Goal: Transaction & Acquisition: Purchase product/service

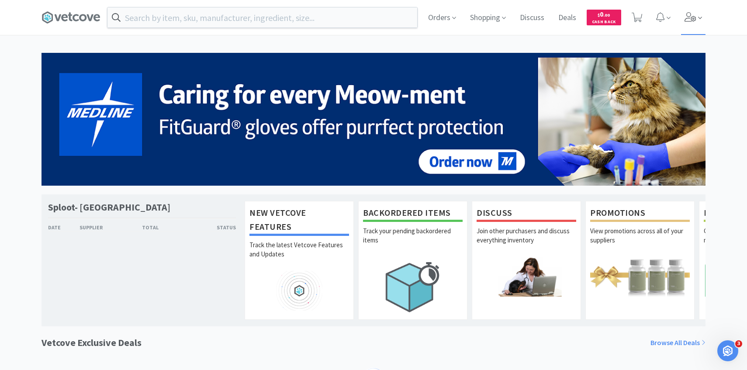
click at [693, 13] on icon at bounding box center [690, 17] width 12 height 10
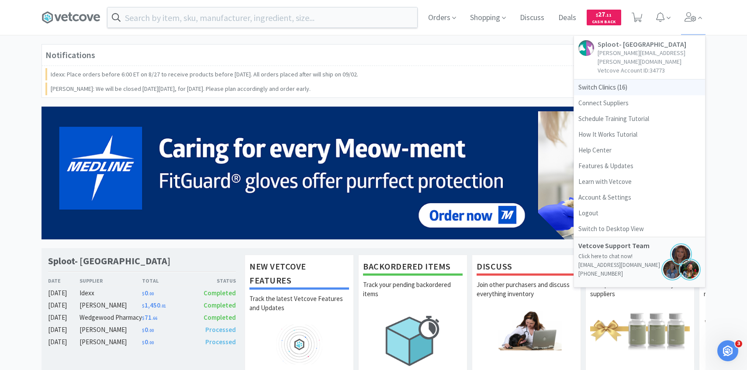
click at [631, 79] on span "Switch Clinics ( 16 )" at bounding box center [639, 87] width 131 height 16
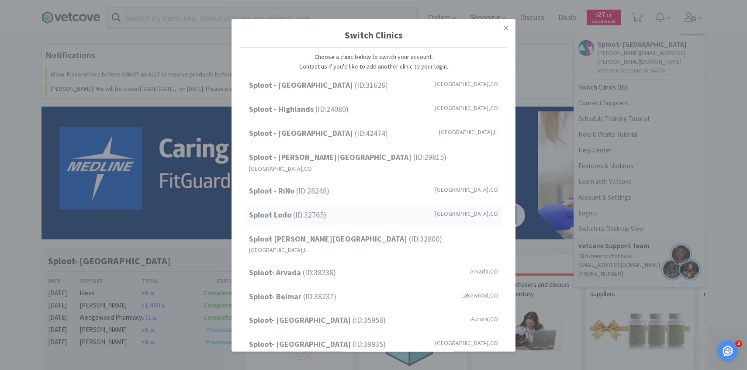
scroll to position [111, 0]
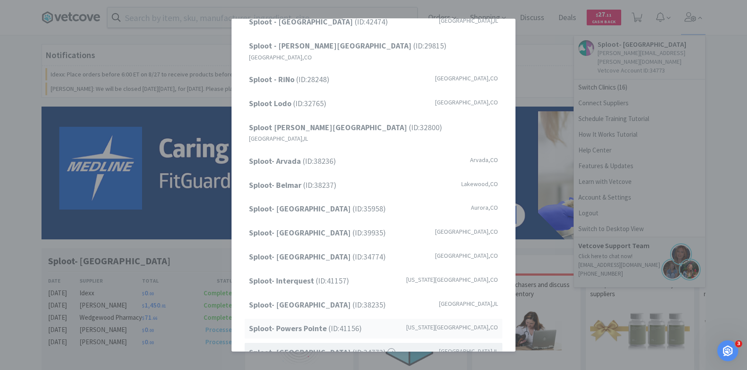
click at [338, 322] on span "Sploot- Powers Pointe (ID: 41156 )" at bounding box center [305, 328] width 113 height 13
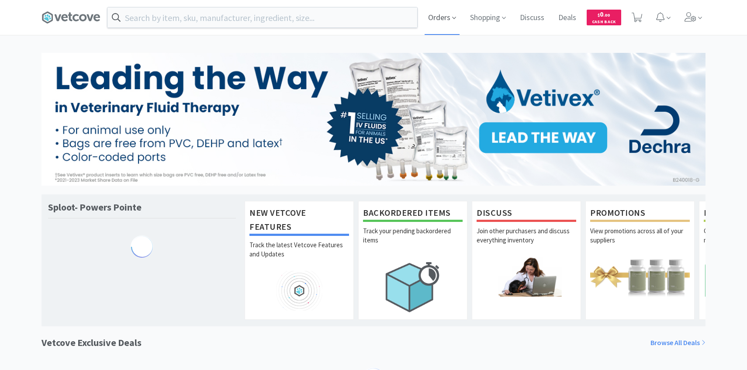
click at [453, 15] on icon at bounding box center [454, 18] width 4 height 8
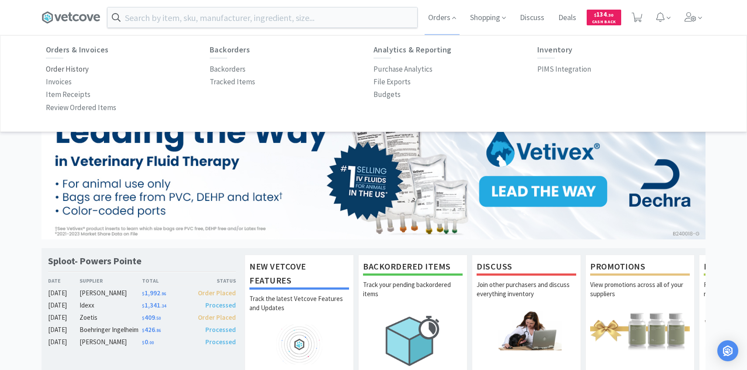
click at [82, 72] on p "Order History" at bounding box center [67, 69] width 43 height 12
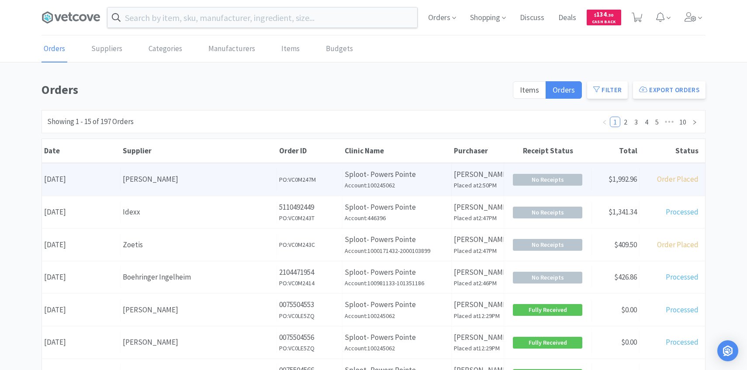
click at [194, 173] on div "[PERSON_NAME]" at bounding box center [199, 179] width 152 height 12
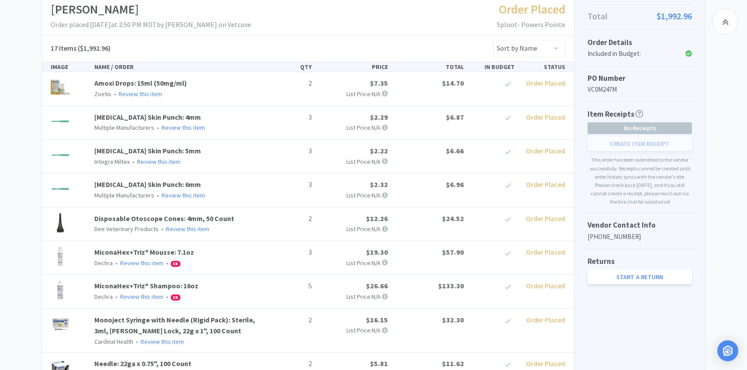
scroll to position [179, 0]
click at [164, 150] on link "Biopsy Skin Punch: 5mm" at bounding box center [147, 149] width 107 height 9
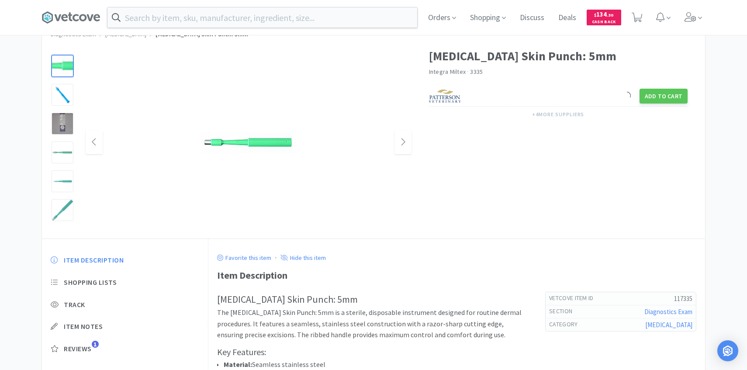
scroll to position [83, 0]
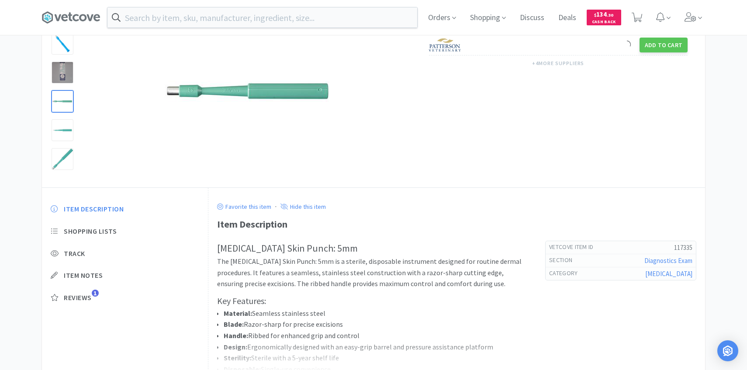
scroll to position [179, 0]
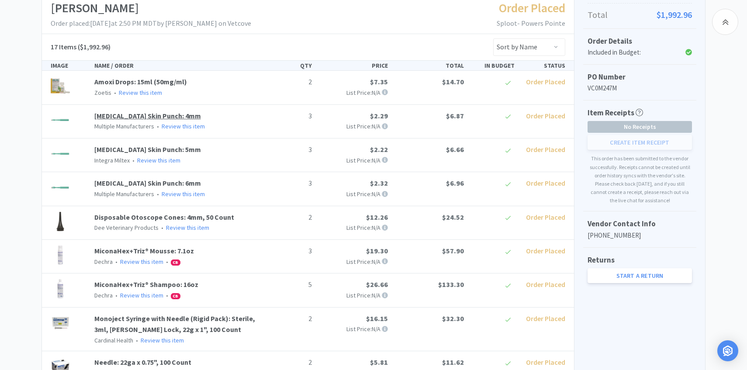
click at [165, 117] on link "Biopsy Skin Punch: 4mm" at bounding box center [147, 115] width 107 height 9
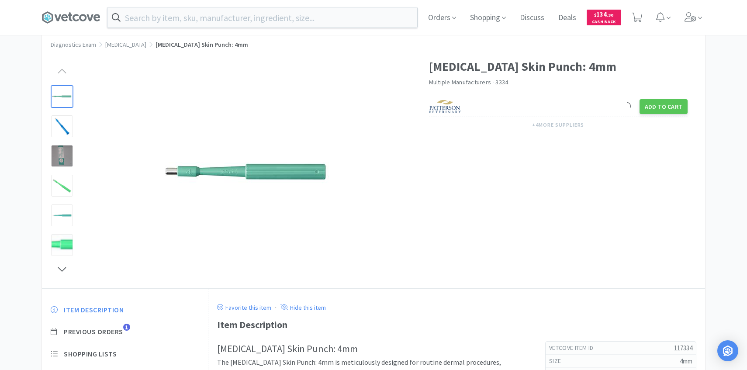
scroll to position [24, 0]
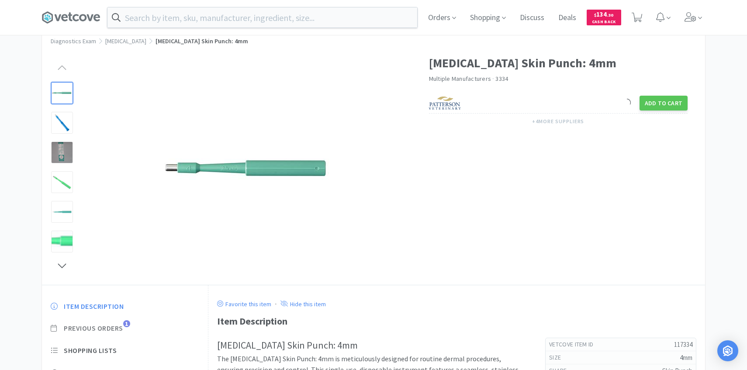
click at [110, 332] on span "Previous Orders" at bounding box center [93, 328] width 59 height 9
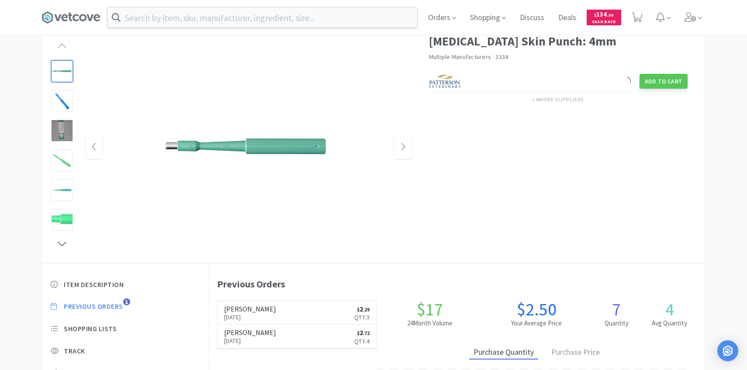
scroll to position [87, 0]
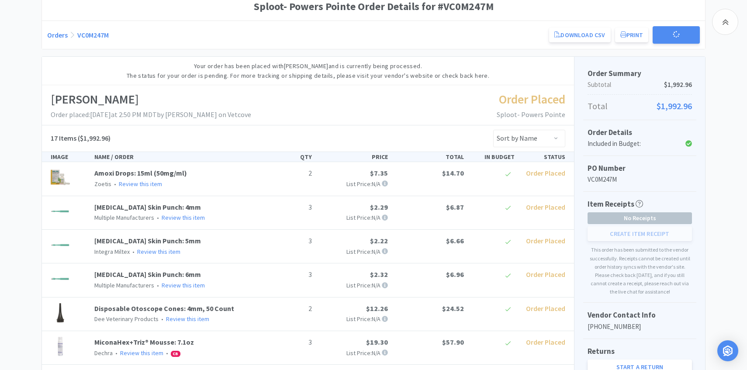
scroll to position [179, 0]
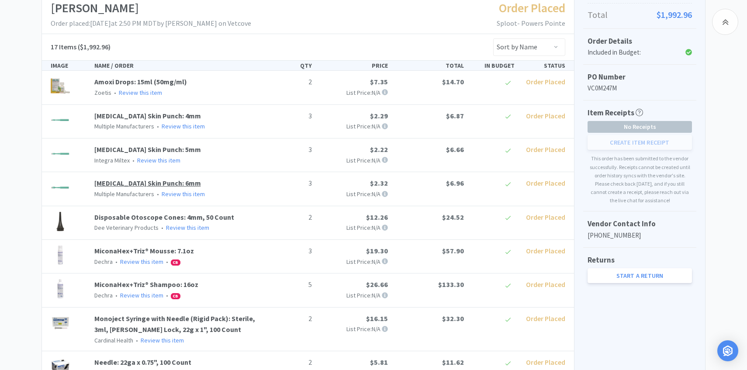
click at [157, 180] on link "Biopsy Skin Punch: 6mm" at bounding box center [147, 183] width 107 height 9
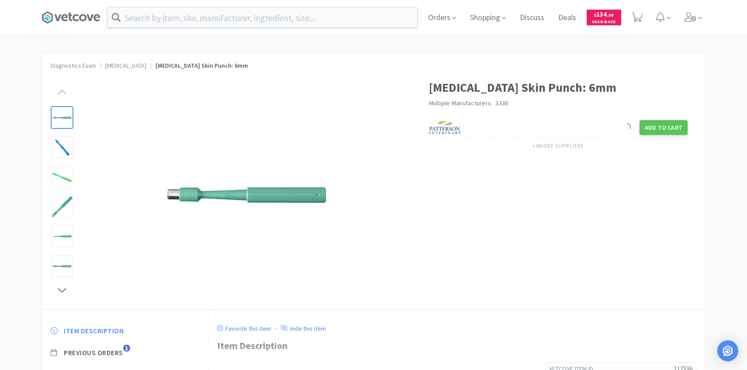
scroll to position [70, 0]
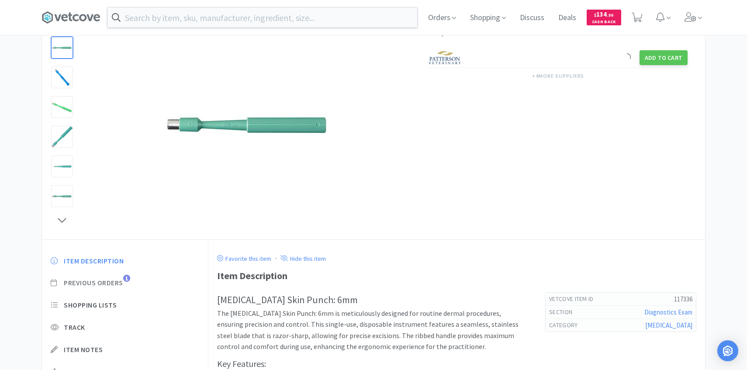
click at [118, 279] on span "Previous Orders" at bounding box center [93, 282] width 59 height 9
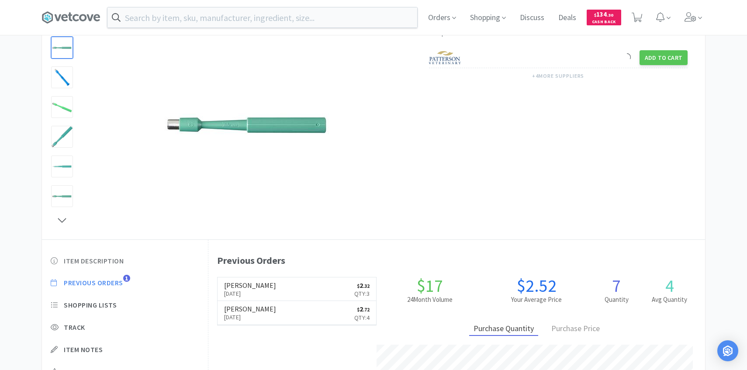
scroll to position [240, 496]
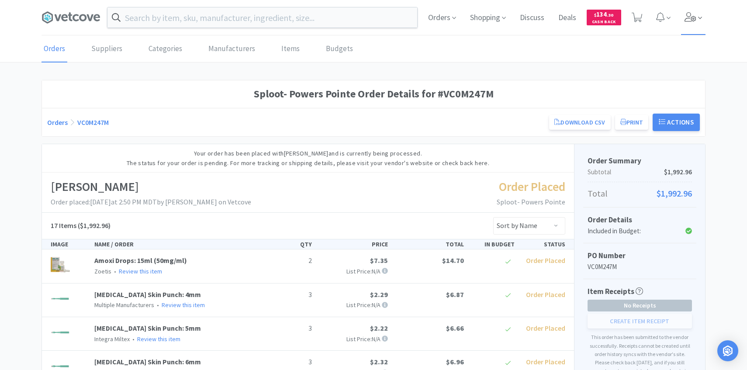
click at [703, 24] on span at bounding box center [693, 17] width 25 height 35
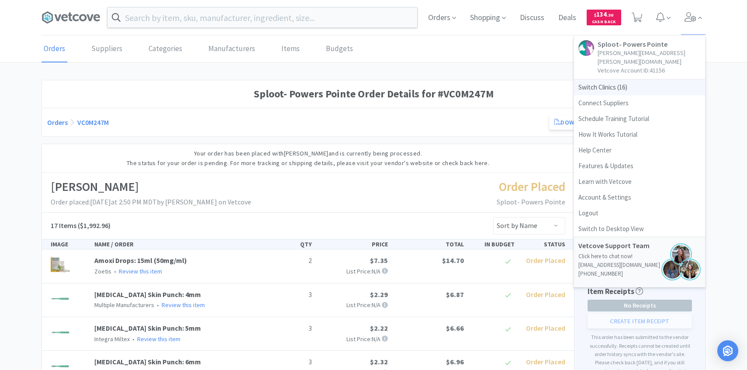
click at [593, 79] on span "Switch Clinics ( 16 )" at bounding box center [639, 87] width 131 height 16
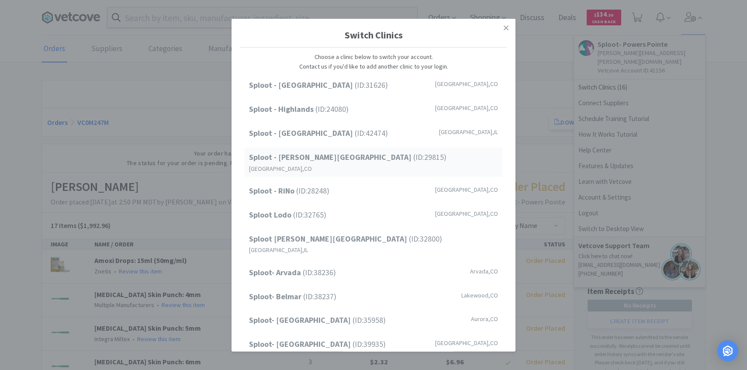
scroll to position [111, 0]
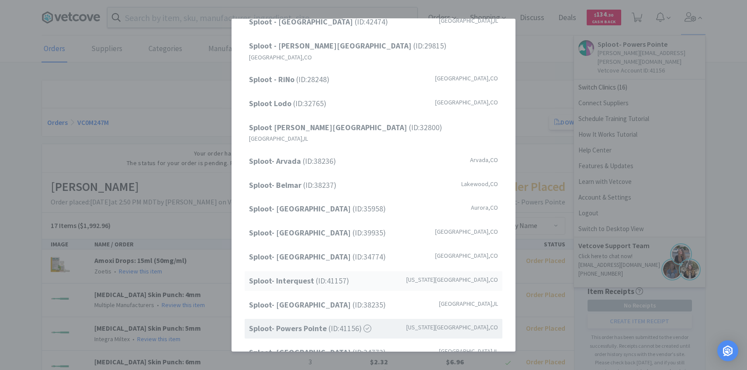
click at [337, 271] on div "Sploot- Interquest (ID: 41157 ) Colorado Springs , CO" at bounding box center [374, 281] width 258 height 20
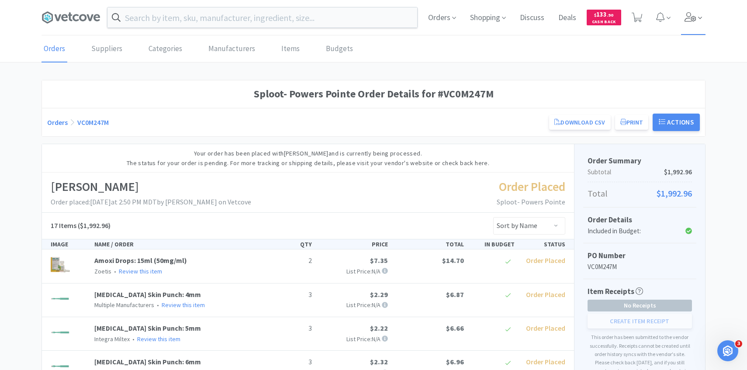
click at [695, 25] on span at bounding box center [693, 17] width 25 height 35
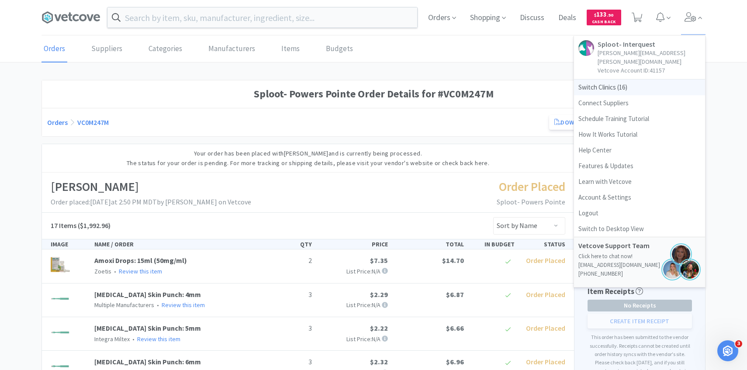
click at [631, 81] on span "Switch Clinics ( 16 )" at bounding box center [639, 87] width 131 height 16
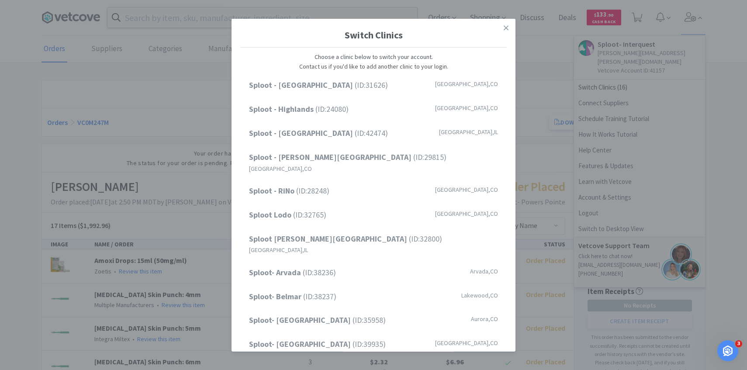
scroll to position [111, 0]
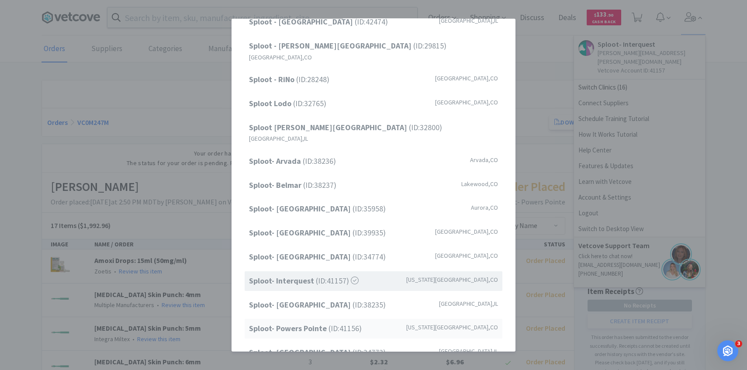
click at [328, 322] on span "Sploot- Powers Pointe (ID: 41156 )" at bounding box center [305, 328] width 113 height 13
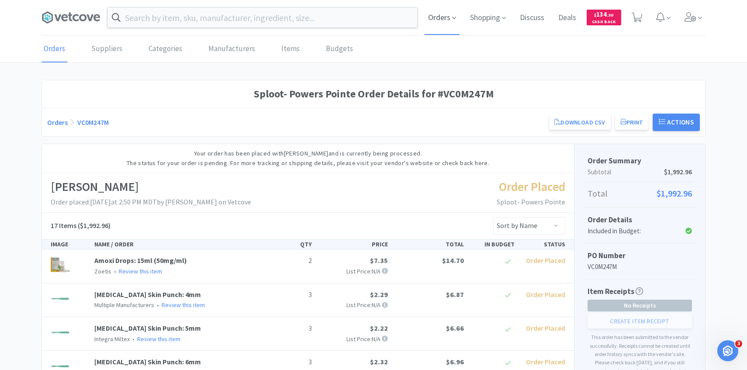
click at [440, 19] on span "Orders" at bounding box center [441, 17] width 35 height 35
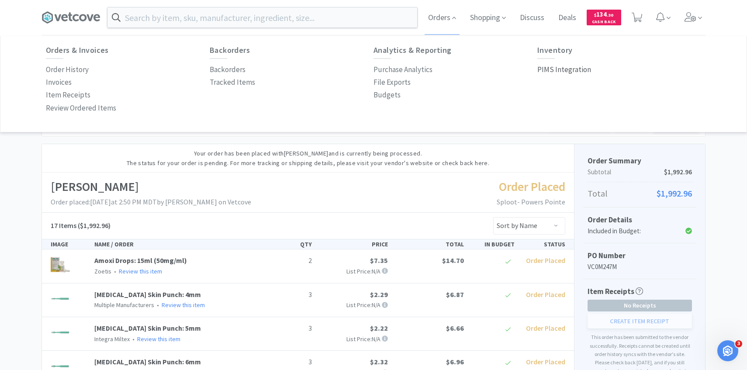
click at [559, 70] on p "PIMS Integration" at bounding box center [564, 70] width 54 height 12
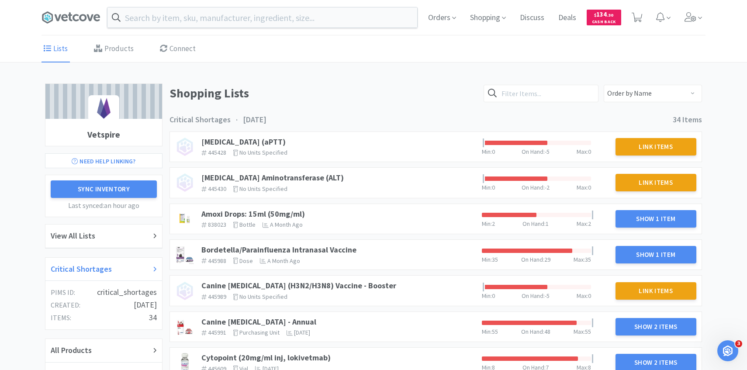
click at [103, 266] on h2 "Critical Shortages" at bounding box center [81, 269] width 61 height 13
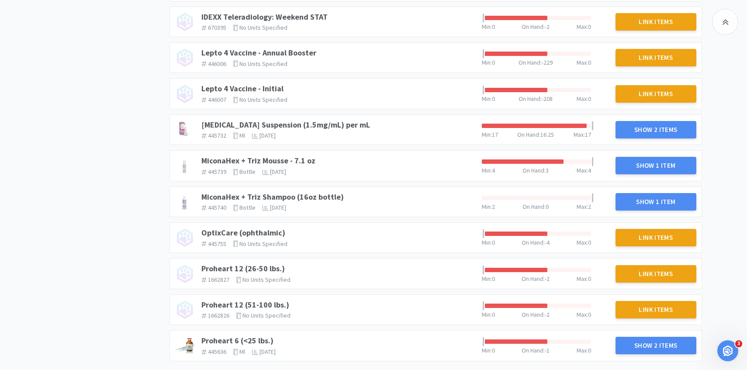
scroll to position [694, 0]
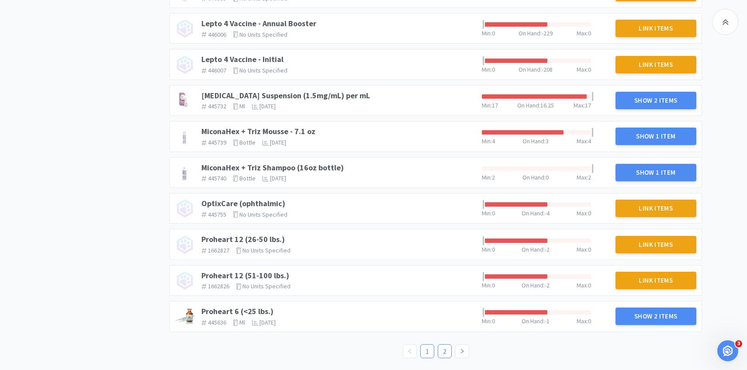
click at [446, 351] on link "2" at bounding box center [444, 350] width 13 height 13
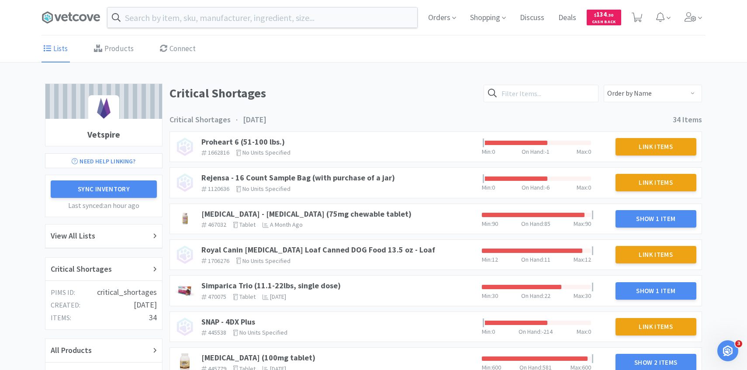
scroll to position [118, 0]
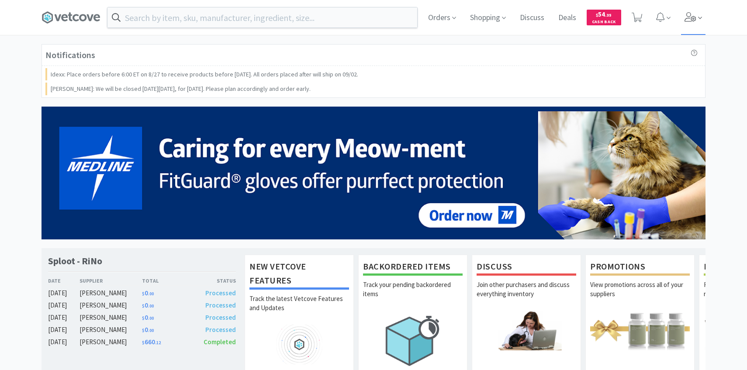
click at [689, 22] on span at bounding box center [693, 17] width 25 height 35
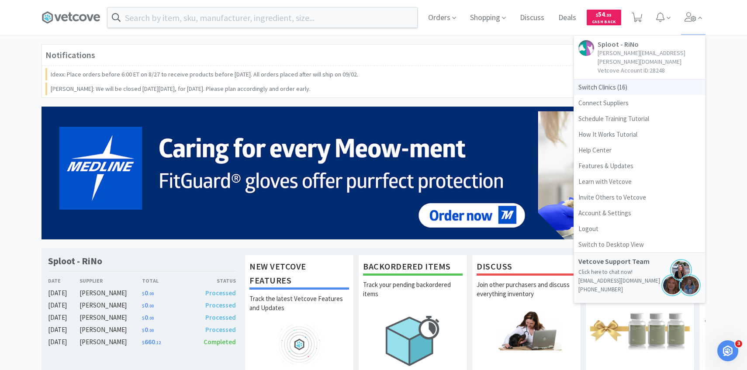
click at [633, 79] on span "Switch Clinics ( 16 )" at bounding box center [639, 87] width 131 height 16
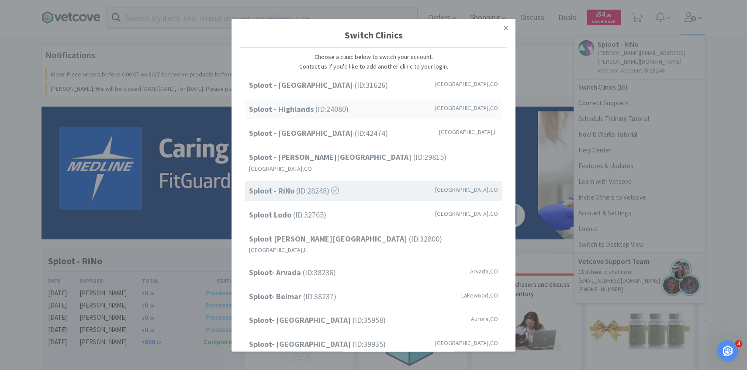
click at [286, 107] on strong "Sploot - Highlands" at bounding box center [282, 109] width 66 height 10
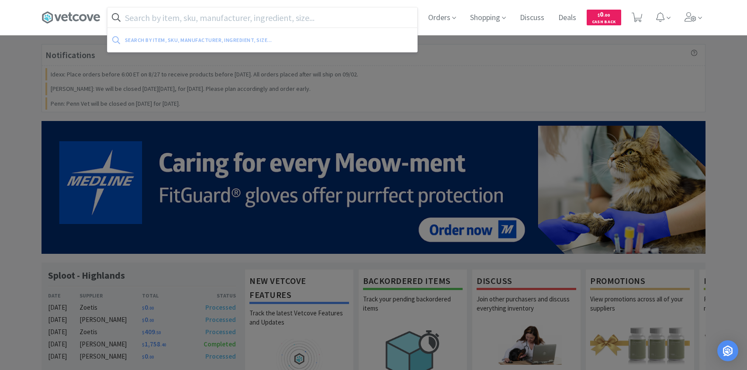
click at [206, 21] on input "text" at bounding box center [262, 17] width 310 height 20
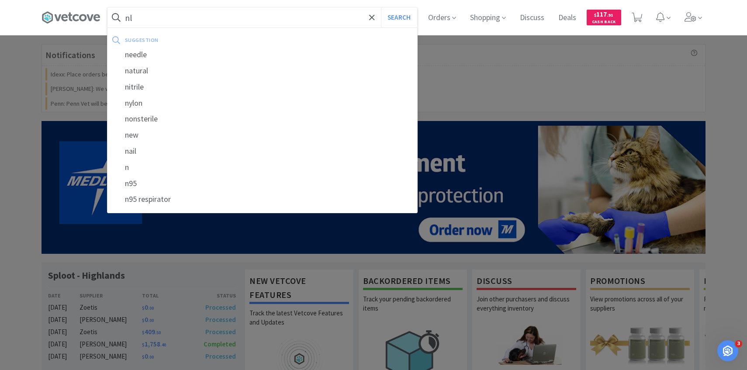
type input "n"
type input "black light"
click at [381, 7] on button "Search" at bounding box center [399, 17] width 36 height 20
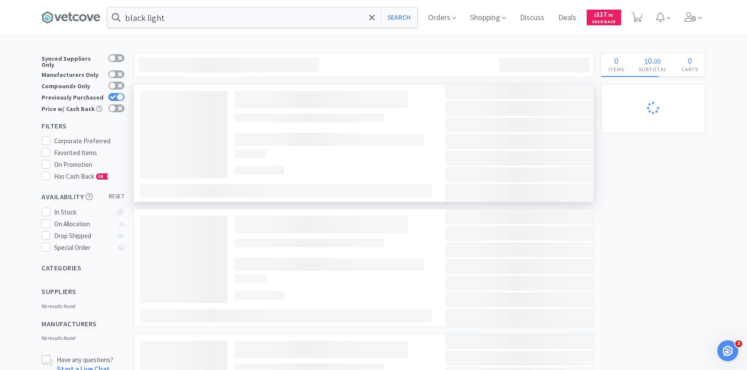
select select "10"
select select "1"
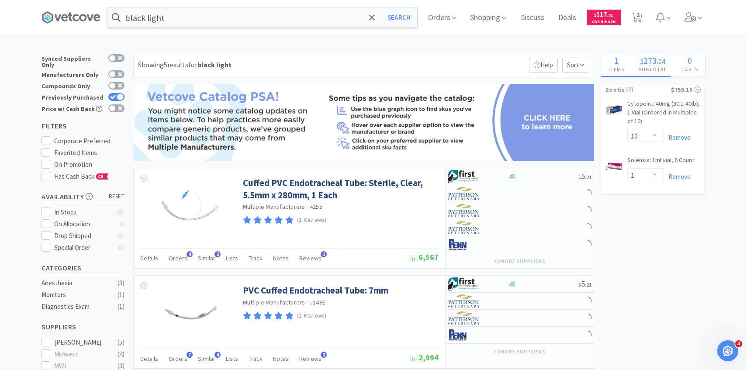
select select "2"
select select "6"
select select "1"
select select "2"
select select "10"
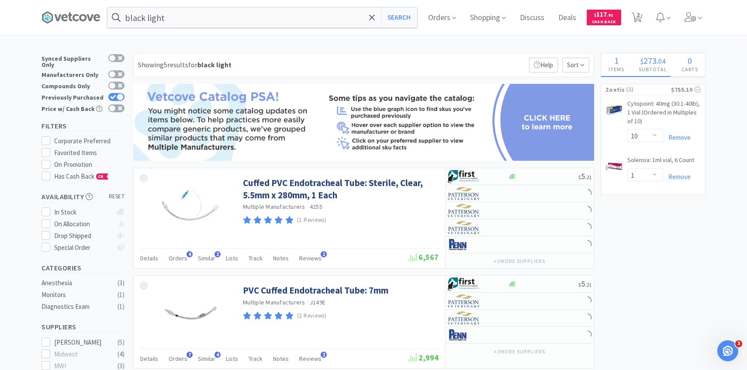
select select "10"
select select "8"
select select "5"
select select "2"
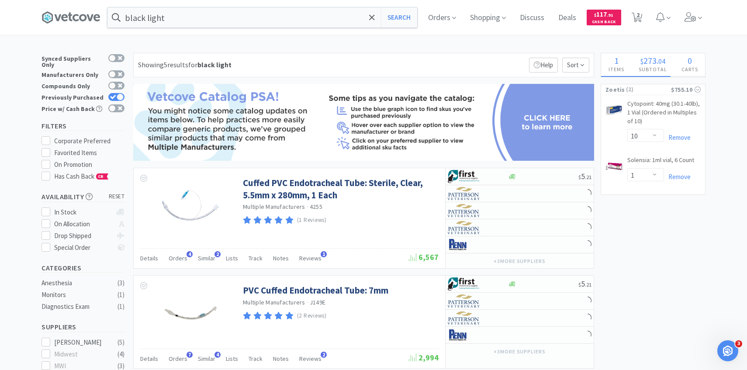
select select "4"
select select "30"
select select "5"
select select "2"
select select "3"
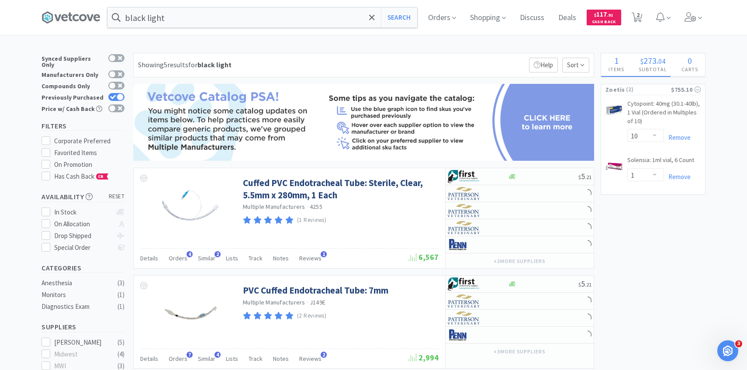
select select "1"
select select "4"
select select "1"
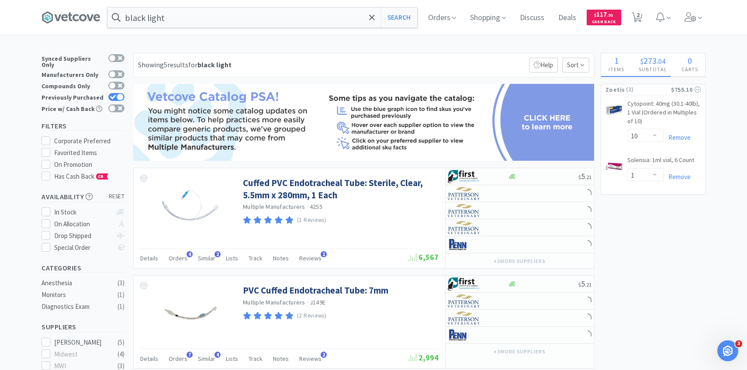
select select "8"
select select "1"
select select "3"
select select "4"
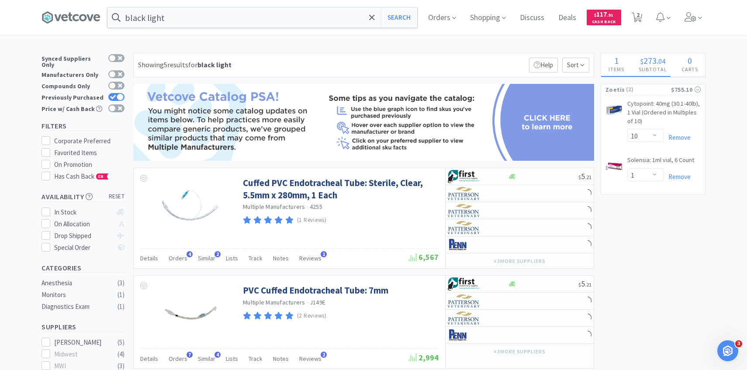
select select "3"
select select "2"
select select "4"
select select "2"
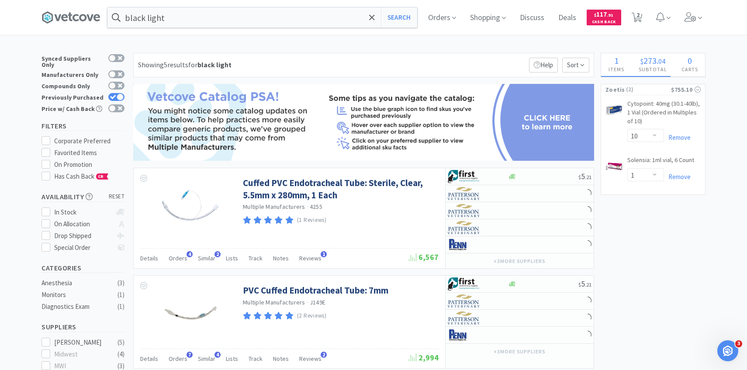
select select "50"
select select "2"
select select "4"
select select "1"
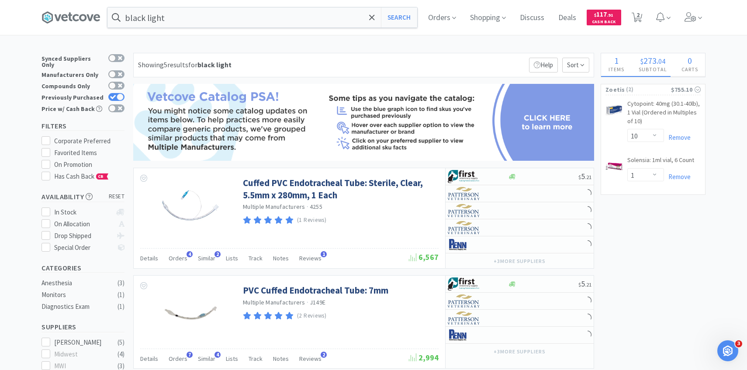
select select "8"
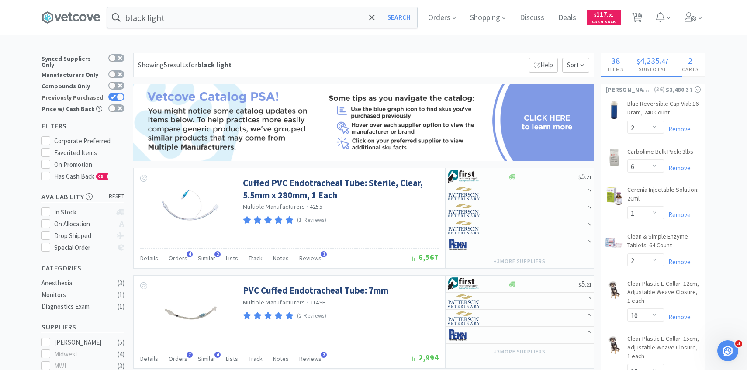
click at [110, 96] on div at bounding box center [114, 97] width 21 height 9
click at [124, 103] on input "Previously Purchased" at bounding box center [124, 103] width 0 height 0
checkbox input "false"
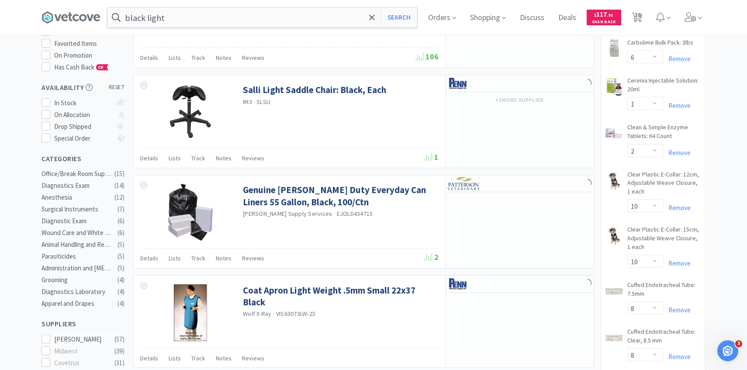
scroll to position [111, 0]
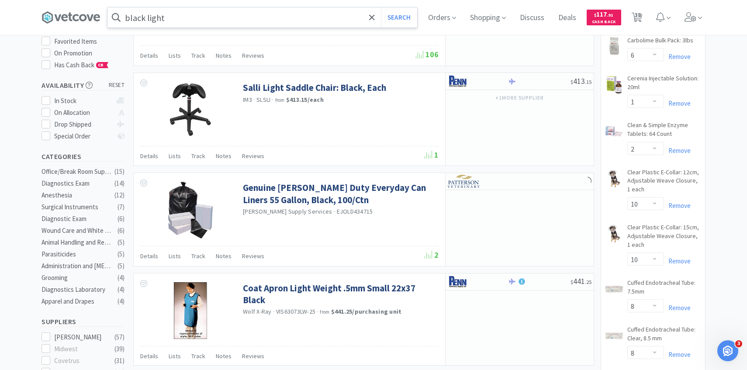
click at [168, 17] on input "black light" at bounding box center [262, 17] width 310 height 20
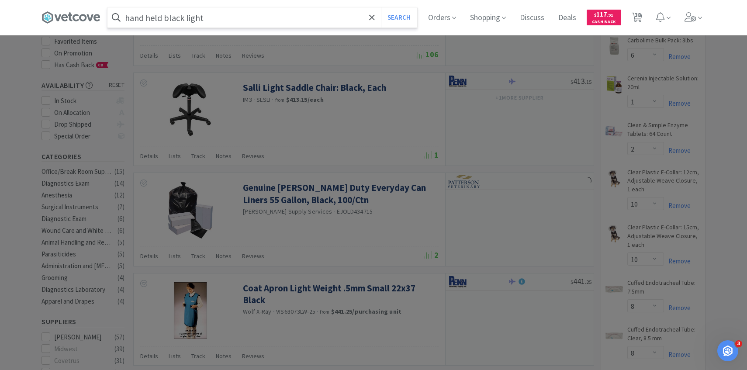
type input "hand held black light"
click at [381, 7] on button "Search" at bounding box center [399, 17] width 36 height 20
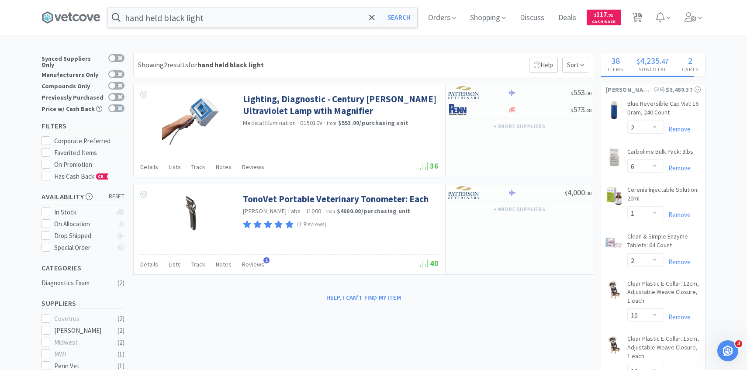
select select "8"
select select "2"
select select "50"
select select "4"
select select "2"
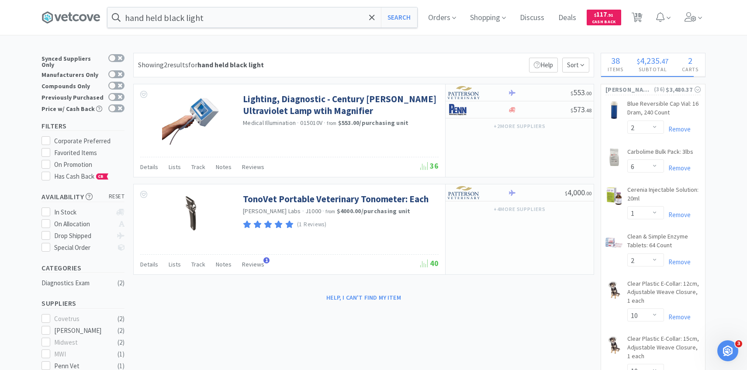
select select "2"
select select "4"
select select "6"
select select "200"
select select "1"
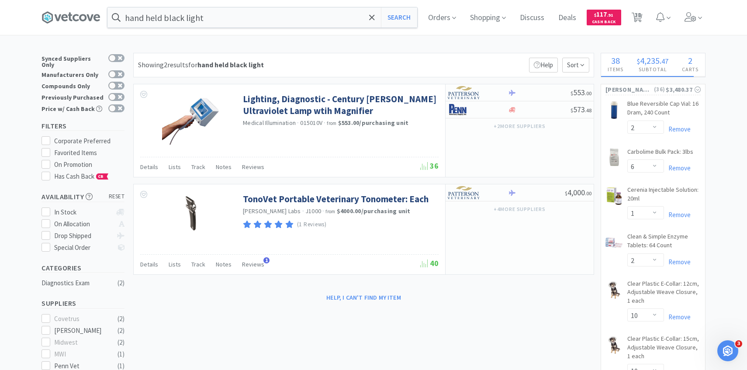
select select "1"
select select "30"
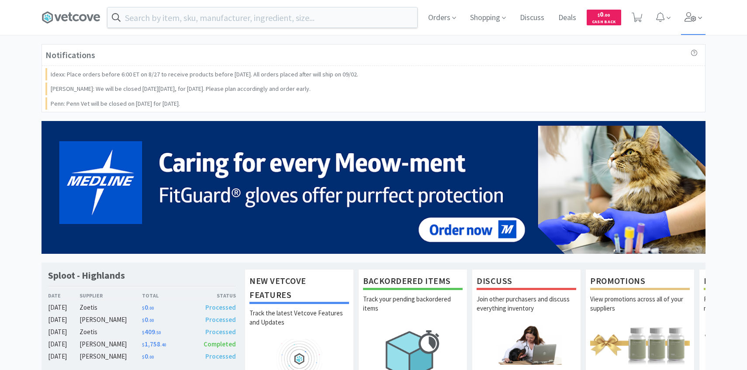
click at [691, 17] on icon at bounding box center [690, 17] width 12 height 10
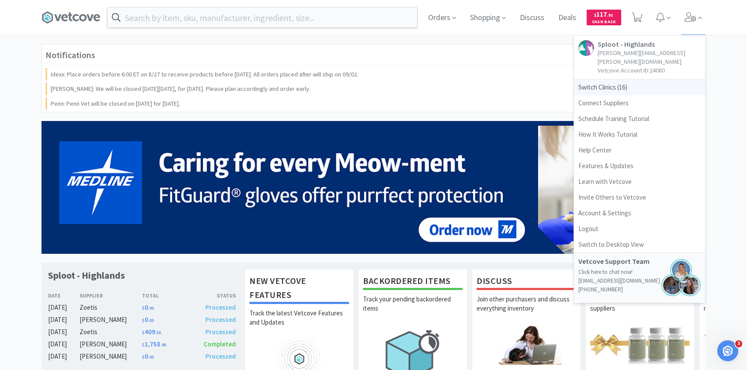
click at [641, 79] on span "Switch Clinics ( 16 )" at bounding box center [639, 87] width 131 height 16
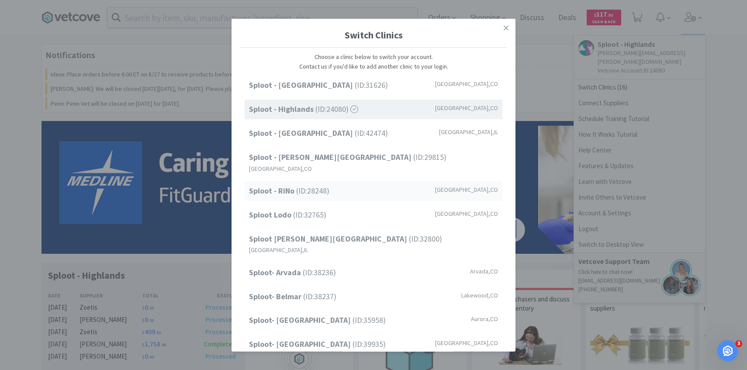
scroll to position [111, 0]
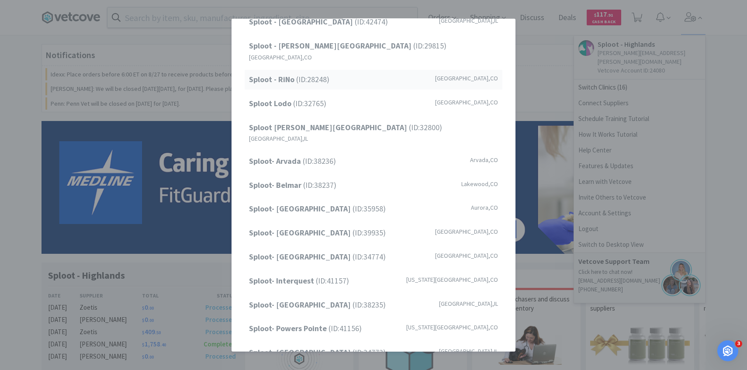
click at [332, 70] on div "Sploot - RiNo (ID: 28248 ) [GEOGRAPHIC_DATA] , [GEOGRAPHIC_DATA]" at bounding box center [374, 80] width 258 height 20
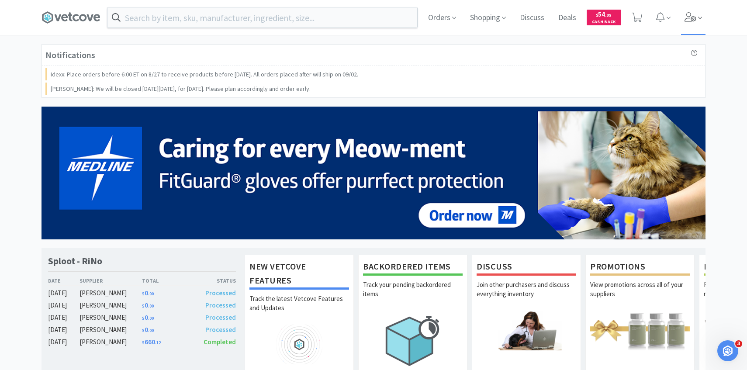
click at [699, 24] on span at bounding box center [693, 17] width 25 height 35
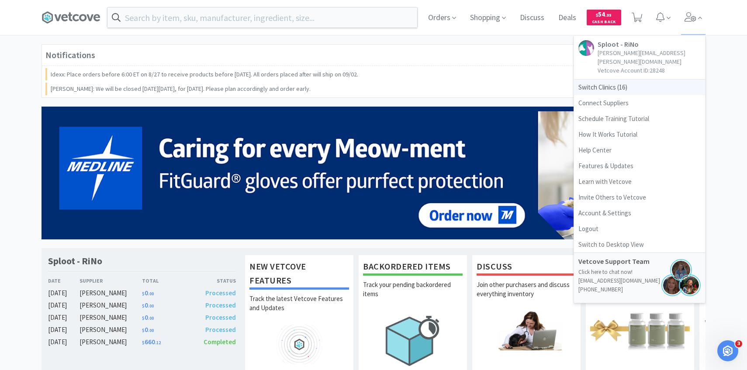
click at [638, 80] on span "Switch Clinics ( 16 )" at bounding box center [639, 87] width 131 height 16
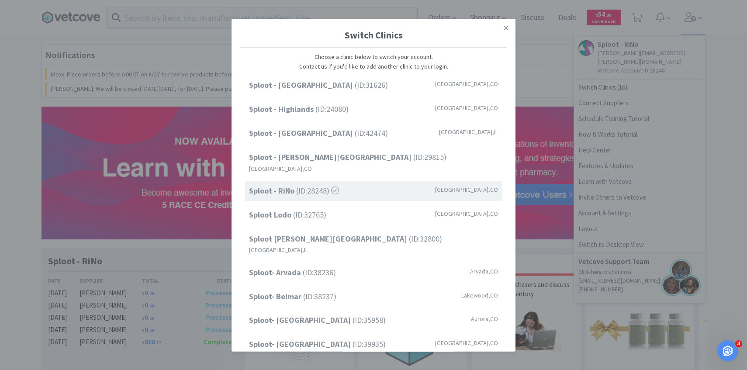
click at [540, 158] on div "Switch Clinics Choose a clinic below to switch your account. Contact us if you'…" at bounding box center [373, 185] width 747 height 370
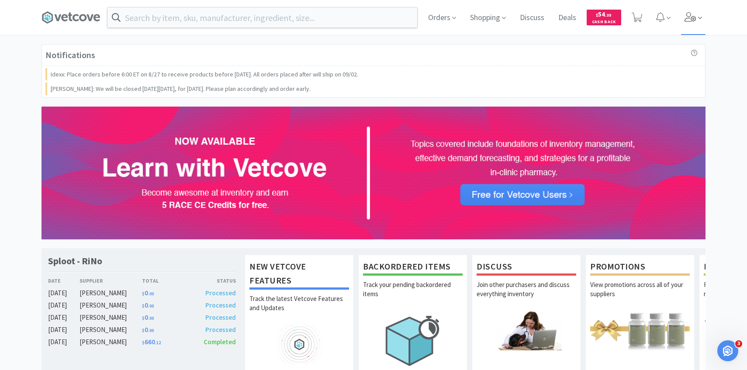
click at [698, 19] on icon at bounding box center [700, 18] width 4 height 8
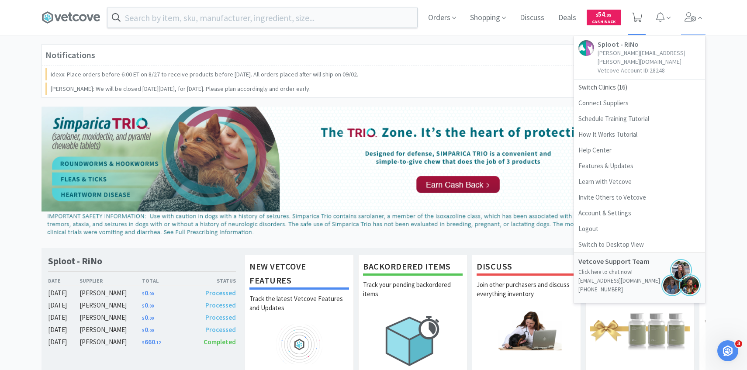
click at [638, 12] on span at bounding box center [636, 17] width 11 height 12
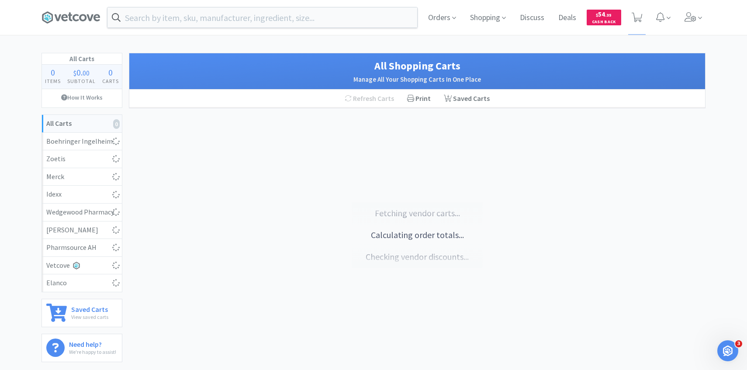
select select "1"
select select "3"
select select "2"
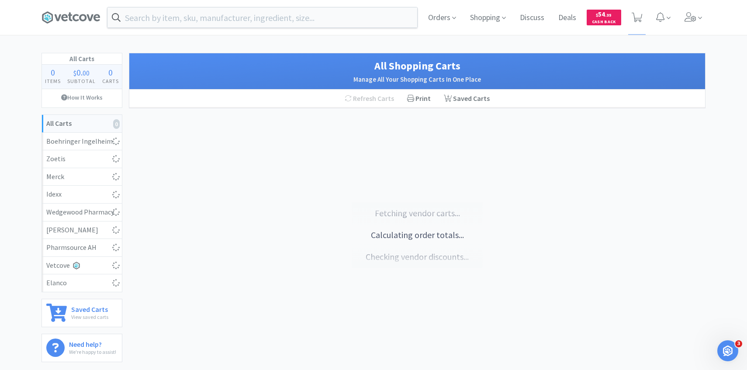
select select "1"
select select "2"
select select "1"
select select "5"
select select "1"
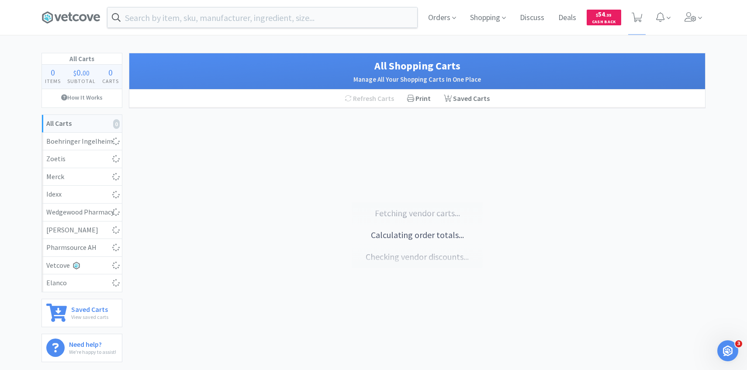
select select "1"
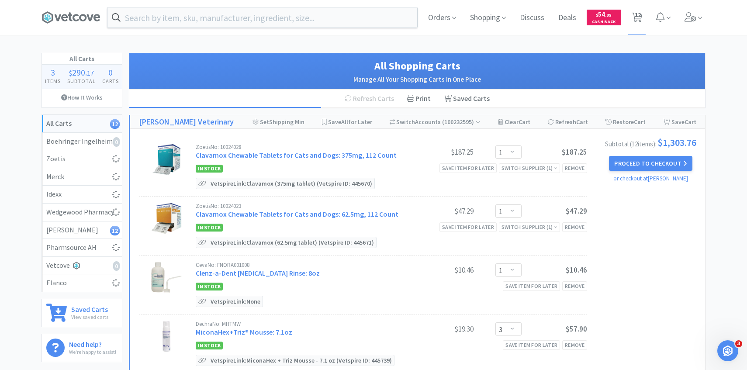
select select "1"
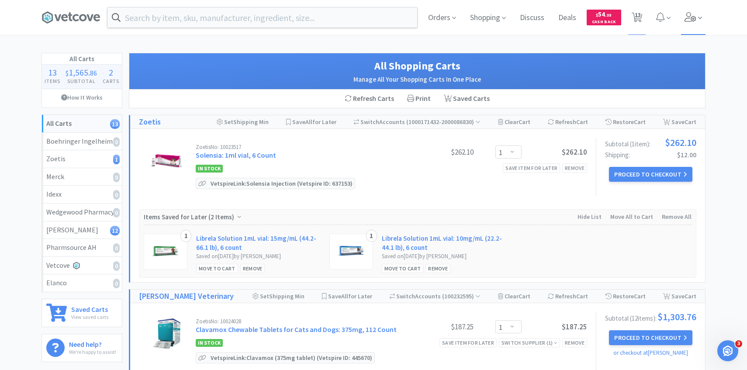
click at [684, 28] on span at bounding box center [693, 17] width 25 height 35
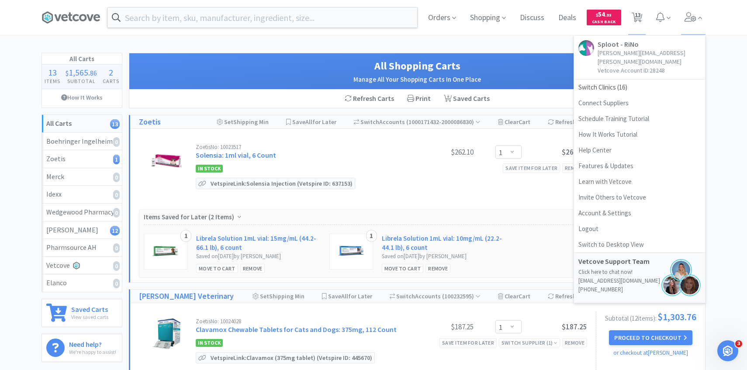
click at [455, 180] on div "Zoetis No: 10023517 Solensia: 1ml vial, 6 Count $262.10 Enter Quantity 1 2 3 4 …" at bounding box center [391, 166] width 391 height 45
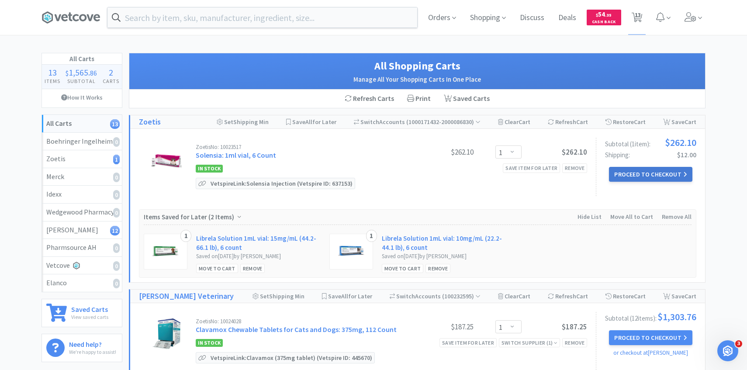
click at [652, 180] on button "Proceed to Checkout" at bounding box center [650, 174] width 83 height 15
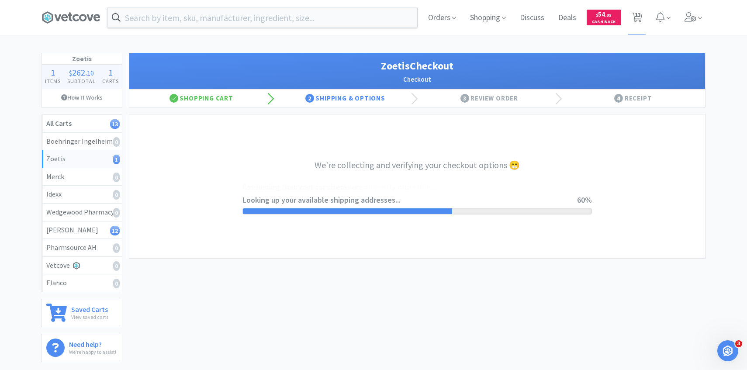
select select "invoice"
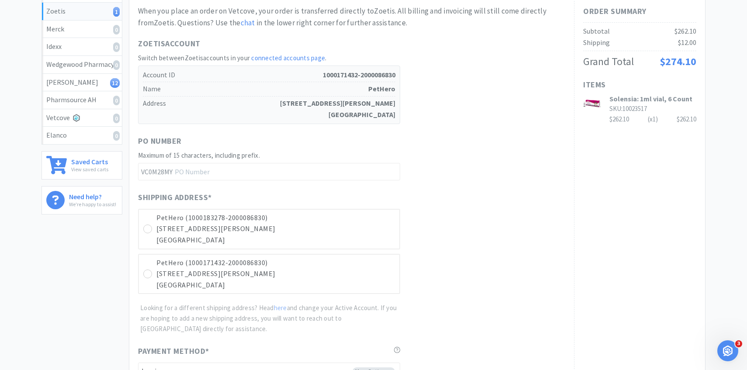
scroll to position [303, 0]
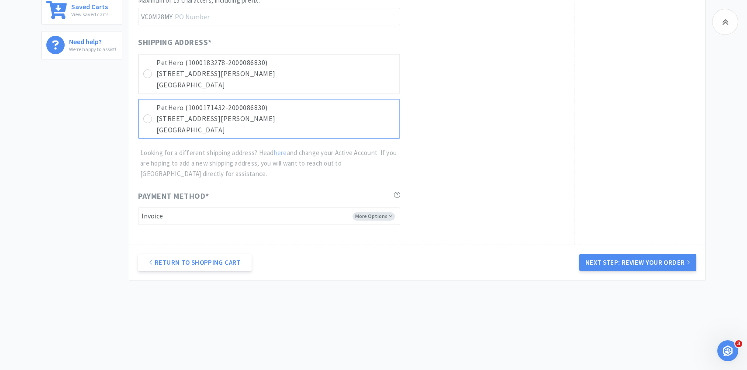
click at [324, 111] on p "PetHero (1000171432-2000086830)" at bounding box center [275, 107] width 238 height 11
click at [613, 260] on button "Next Step: Review Your Order" at bounding box center [637, 262] width 117 height 17
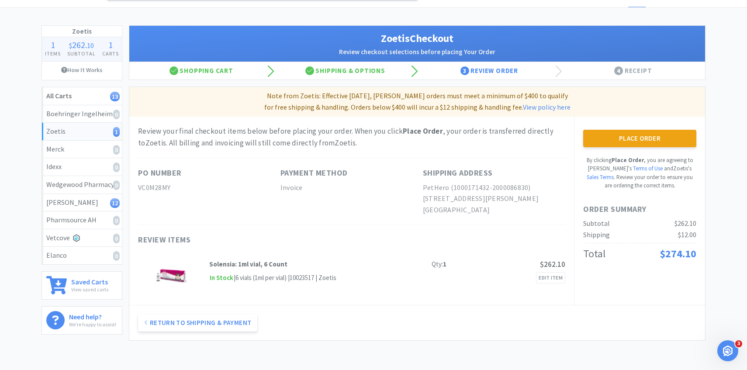
scroll to position [0, 0]
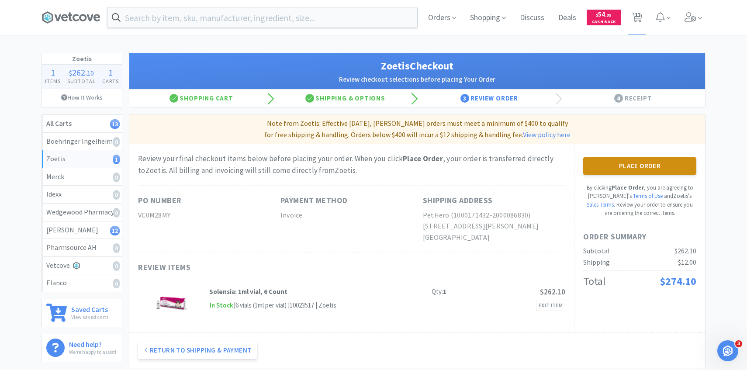
click at [597, 164] on button "Place Order" at bounding box center [639, 165] width 113 height 17
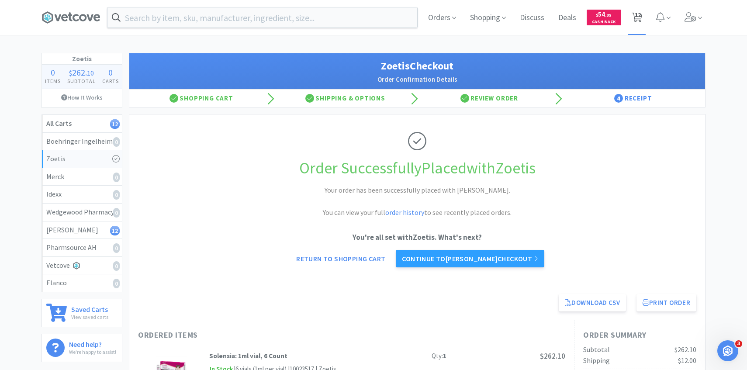
click at [637, 12] on span "12" at bounding box center [637, 14] width 6 height 35
select select "1"
select select "3"
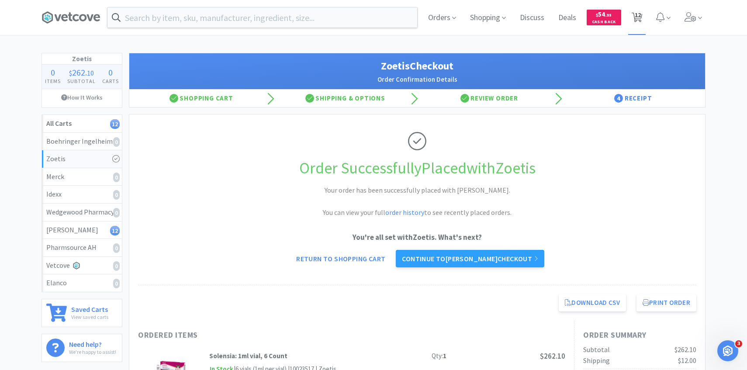
select select "2"
select select "1"
select select "2"
select select "1"
select select "5"
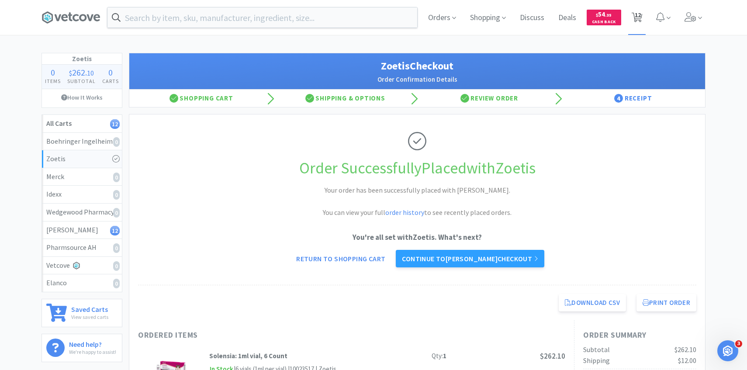
select select "1"
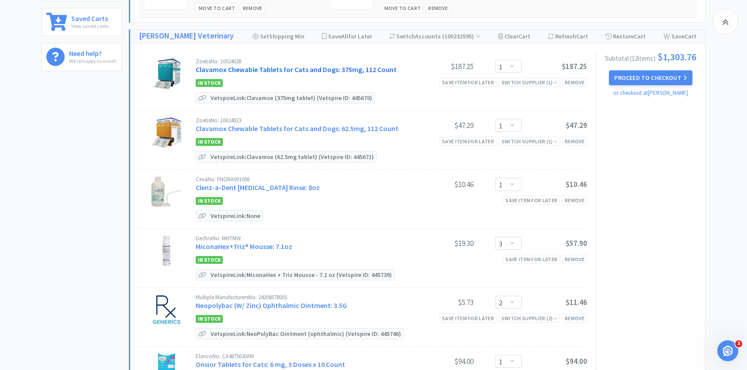
scroll to position [298, 0]
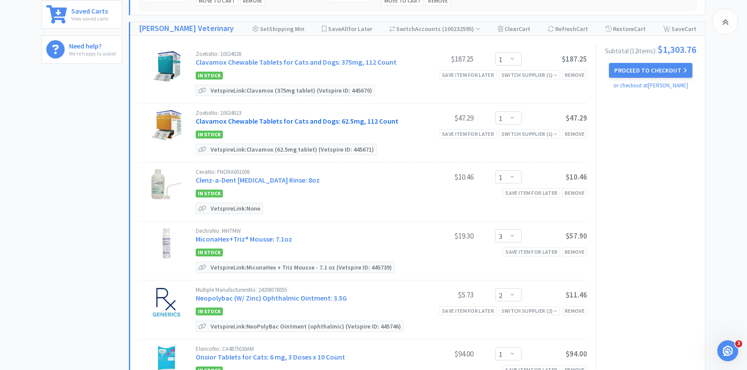
click at [309, 120] on link "Clavamox Chewable Tablets for Cats and Dogs: 62.5mg, 112 Count" at bounding box center [297, 121] width 203 height 9
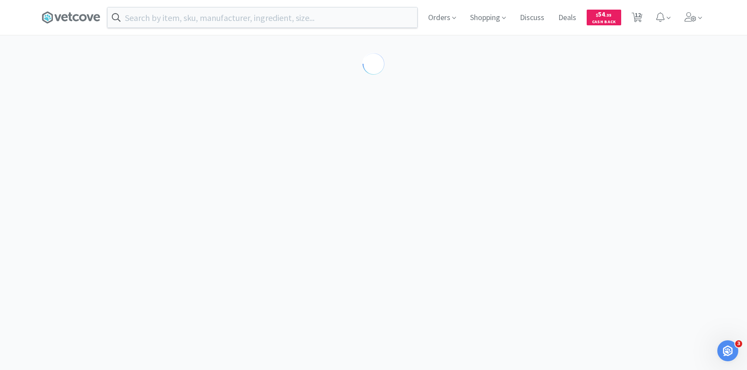
select select "453581"
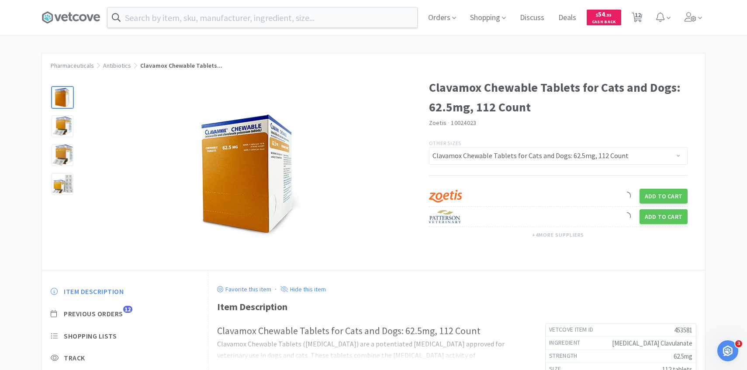
scroll to position [9, 0]
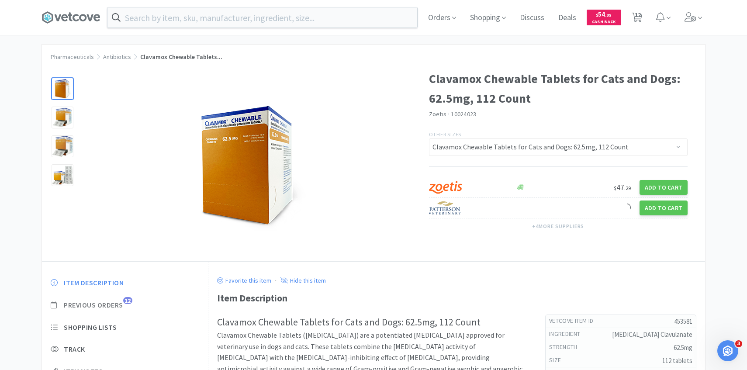
click at [121, 306] on span "Previous Orders" at bounding box center [93, 304] width 59 height 9
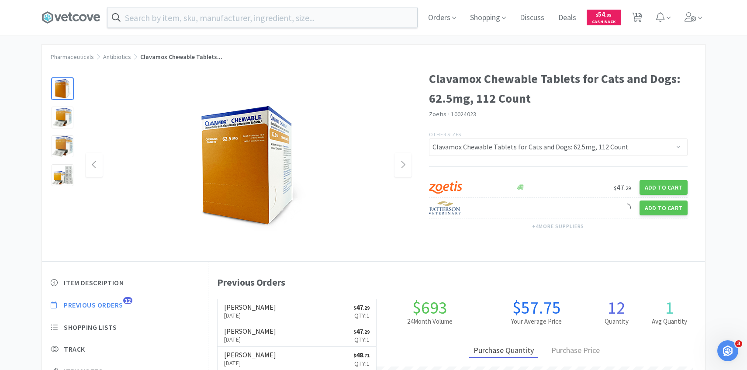
scroll to position [240, 496]
select select "1"
select select "3"
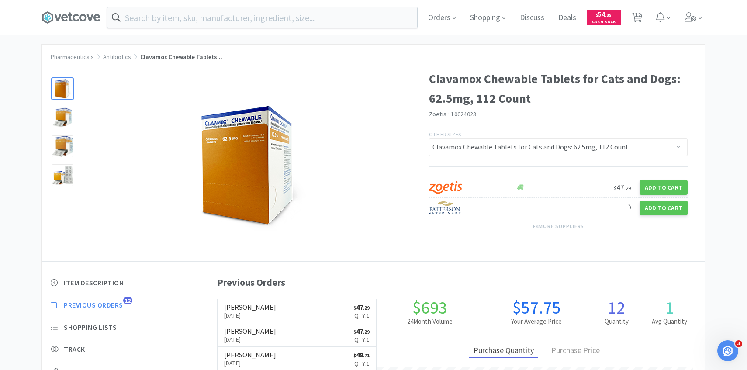
select select "2"
select select "1"
select select "2"
select select "1"
select select "5"
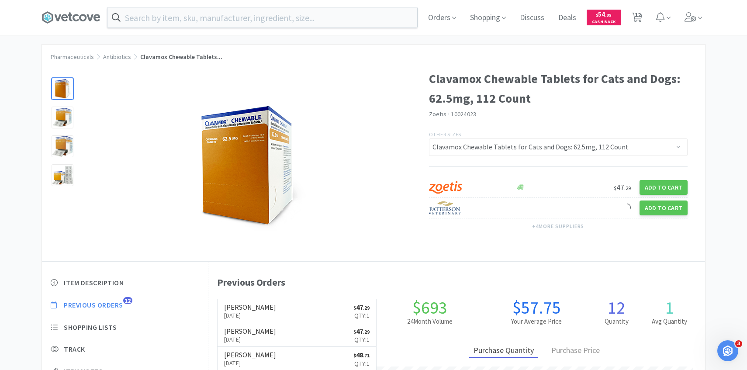
select select "1"
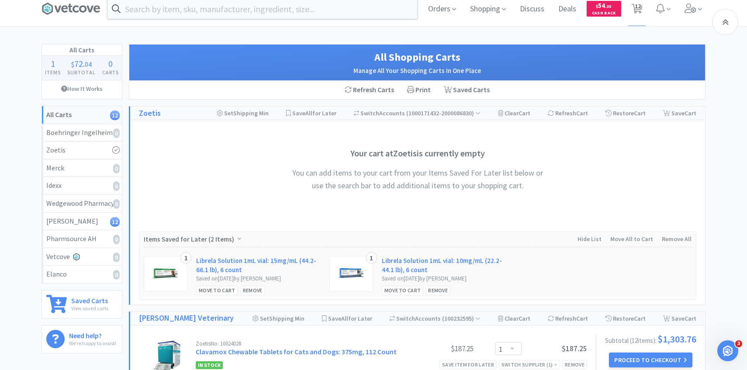
scroll to position [298, 0]
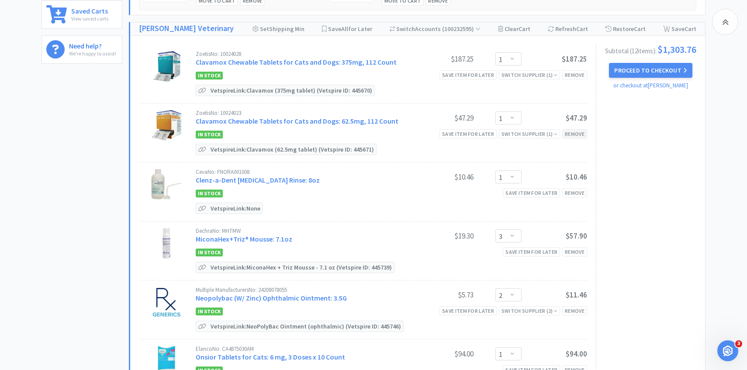
click at [575, 136] on div "Remove" at bounding box center [574, 133] width 25 height 9
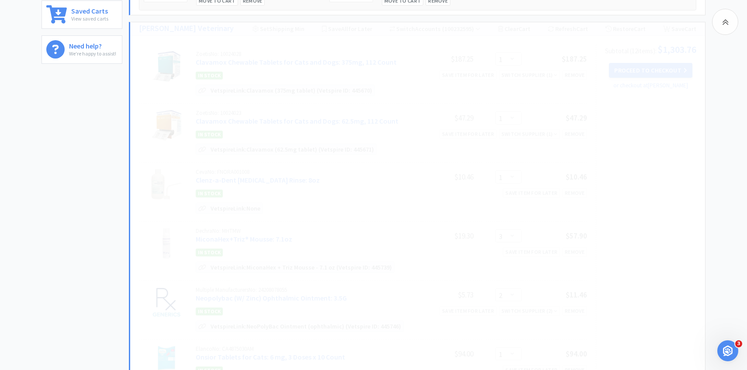
select select "3"
select select "2"
select select "1"
select select "2"
select select "1"
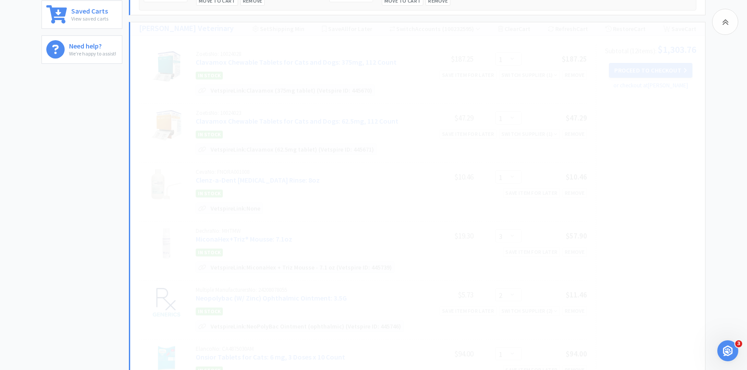
select select "5"
select select "1"
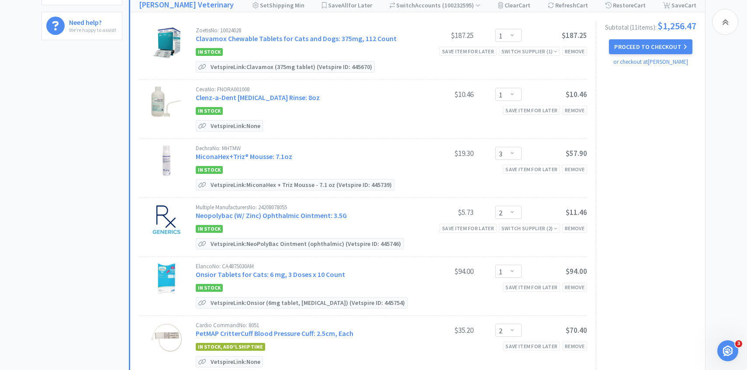
scroll to position [331, 0]
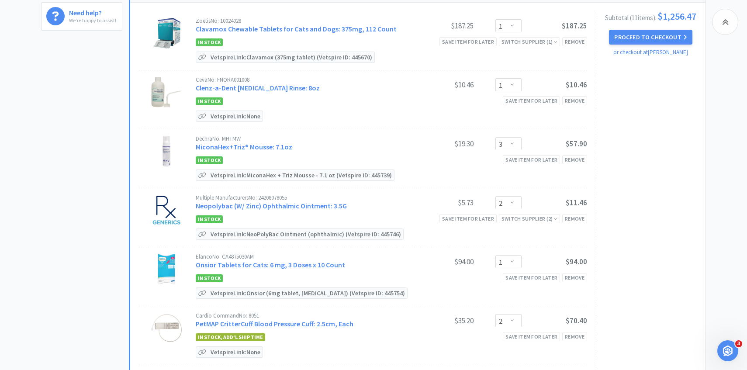
click at [277, 140] on div "Dechra No: MHTMW" at bounding box center [302, 139] width 212 height 6
click at [277, 143] on link "MiconaHex+Triz® Mousse: 7.1oz" at bounding box center [244, 146] width 96 height 9
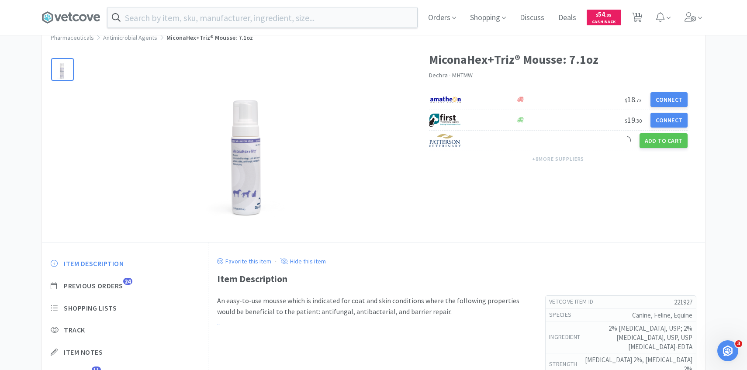
scroll to position [49, 0]
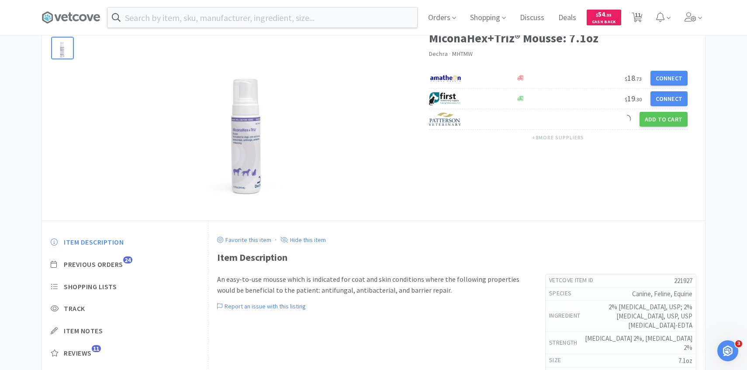
click at [107, 271] on div "Item Description Previous Orders 24 Shopping Lists Track Item Notes Reviews 11" at bounding box center [125, 304] width 166 height 151
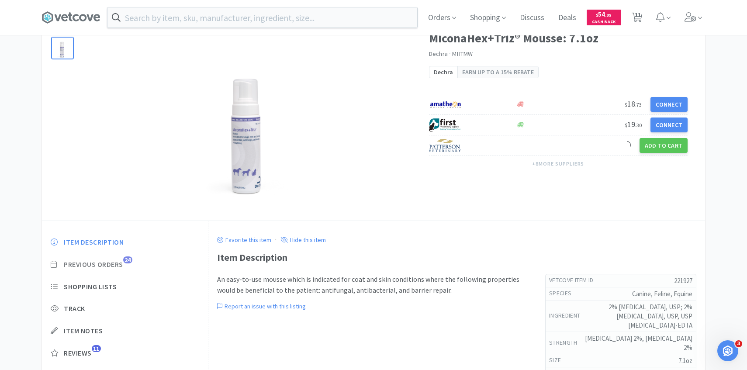
click at [107, 265] on span "Previous Orders" at bounding box center [93, 264] width 59 height 9
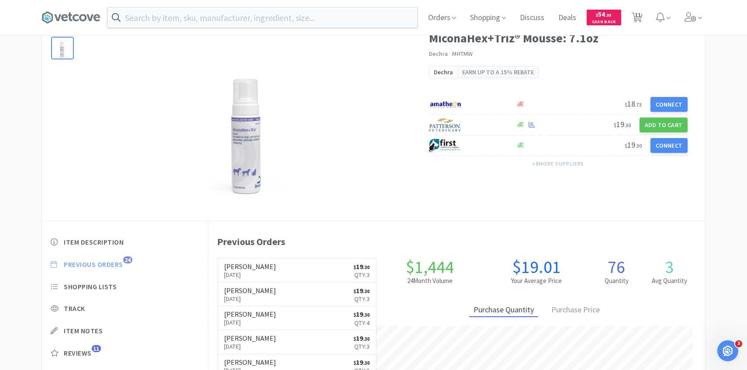
scroll to position [240, 496]
select select "1"
select select "3"
select select "2"
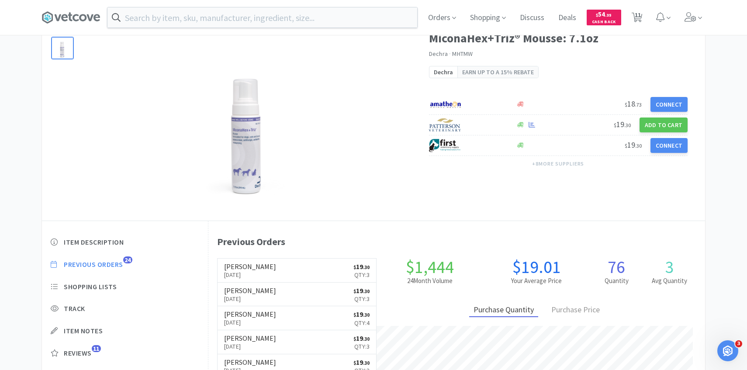
select select "1"
select select "2"
select select "1"
select select "5"
select select "1"
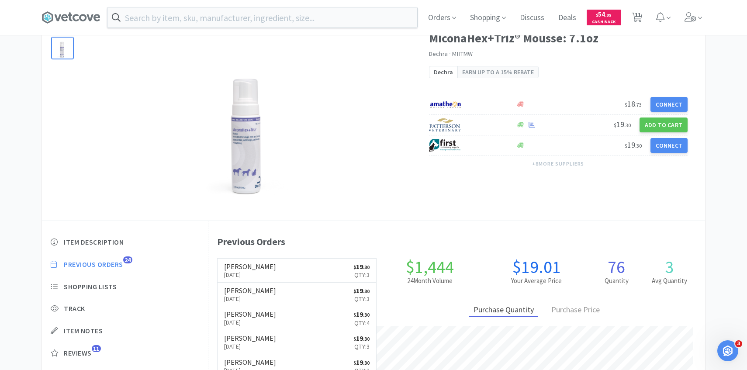
select select "1"
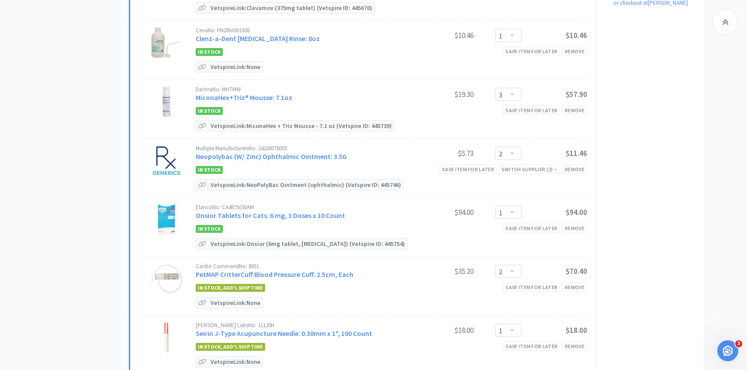
scroll to position [385, 0]
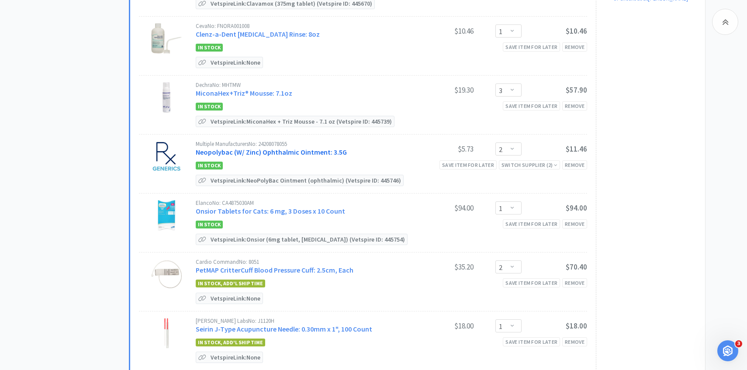
click at [298, 148] on link "Neopolybac (W/ Zinc) Ophthalmic Ointment: 3.5G" at bounding box center [271, 152] width 151 height 9
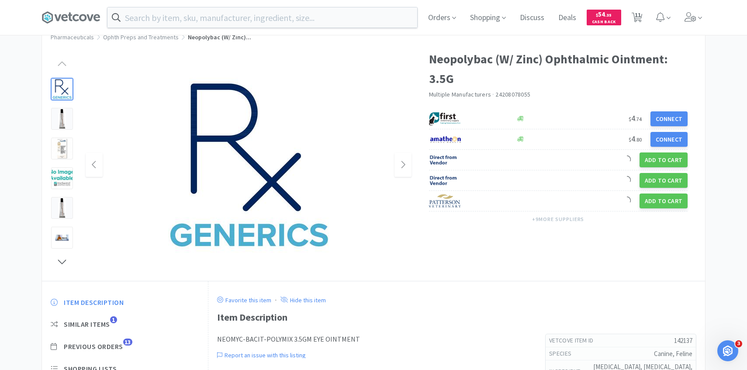
scroll to position [40, 0]
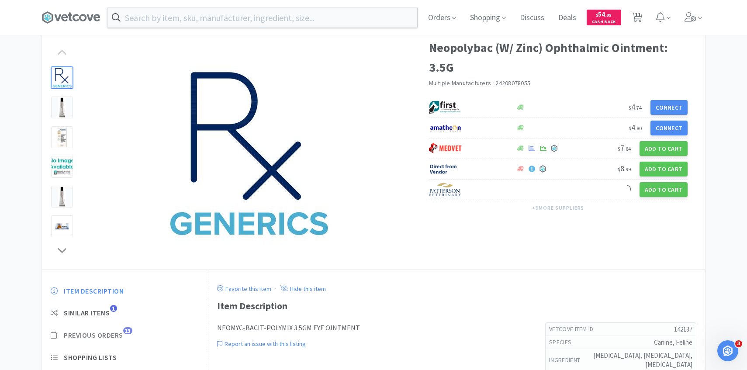
click at [114, 334] on span "Previous Orders" at bounding box center [93, 335] width 59 height 9
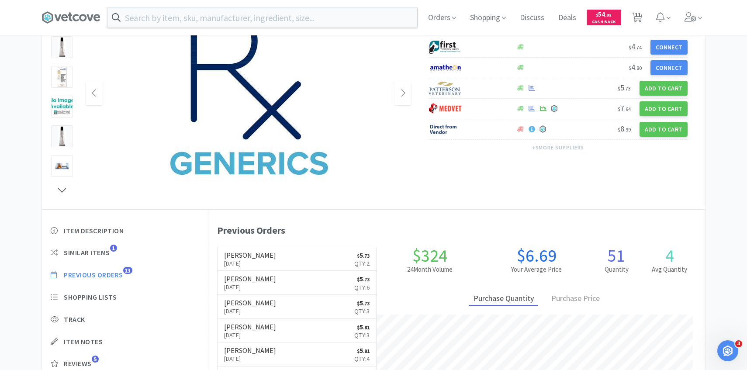
scroll to position [240, 496]
select select "1"
select select "3"
select select "2"
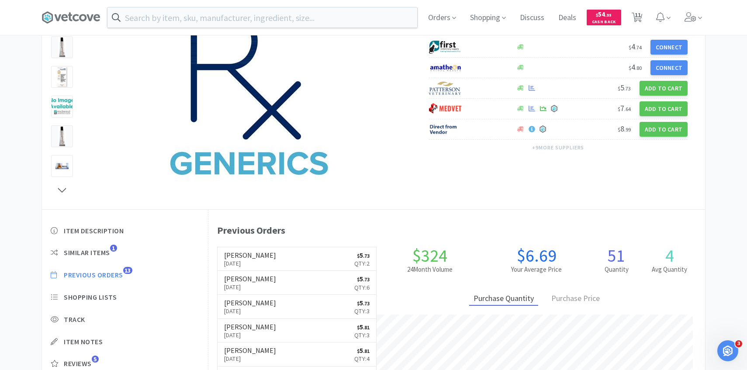
select select "1"
select select "2"
select select "1"
select select "5"
select select "1"
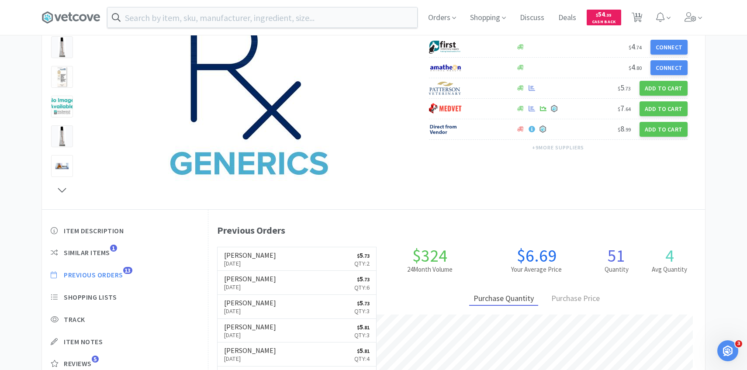
select select "1"
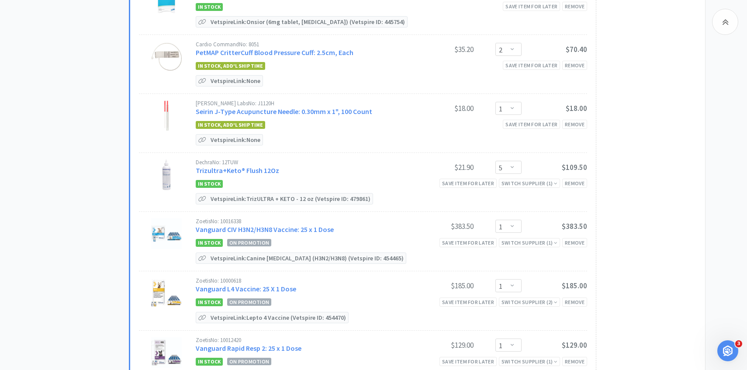
scroll to position [603, 0]
click at [261, 167] on link "Trizultra+Keto® Flush 12Oz" at bounding box center [237, 169] width 83 height 9
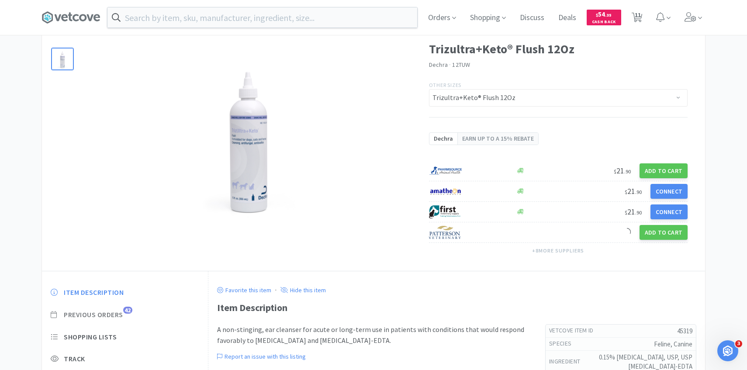
scroll to position [103, 0]
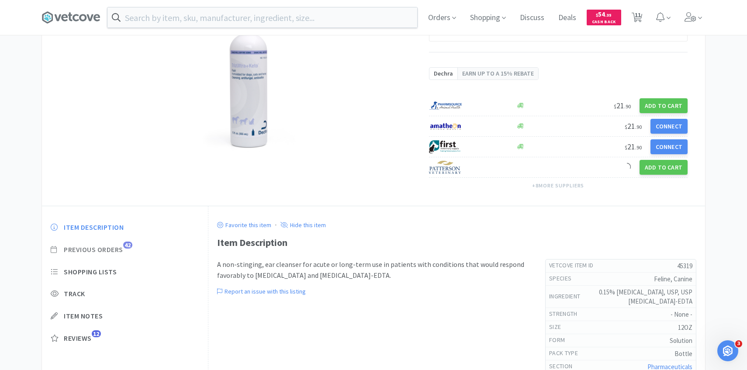
click at [116, 251] on span "Previous Orders" at bounding box center [93, 249] width 59 height 9
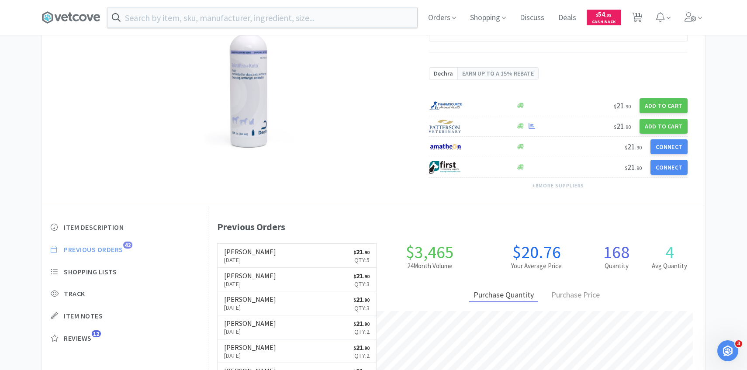
scroll to position [240, 496]
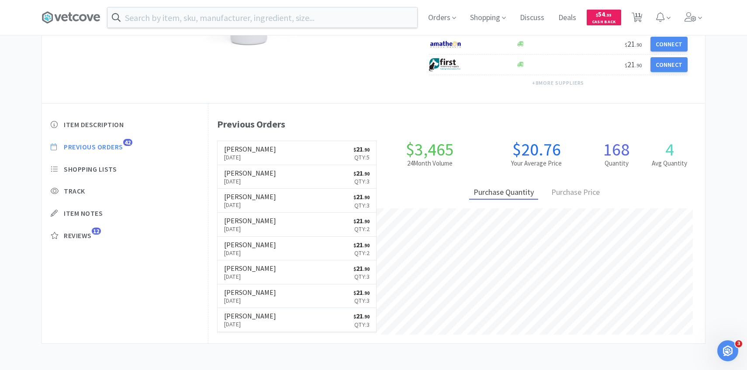
select select "1"
select select "3"
select select "2"
select select "1"
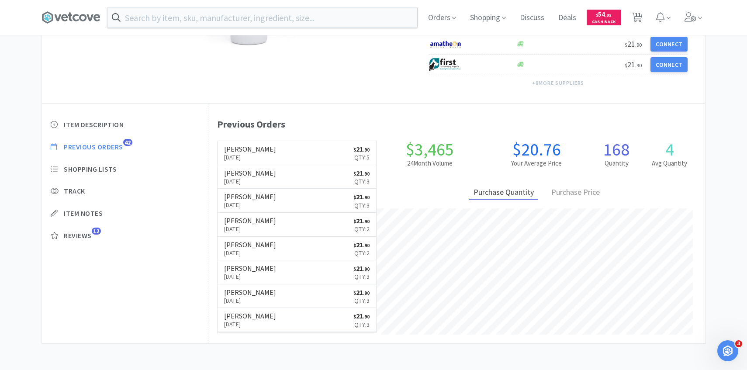
select select "2"
select select "1"
select select "5"
select select "1"
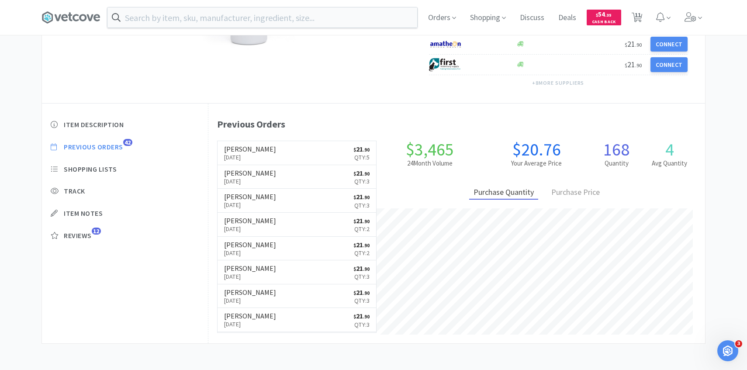
select select "1"
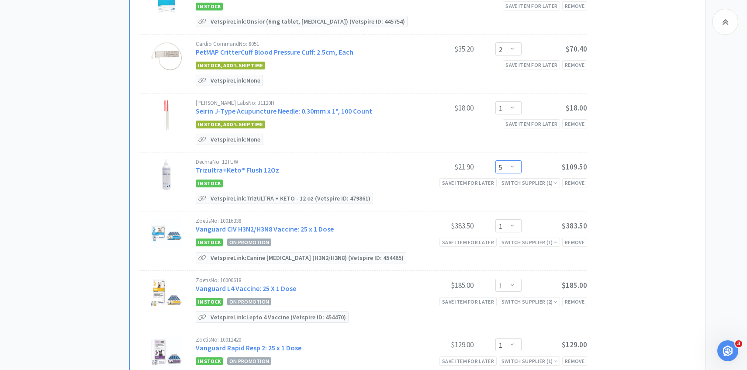
click at [509, 169] on select "Enter Quantity 1 2 3 4 5 6 7 8 9 10 11 12 13 14 15 16 17 18 19 20 Enter Quantity" at bounding box center [508, 166] width 26 height 13
click at [495, 160] on select "Enter Quantity 1 2 3 4 5 6 7 8 9 10 11 12 13 14 15 16 17 18 19 20 Enter Quantity" at bounding box center [508, 166] width 26 height 13
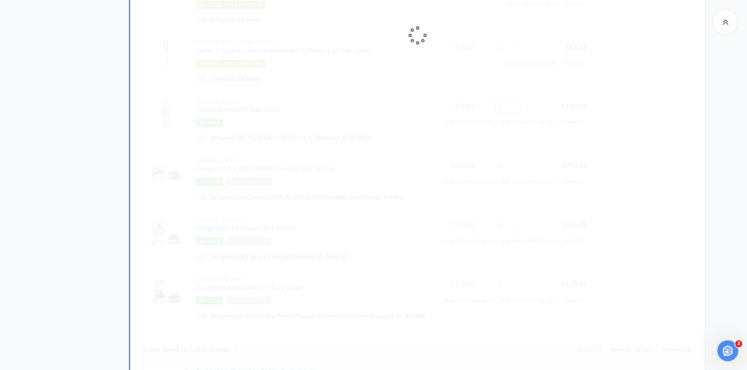
scroll to position [690, 0]
select select "3"
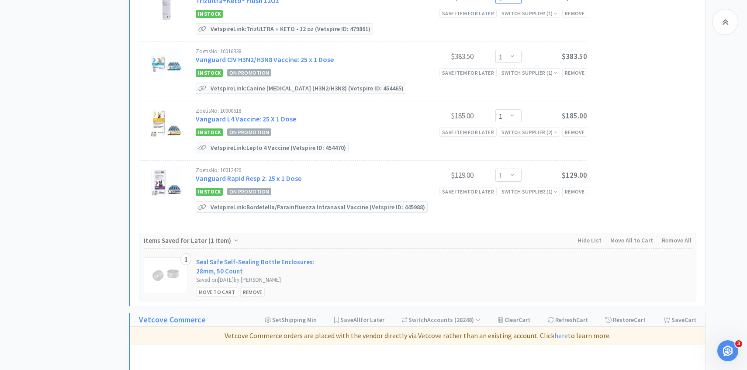
scroll to position [663, 0]
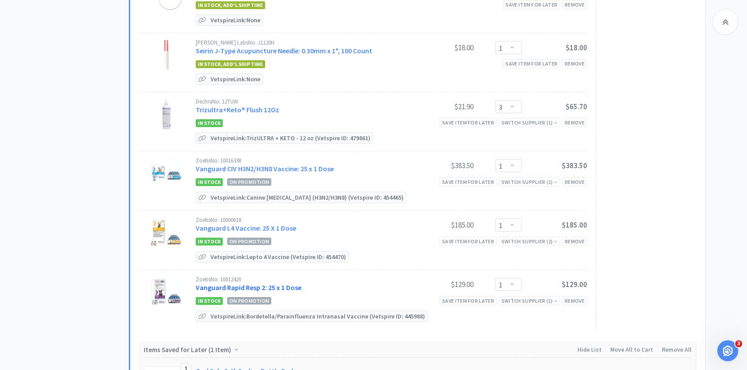
click at [289, 286] on link "Vanguard Rapid Resp 2: 25 x 1 Dose" at bounding box center [249, 287] width 106 height 9
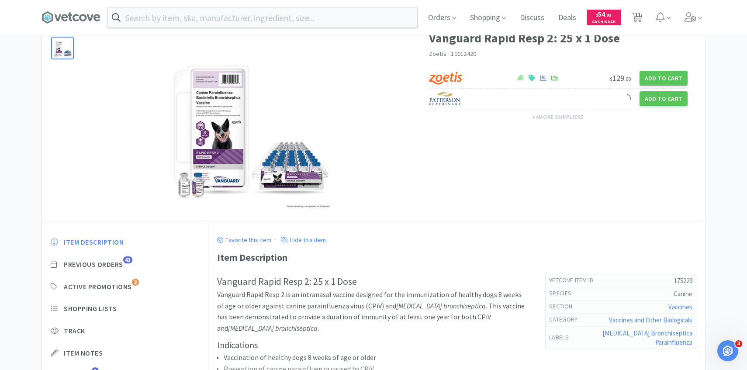
scroll to position [90, 0]
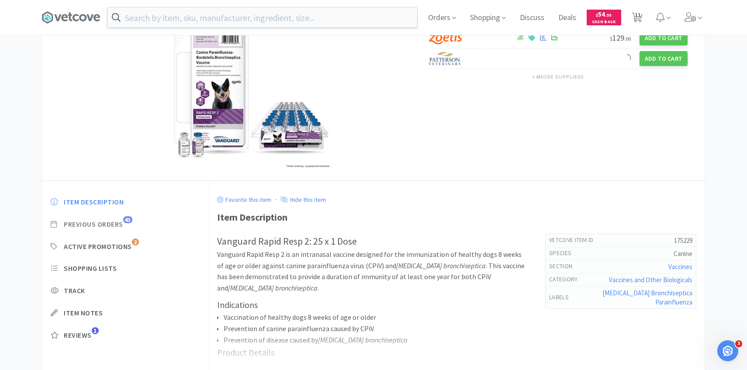
click at [115, 219] on div "Item Description Previous Orders 43 Active Promotions 2 Shopping Lists Track It…" at bounding box center [125, 275] width 166 height 173
click at [121, 220] on span "Previous Orders" at bounding box center [93, 224] width 59 height 9
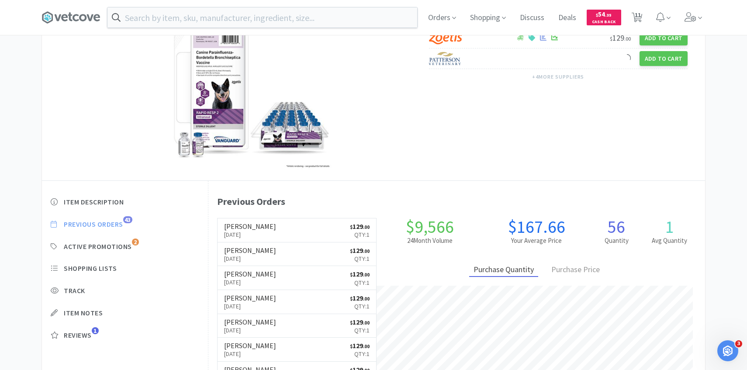
scroll to position [240, 496]
select select "1"
select select "3"
select select "2"
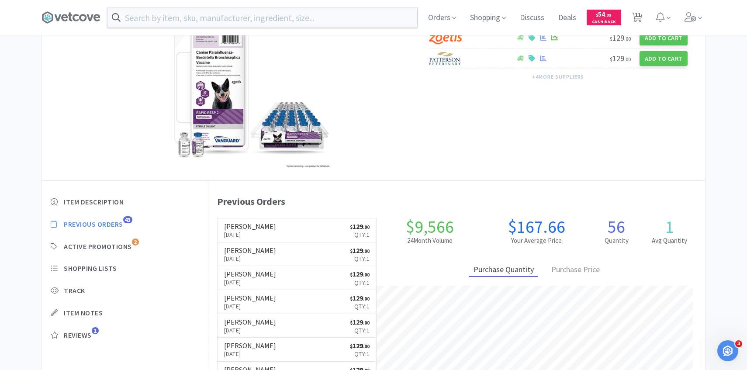
select select "1"
select select "2"
select select "1"
select select "3"
select select "1"
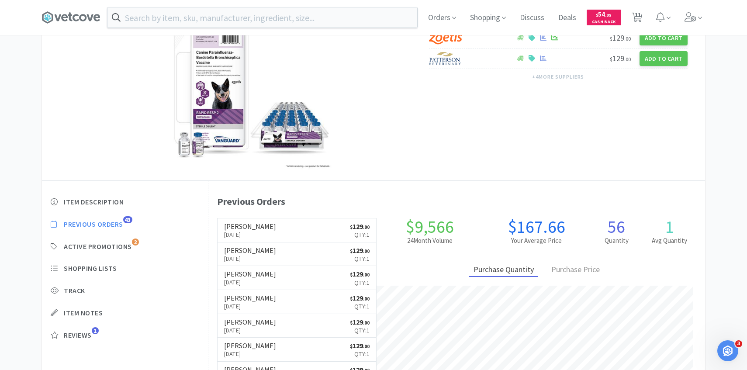
select select "1"
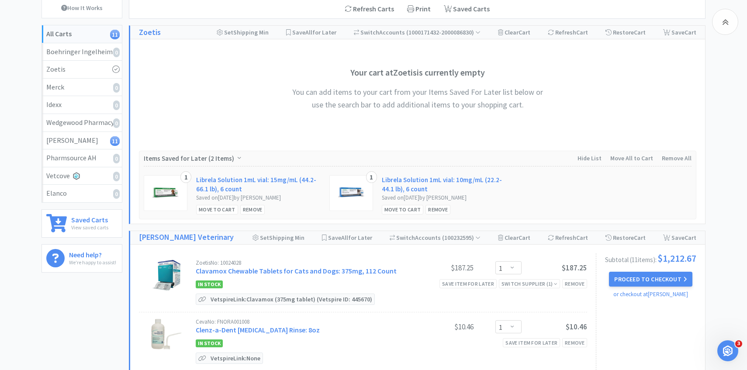
scroll to position [663, 0]
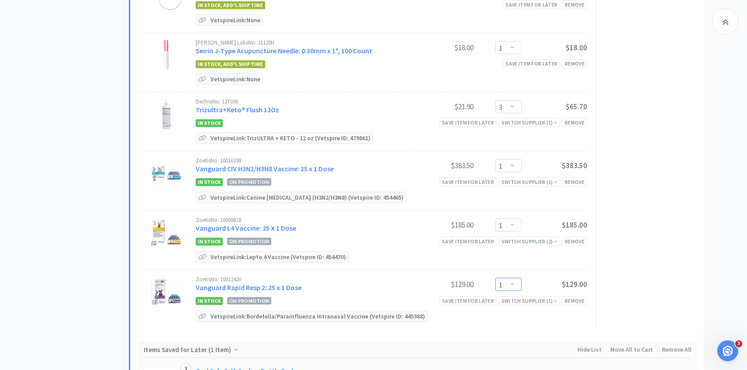
click at [518, 282] on select "Enter Quantity 1 2 3 4 5 6 7 8 9 10 11 12 13 14 15 16 17 18 19 20 Enter Quantity" at bounding box center [508, 284] width 26 height 13
click at [495, 278] on select "Enter Quantity 1 2 3 4 5 6 7 8 9 10 11 12 13 14 15 16 17 18 19 20 Enter Quantity" at bounding box center [508, 284] width 26 height 13
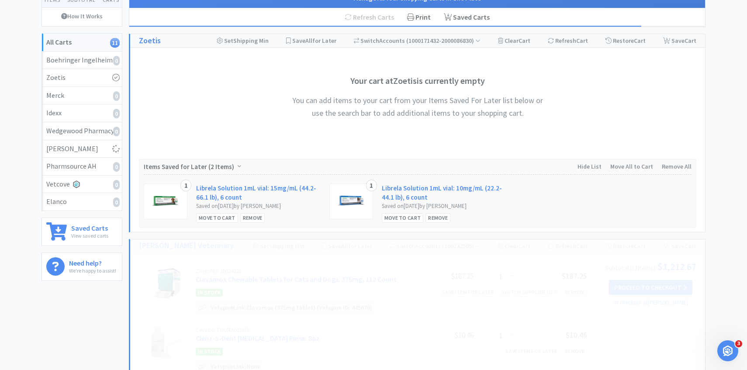
scroll to position [0, 0]
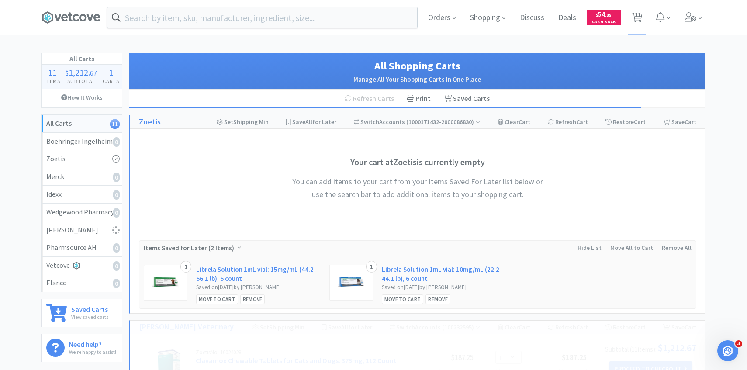
select select "2"
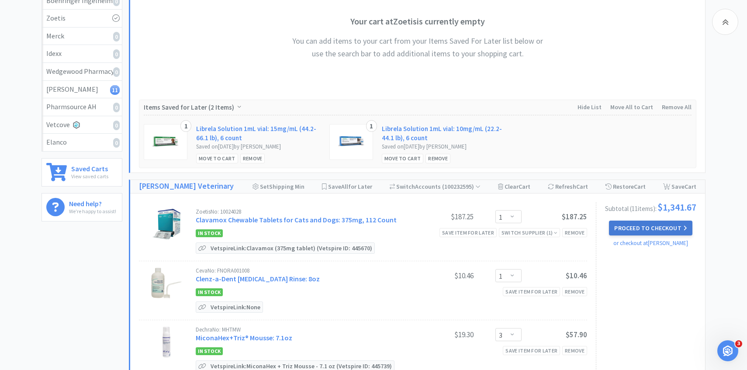
click at [649, 232] on button "Proceed to Checkout" at bounding box center [650, 227] width 83 height 15
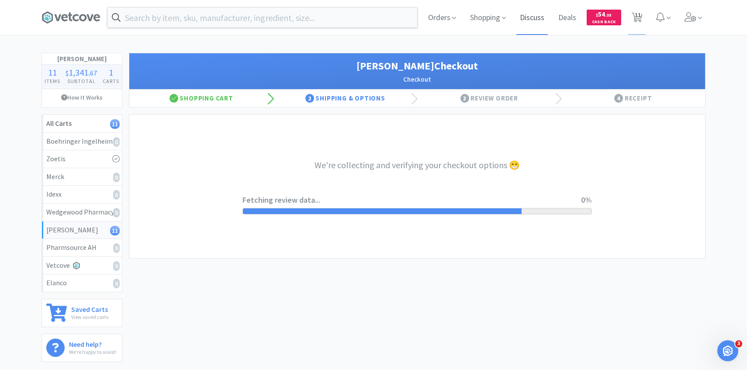
select select "1"
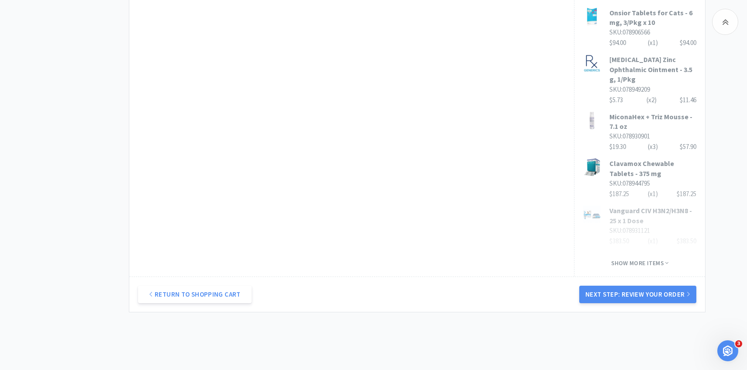
click at [617, 286] on button "Next Step: Review Your Order" at bounding box center [637, 294] width 117 height 17
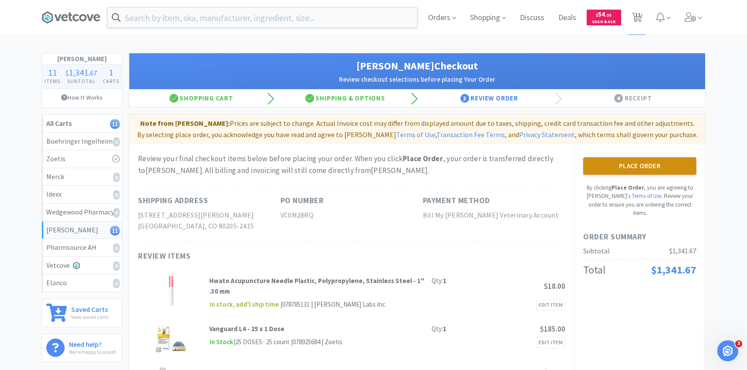
click at [611, 165] on button "Place Order" at bounding box center [639, 165] width 113 height 17
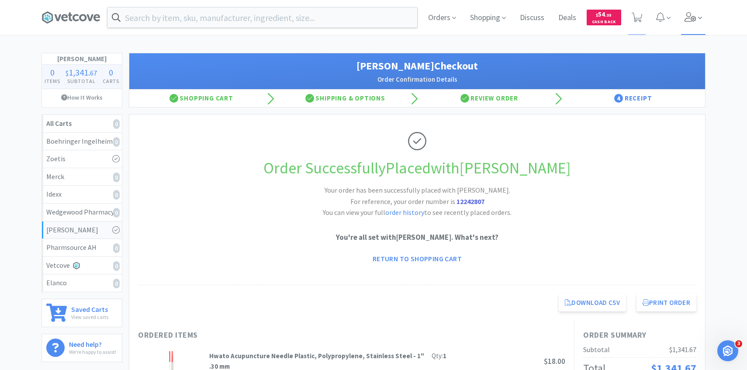
click at [692, 24] on span at bounding box center [693, 17] width 25 height 35
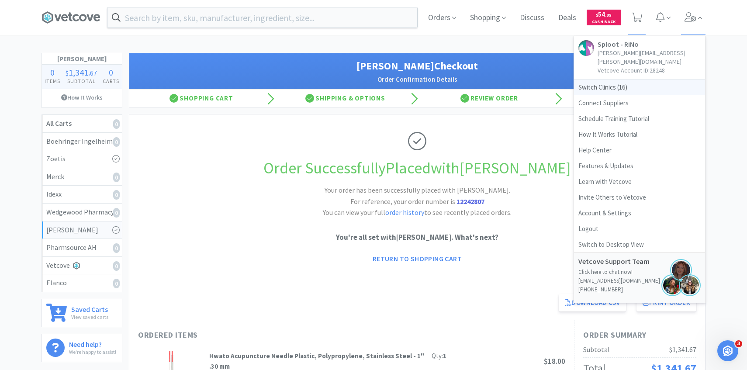
click at [634, 79] on span "Switch Clinics ( 16 )" at bounding box center [639, 87] width 131 height 16
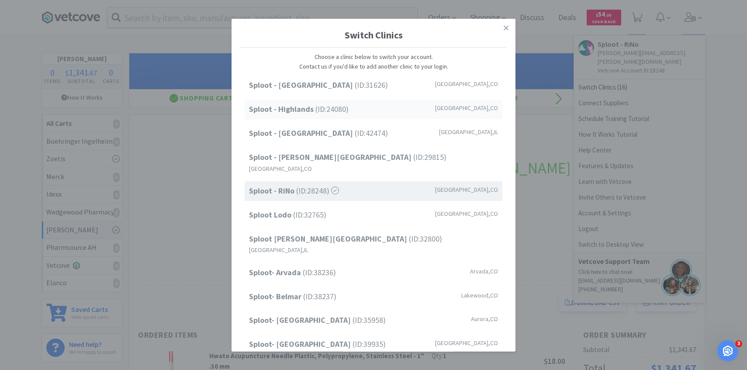
click at [362, 113] on div "Sploot - Highlands (ID: 24080 ) Denver , CO" at bounding box center [374, 110] width 258 height 20
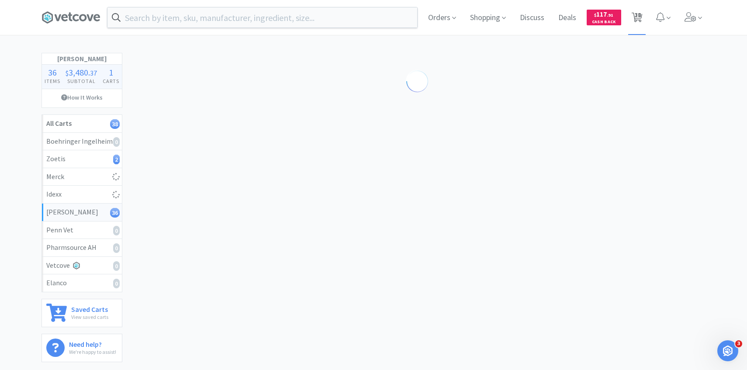
click at [634, 12] on span "38" at bounding box center [637, 14] width 6 height 35
select select "10"
select select "1"
select select "2"
select select "6"
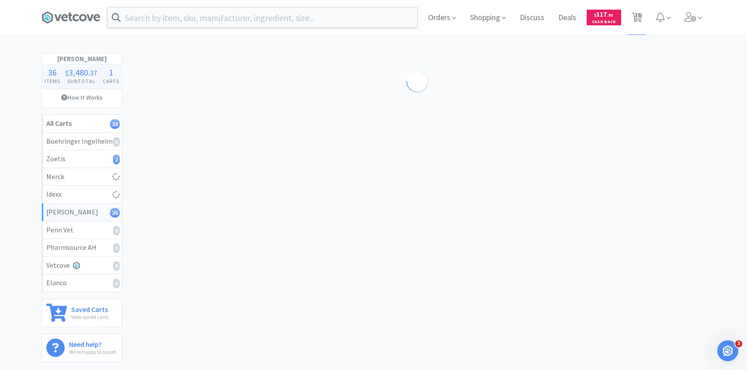
select select "1"
select select "2"
select select "10"
select select "8"
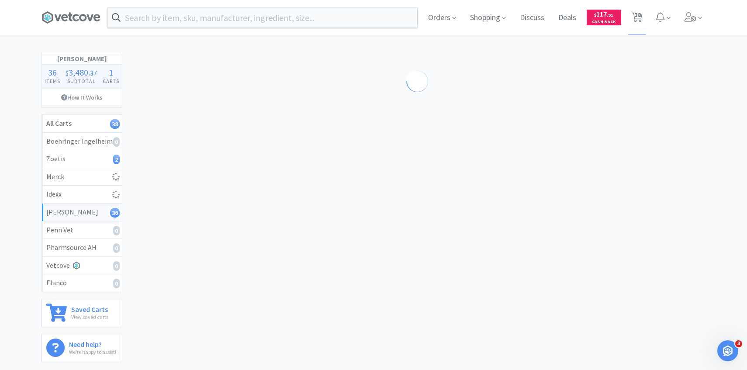
select select "8"
select select "5"
select select "2"
select select "4"
select select "30"
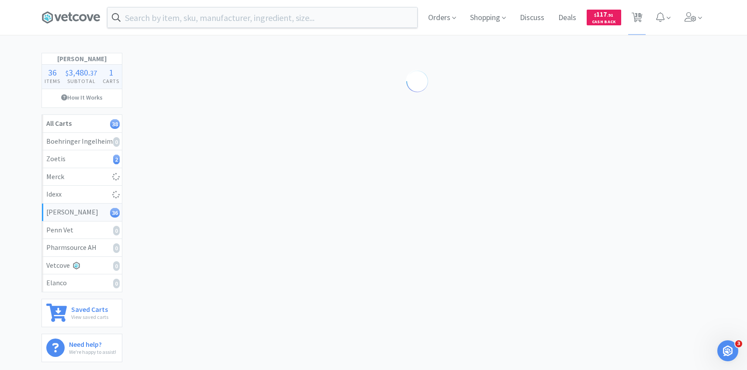
select select "5"
select select "2"
select select "3"
select select "1"
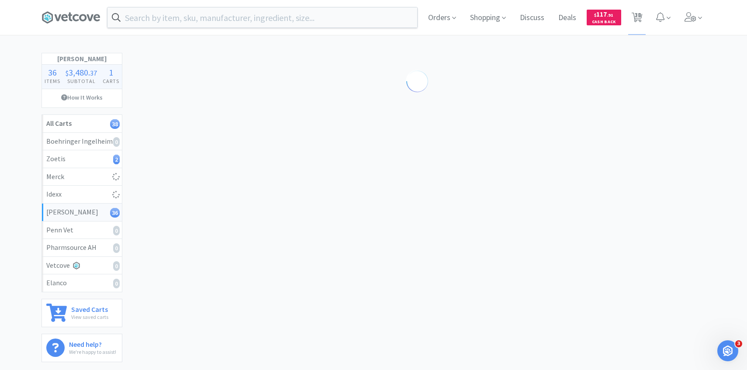
select select "4"
select select "1"
select select "8"
select select "1"
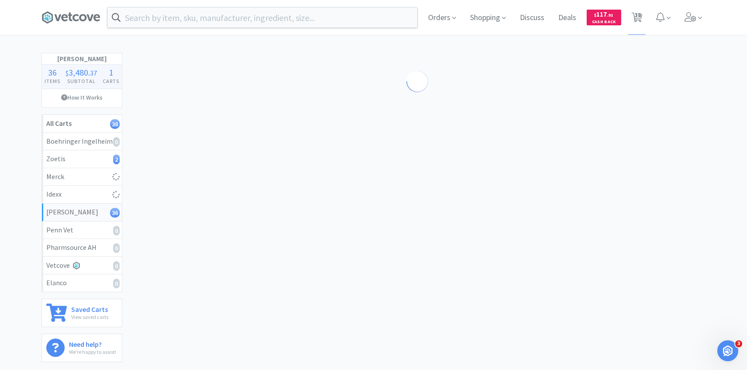
select select "1"
select select "3"
select select "4"
select select "3"
select select "2"
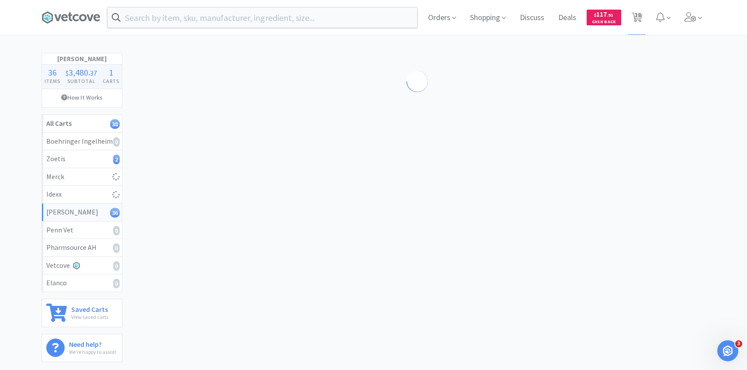
select select "2"
select select "4"
select select "2"
select select "50"
select select "2"
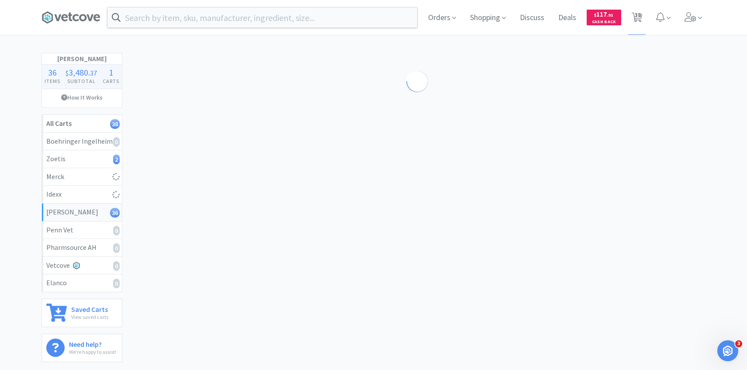
select select "4"
select select "1"
select select "8"
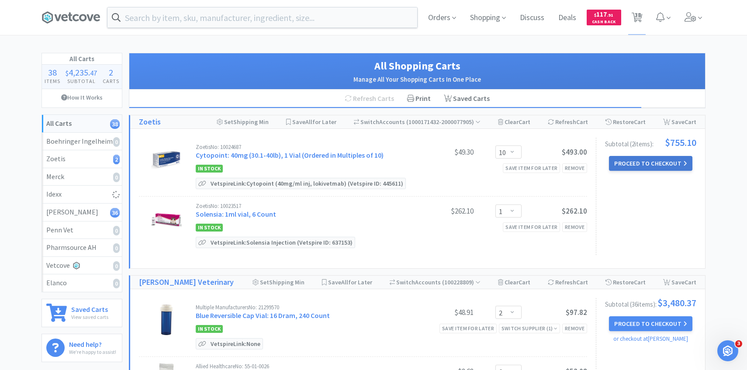
click at [641, 169] on button "Proceed to Checkout" at bounding box center [650, 163] width 83 height 15
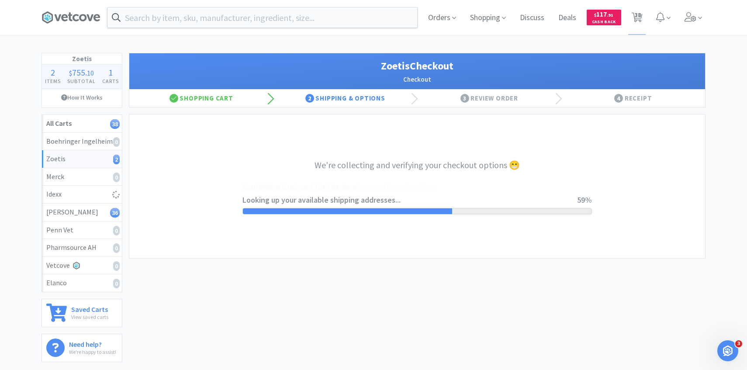
select select "invoice"
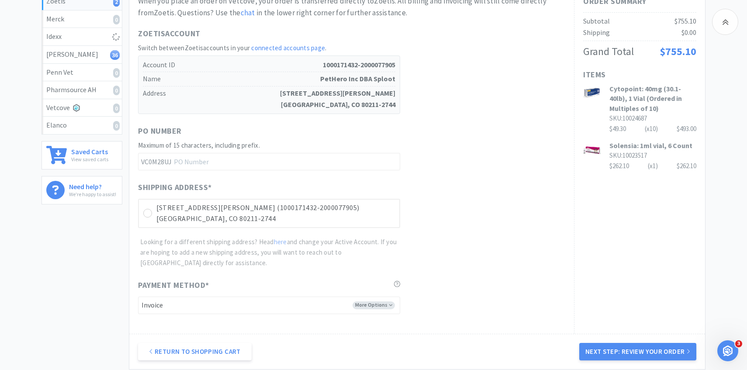
scroll to position [246, 0]
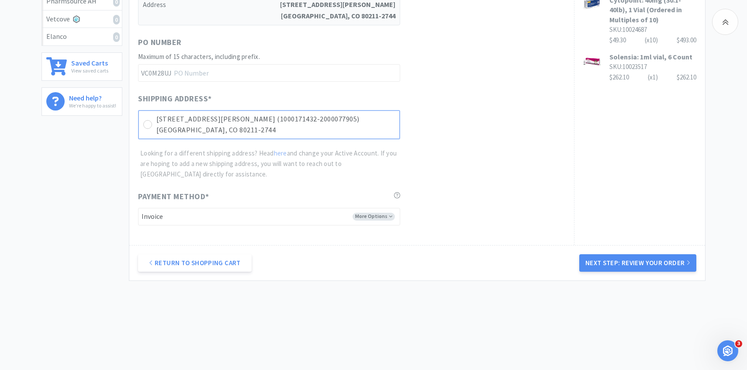
click at [376, 134] on p "[GEOGRAPHIC_DATA], CO 80211-2744" at bounding box center [275, 129] width 238 height 11
click at [643, 272] on div "Return to Shopping Cart Next Step: Review Your Order" at bounding box center [416, 262] width 575 height 35
click at [625, 255] on button "Next Step: Review Your Order" at bounding box center [637, 262] width 117 height 17
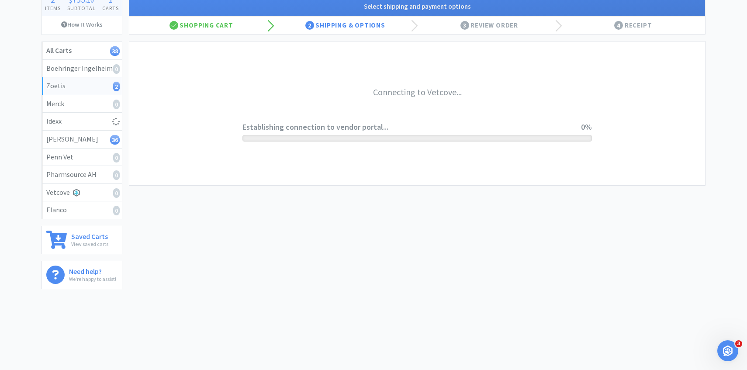
click at [625, 262] on div "Zoetis Checkout Select shipping and payment options Shopping Cart 2 Shipping & …" at bounding box center [417, 133] width 576 height 307
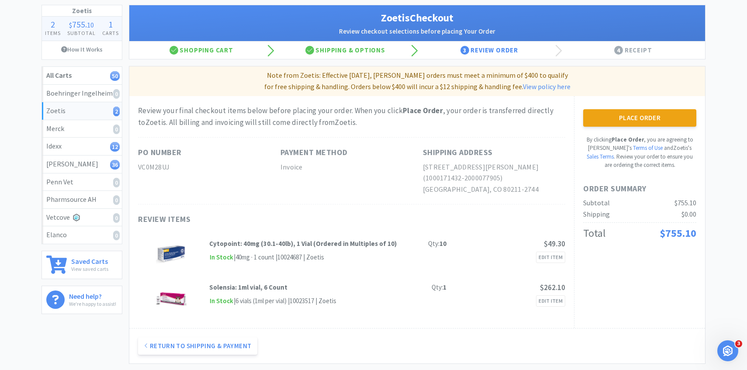
scroll to position [51, 0]
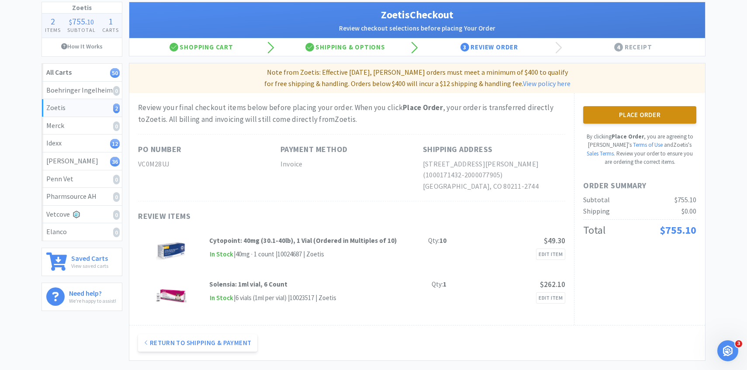
click at [631, 120] on button "Place Order" at bounding box center [639, 114] width 113 height 17
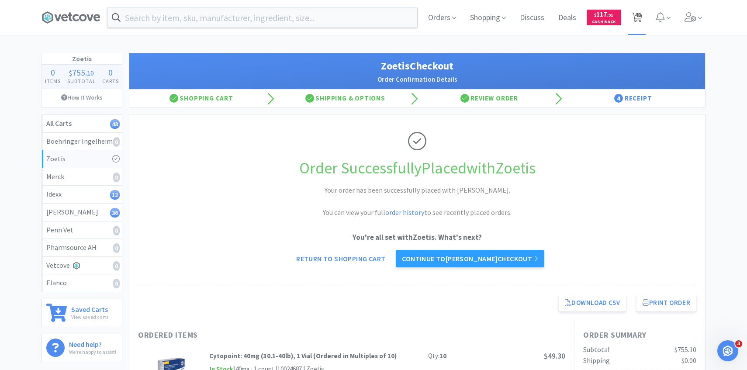
click at [636, 27] on span "48" at bounding box center [637, 14] width 6 height 35
select select "8"
select select "2"
select select "50"
select select "4"
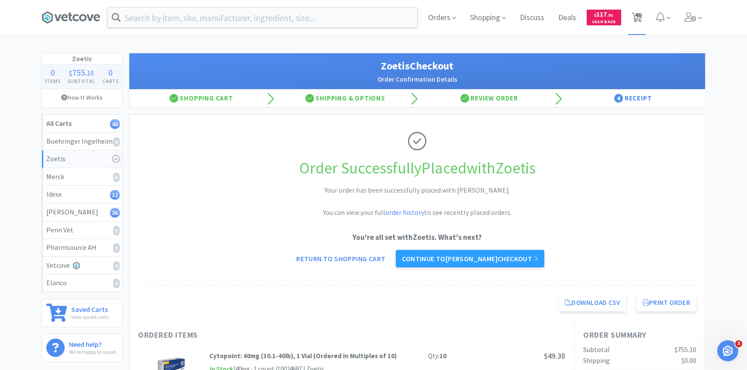
select select "2"
select select "4"
select select "6"
select select "200"
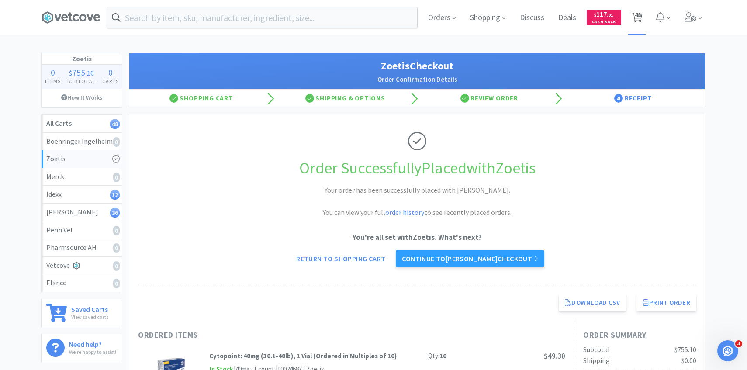
select select "1"
select select "30"
select select "2"
select select "6"
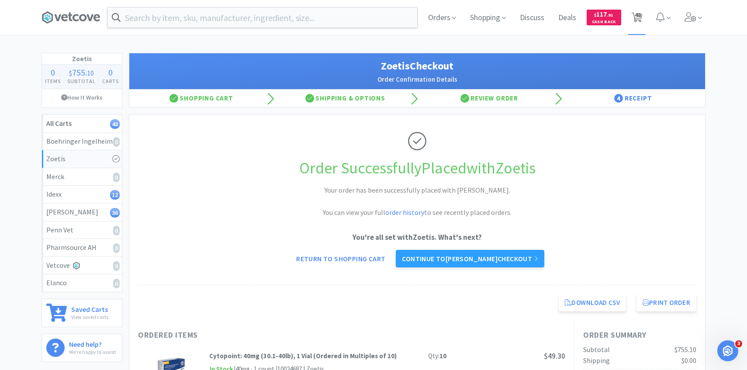
select select "1"
select select "2"
select select "10"
select select "8"
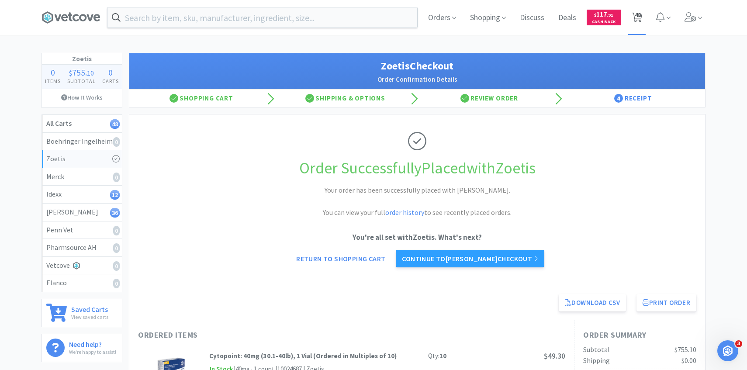
select select "8"
select select "5"
select select "2"
select select "4"
select select "30"
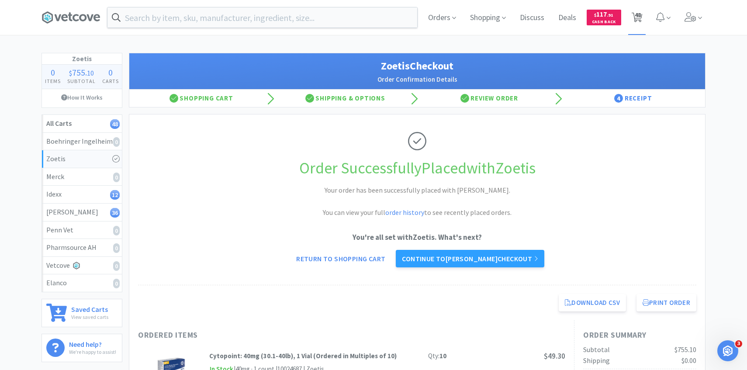
select select "5"
select select "2"
select select "3"
select select "1"
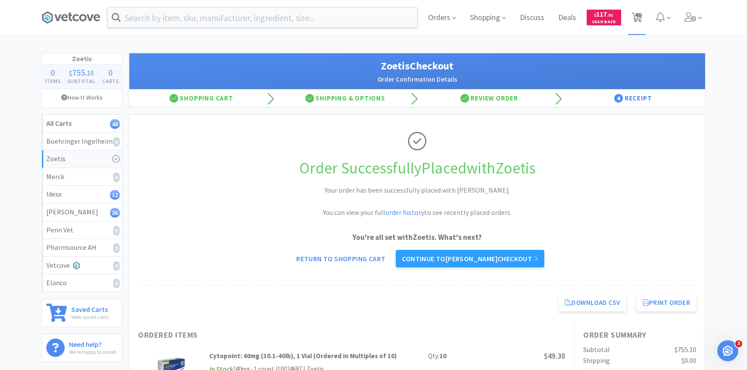
select select "4"
select select "1"
select select "8"
select select "1"
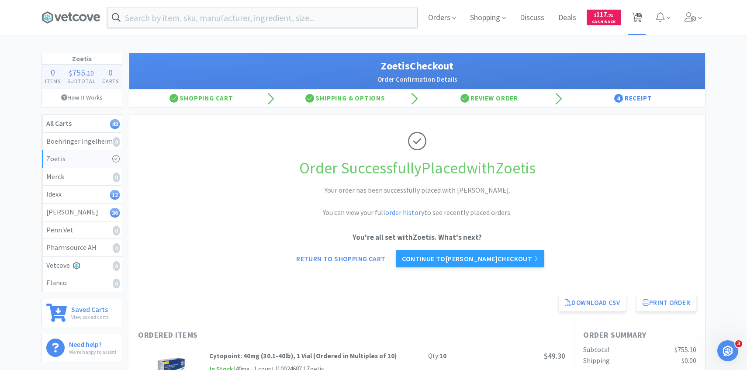
select select "1"
select select "3"
select select "4"
select select "3"
select select "2"
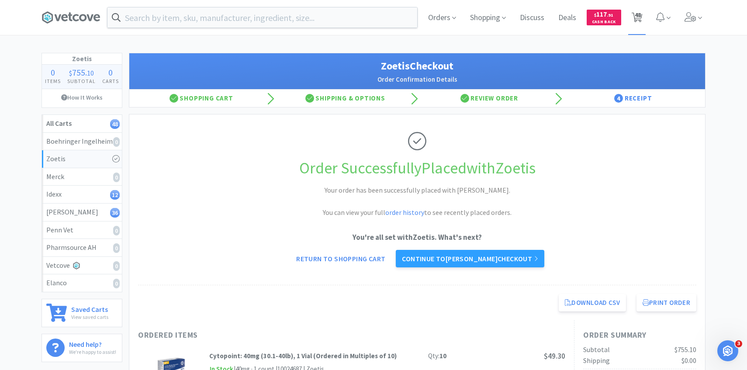
select select "2"
select select "4"
select select "2"
select select "50"
select select "2"
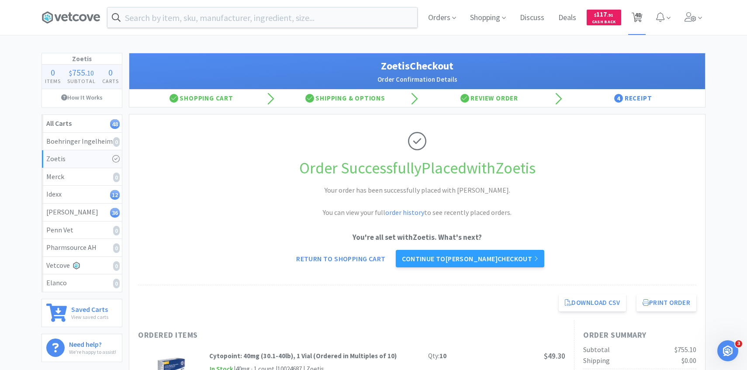
select select "4"
select select "1"
select select "8"
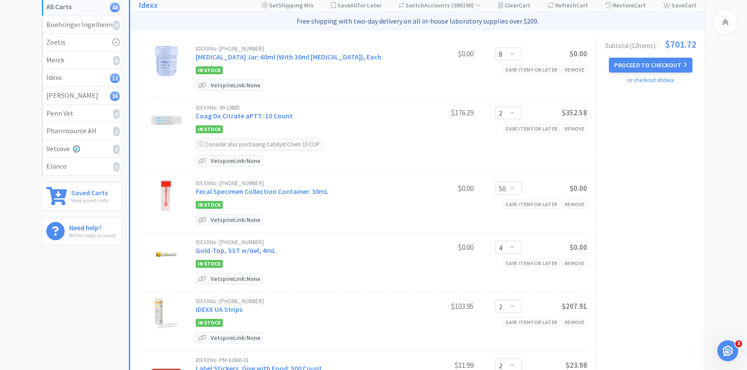
scroll to position [51, 0]
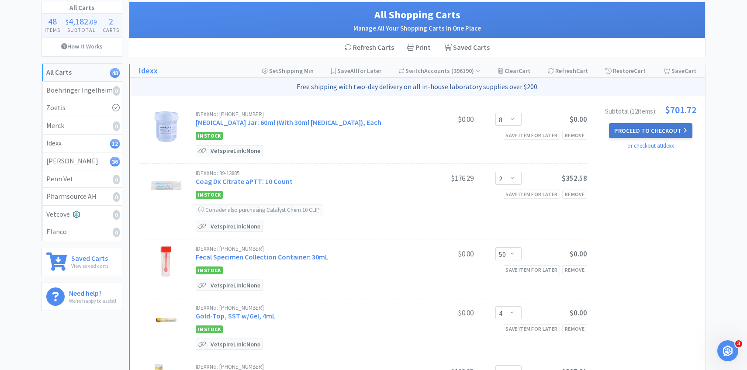
click at [672, 132] on button "Proceed to Checkout" at bounding box center [650, 130] width 83 height 15
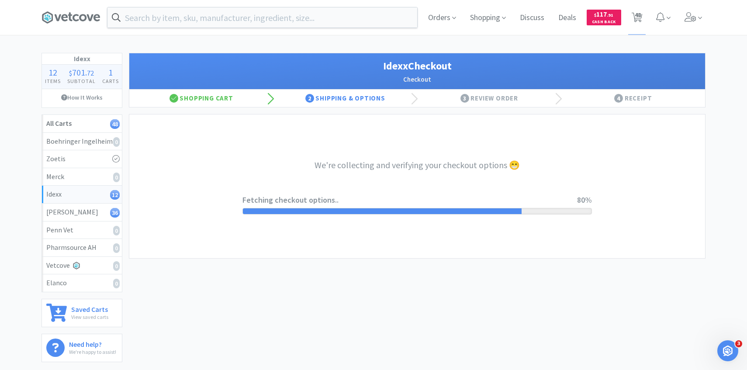
select select "904"
select select "003"
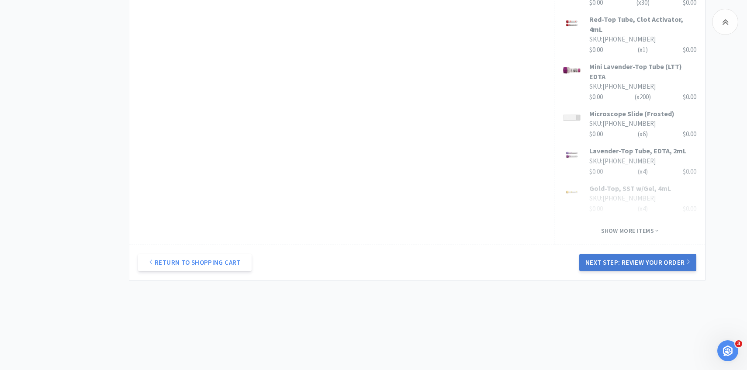
click at [612, 262] on button "Next Step: Review Your Order" at bounding box center [637, 262] width 117 height 17
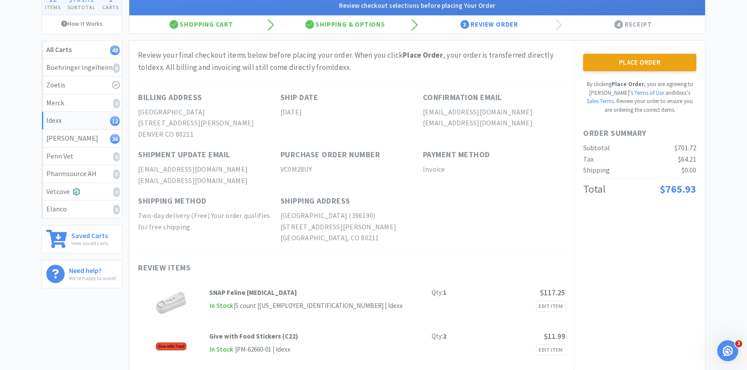
scroll to position [69, 0]
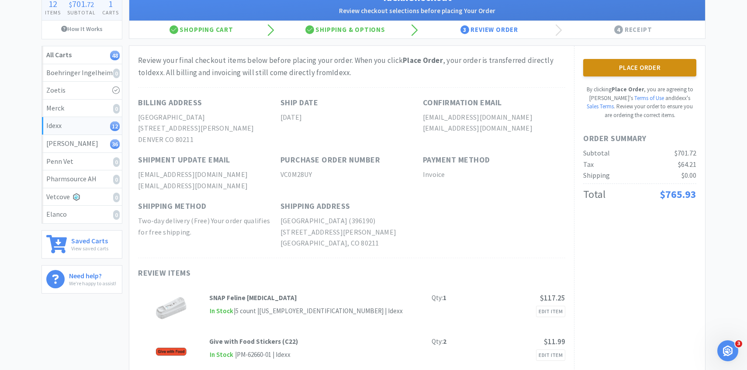
click at [667, 71] on button "Place Order" at bounding box center [639, 67] width 113 height 17
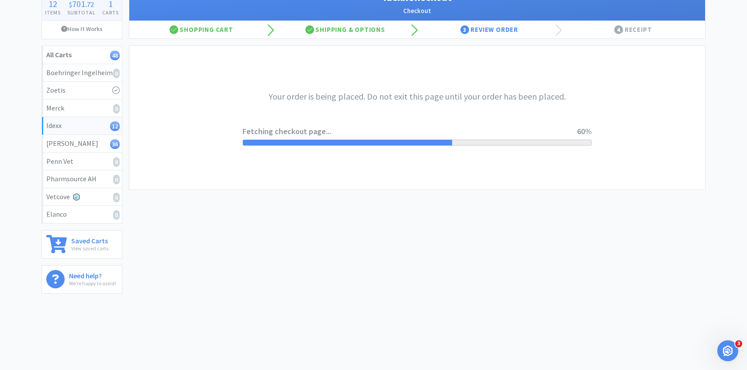
scroll to position [0, 0]
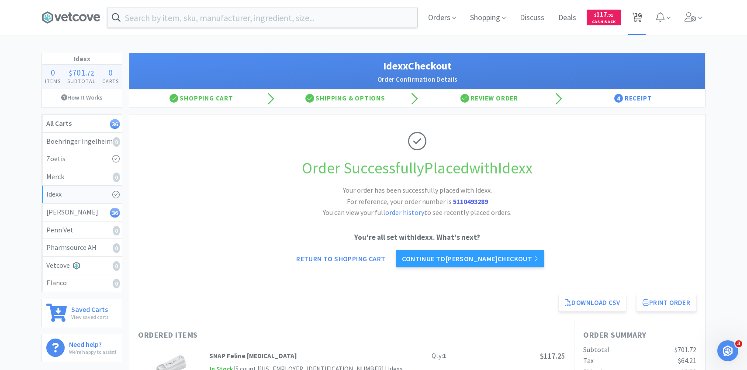
click at [637, 20] on span "36" at bounding box center [637, 14] width 6 height 35
select select "2"
select select "6"
select select "1"
select select "2"
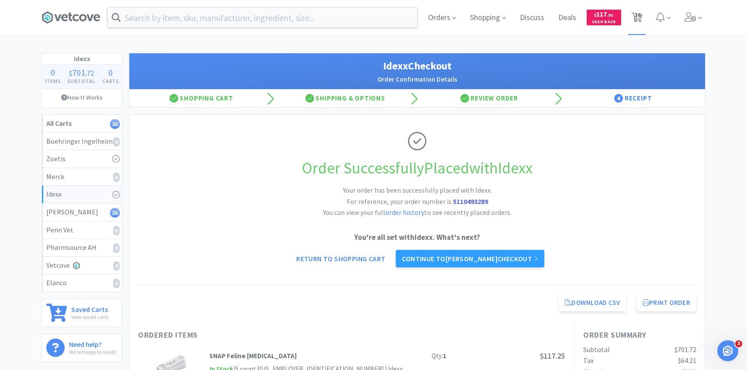
select select "10"
select select "8"
select select "5"
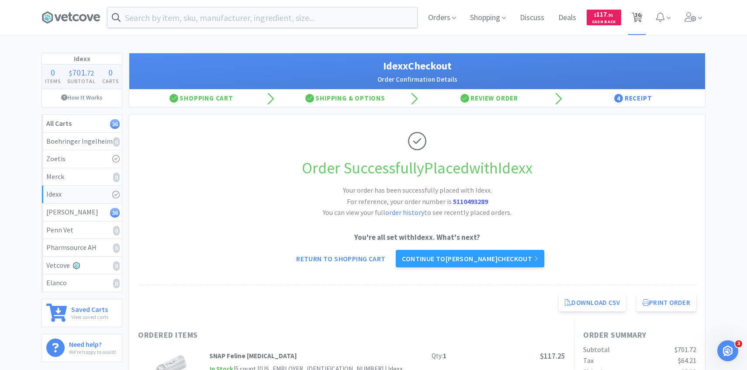
select select "2"
select select "4"
select select "30"
select select "5"
select select "2"
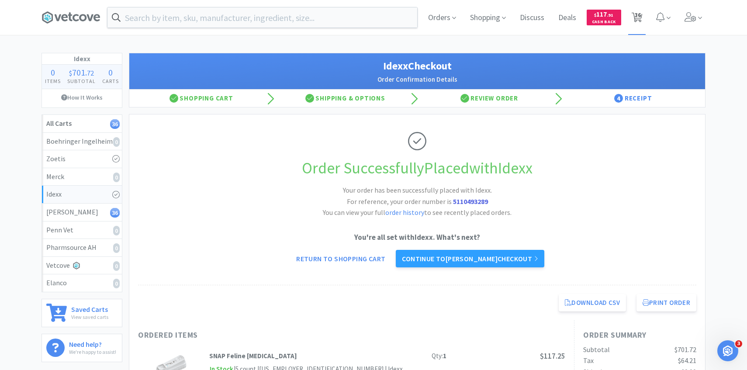
select select "3"
select select "1"
select select "4"
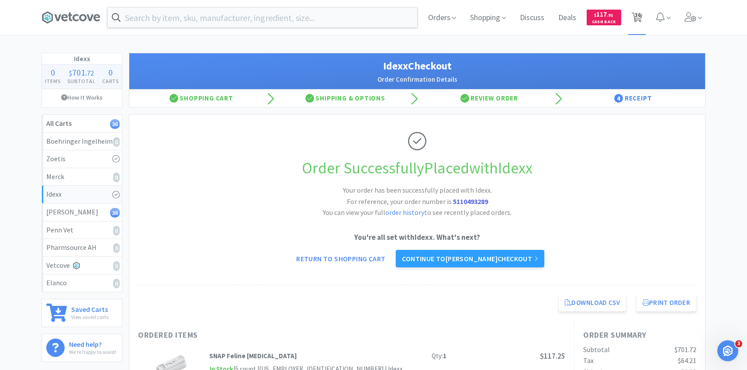
select select "1"
select select "8"
select select "1"
select select "3"
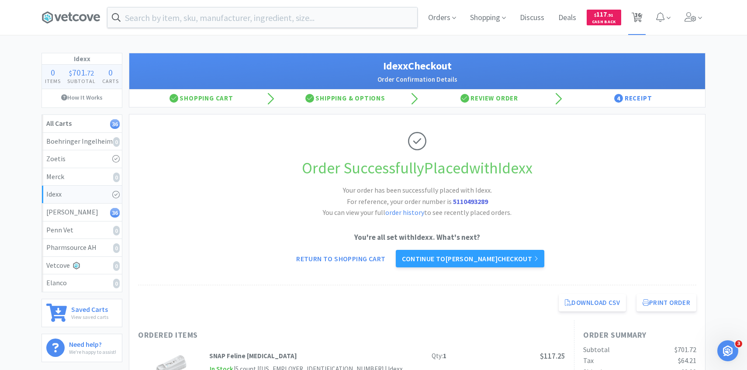
select select "4"
select select "3"
select select "2"
select select "4"
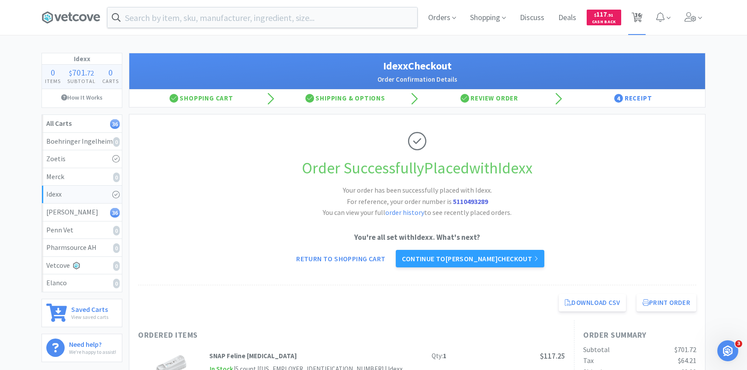
select select "2"
select select "50"
select select "2"
select select "4"
select select "1"
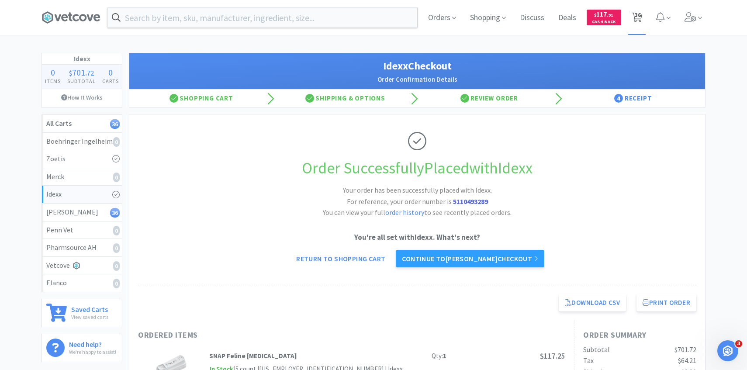
select select "1"
select select "8"
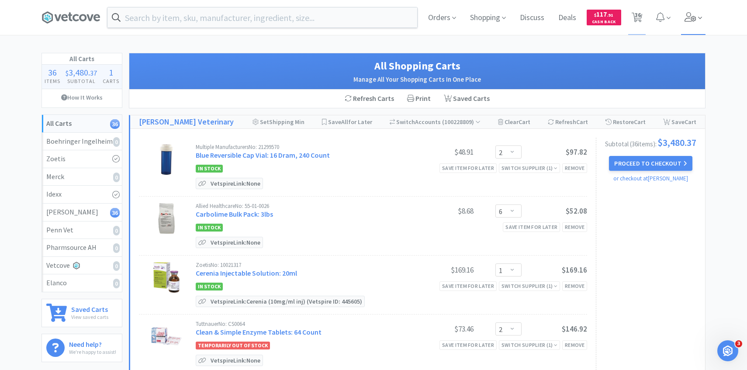
click at [684, 20] on icon at bounding box center [690, 17] width 12 height 10
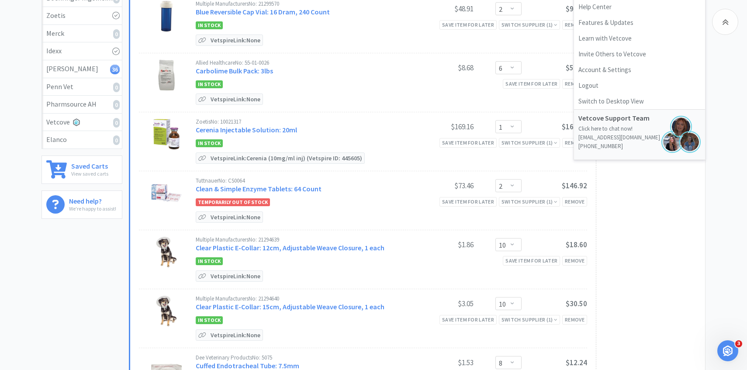
scroll to position [144, 0]
click at [308, 191] on link "Clean & Simple Enzyme Tablets: 64 Count" at bounding box center [259, 187] width 126 height 9
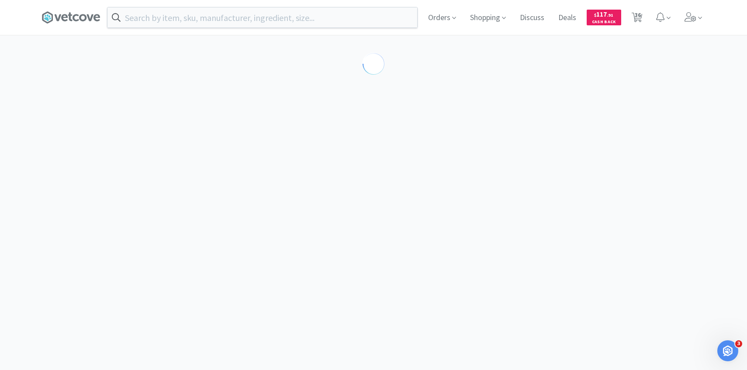
scroll to position [83, 0]
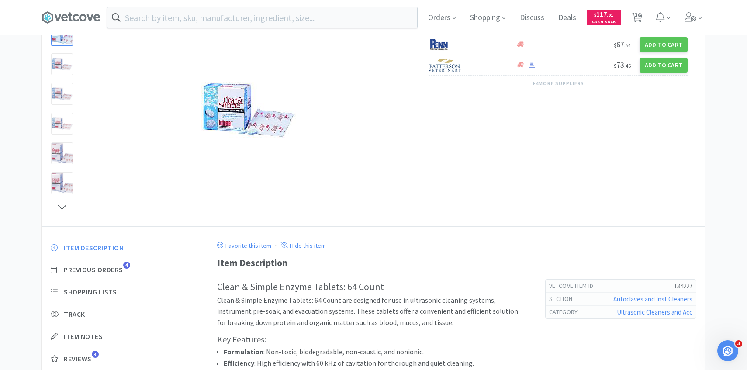
click at [109, 276] on div "Item Description Previous Orders 4 Shopping Lists Track Item Notes Reviews 3" at bounding box center [125, 309] width 166 height 151
click at [111, 270] on span "Previous Orders" at bounding box center [93, 269] width 59 height 9
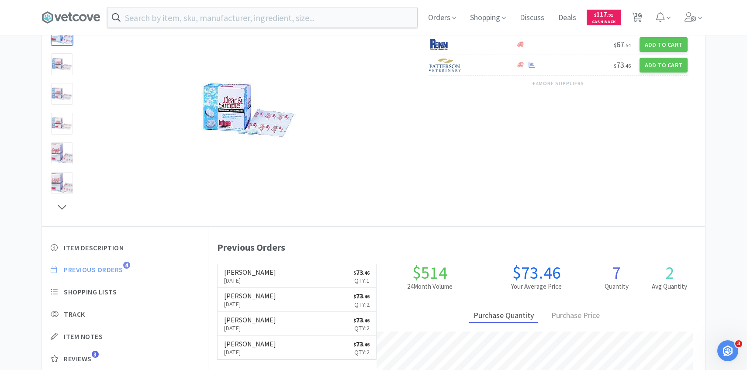
scroll to position [240, 496]
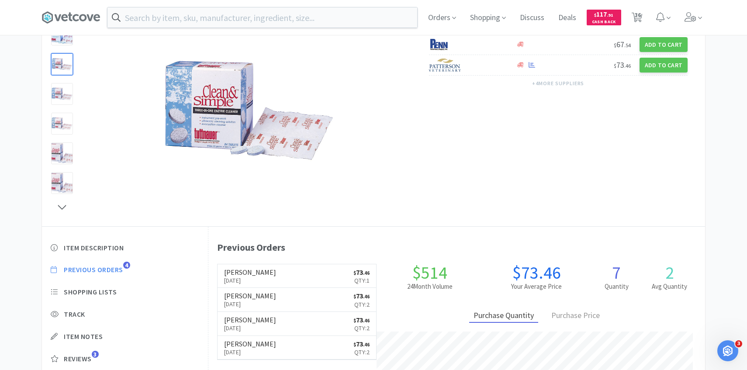
select select "2"
select select "6"
select select "1"
select select "2"
select select "10"
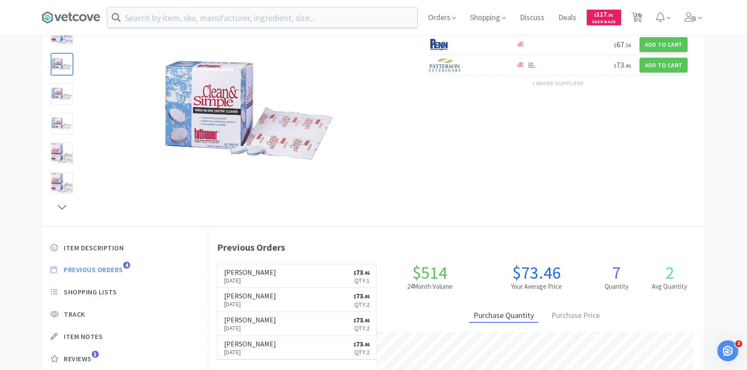
select select "10"
select select "8"
select select "5"
select select "2"
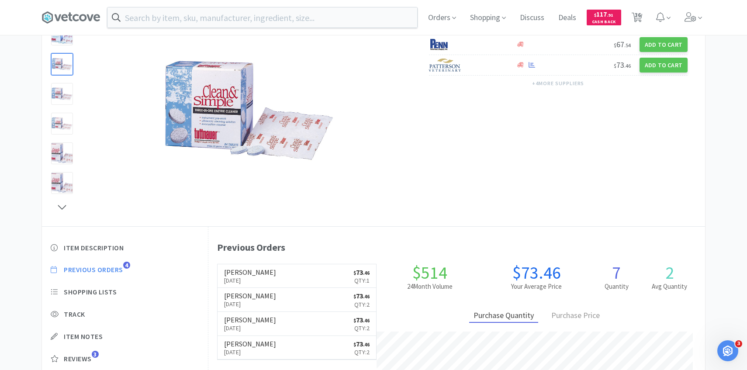
select select "4"
select select "30"
select select "5"
select select "2"
select select "3"
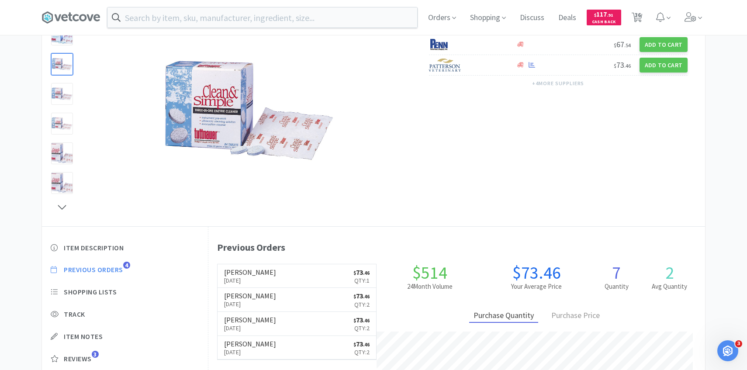
select select "1"
select select "4"
select select "1"
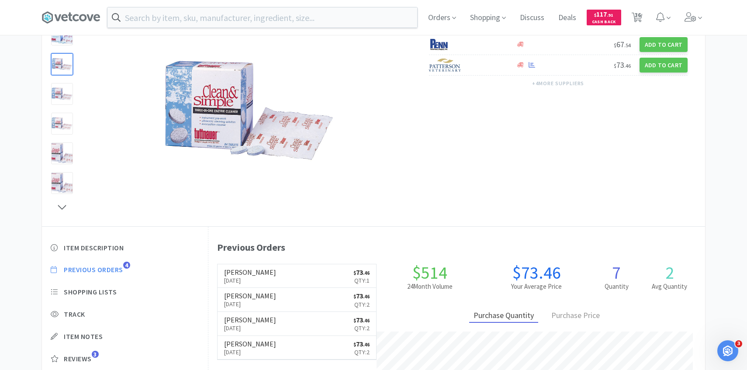
select select "8"
select select "1"
select select "3"
select select "4"
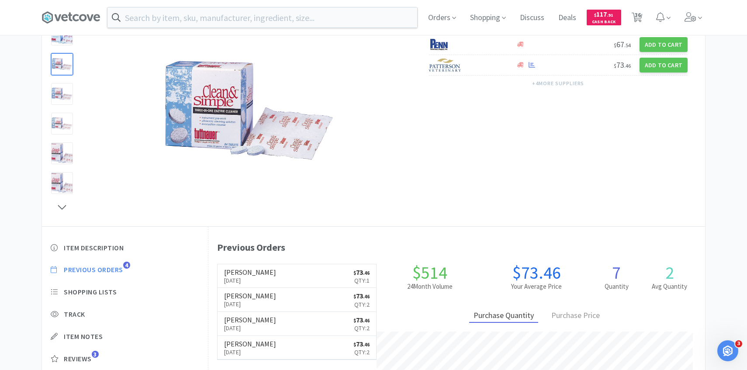
select select "3"
select select "2"
select select "4"
select select "2"
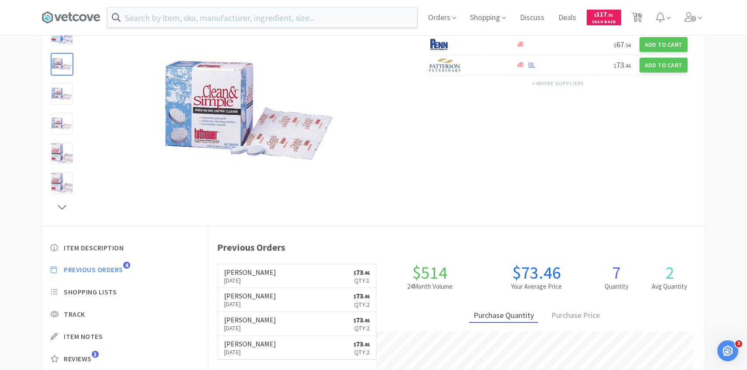
select select "50"
select select "2"
select select "4"
select select "1"
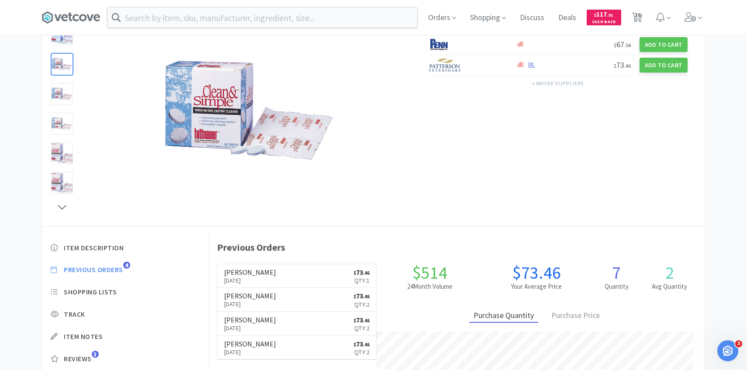
select select "8"
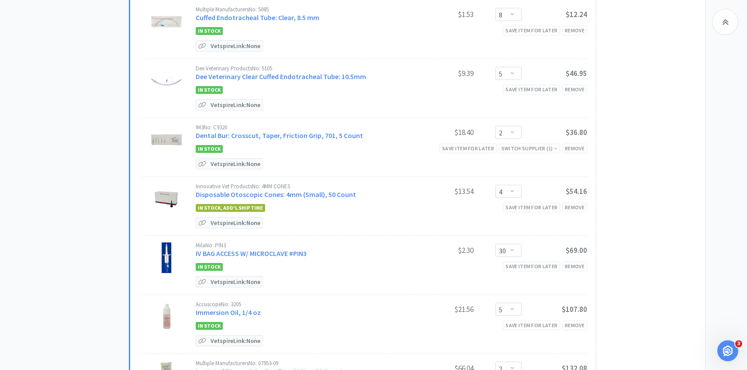
scroll to position [552, 0]
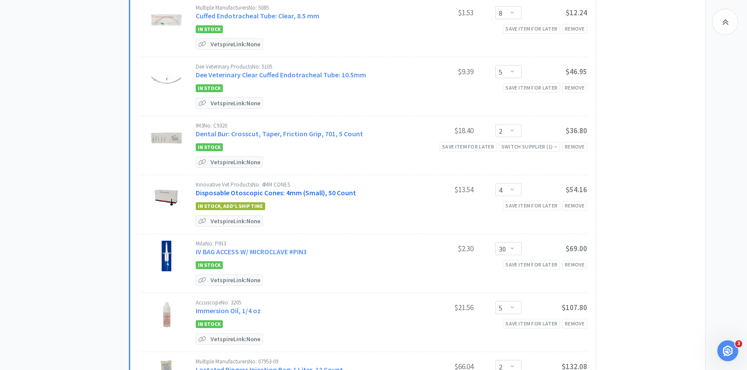
click at [294, 188] on link "Disposable Otoscopic Cones: 4mm (Small), 50 Count" at bounding box center [276, 192] width 160 height 9
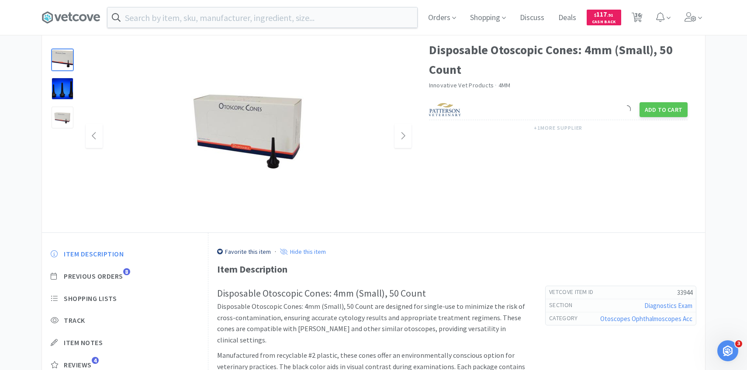
scroll to position [52, 0]
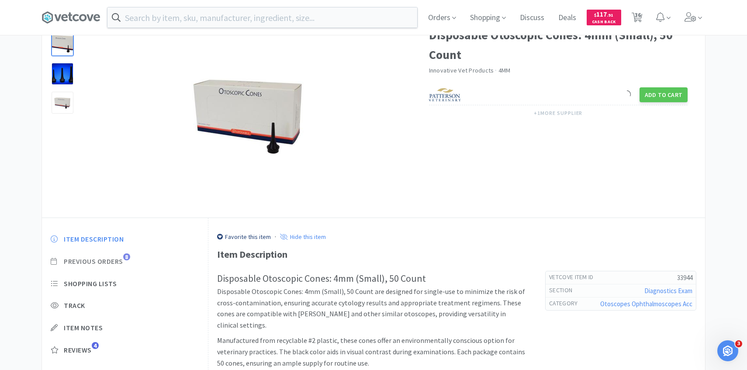
click at [118, 258] on span "Previous Orders" at bounding box center [93, 261] width 59 height 9
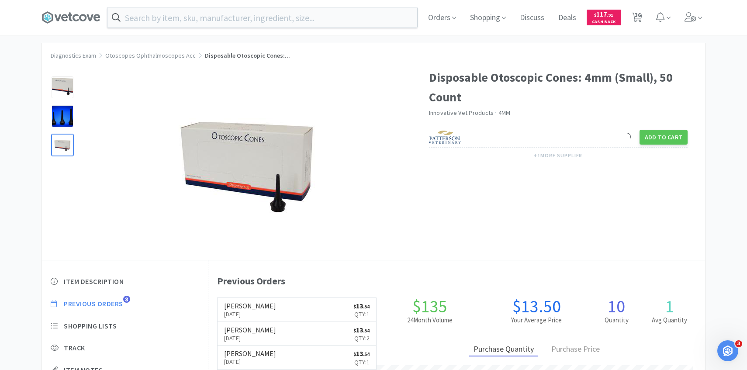
scroll to position [5, 0]
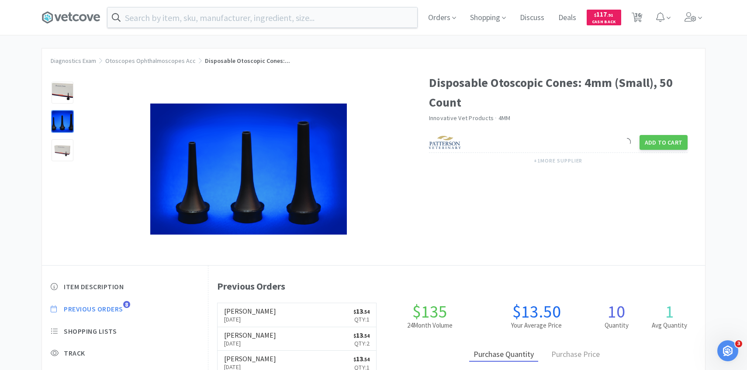
select select "2"
select select "6"
select select "1"
select select "2"
select select "10"
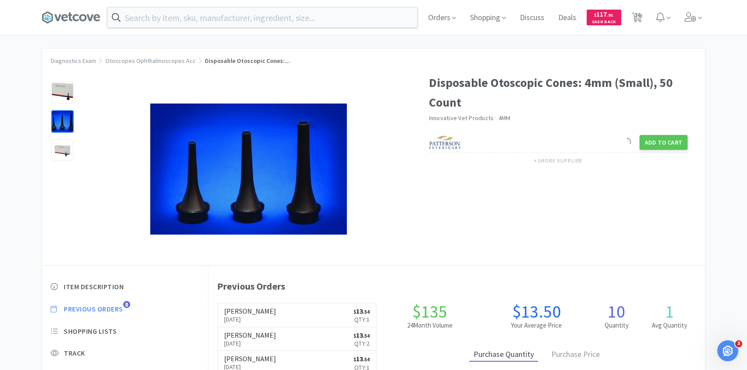
select select "10"
select select "8"
select select "5"
select select "2"
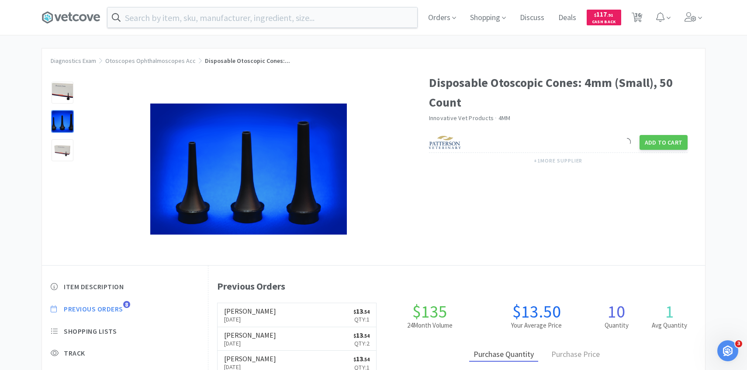
select select "4"
select select "30"
select select "5"
select select "2"
select select "3"
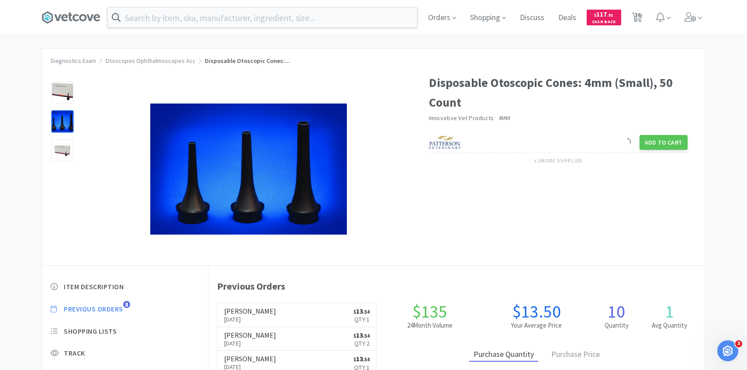
select select "1"
select select "4"
select select "1"
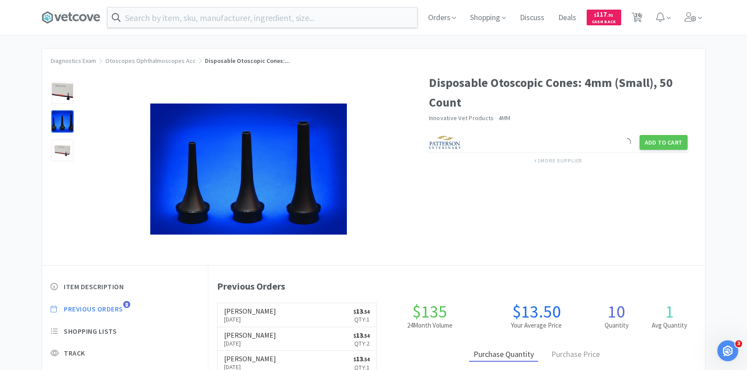
select select "8"
select select "1"
select select "3"
select select "4"
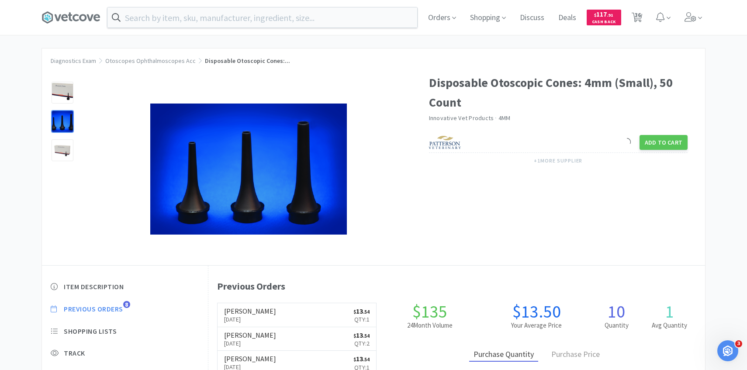
select select "3"
select select "2"
select select "4"
select select "2"
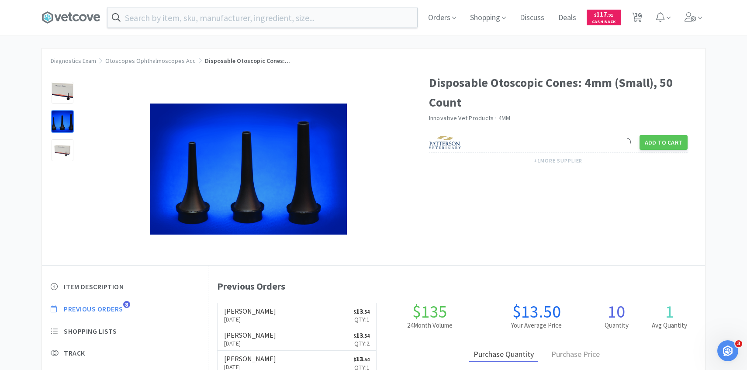
select select "50"
select select "2"
select select "4"
select select "1"
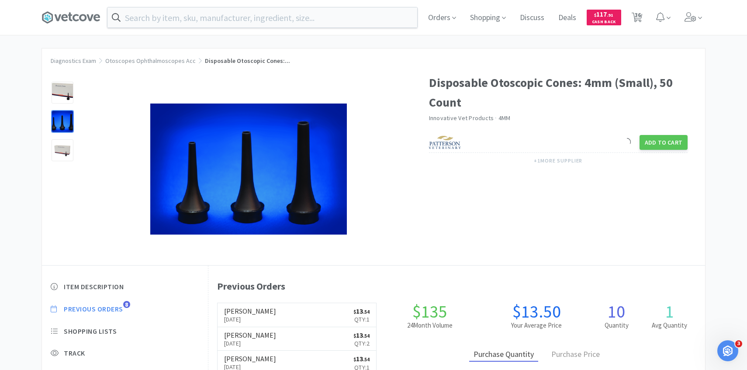
select select "8"
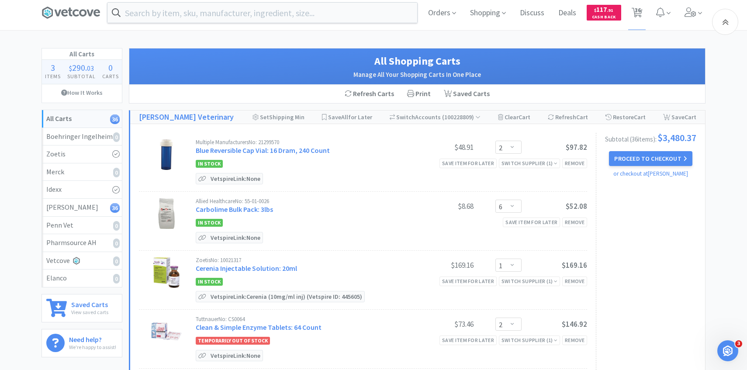
scroll to position [552, 0]
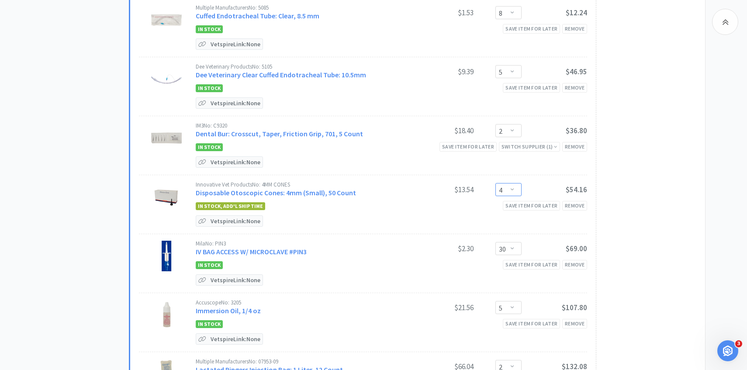
click at [519, 188] on select "Enter Quantity 1 2 3 4 5 6 7 8 9 10 11 12 13 14 15 16 17 18 19 20 Enter Quantity" at bounding box center [508, 189] width 26 height 13
click at [495, 183] on select "Enter Quantity 1 2 3 4 5 6 7 8 9 10 11 12 13 14 15 16 17 18 19 20 Enter Quantity" at bounding box center [508, 189] width 26 height 13
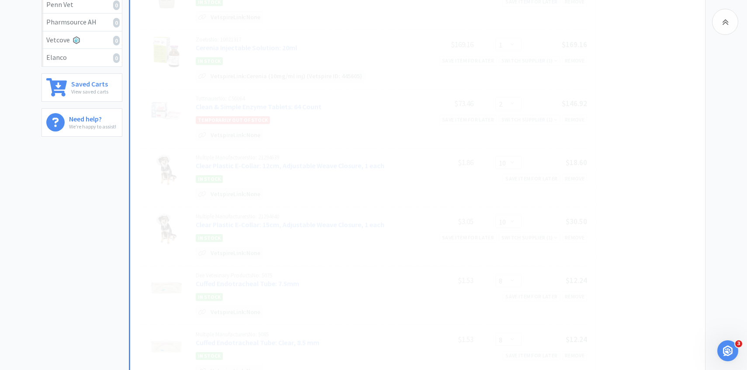
select select "2"
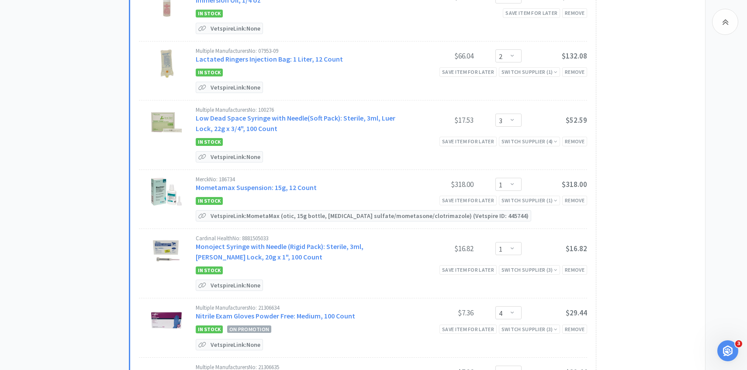
scroll to position [873, 0]
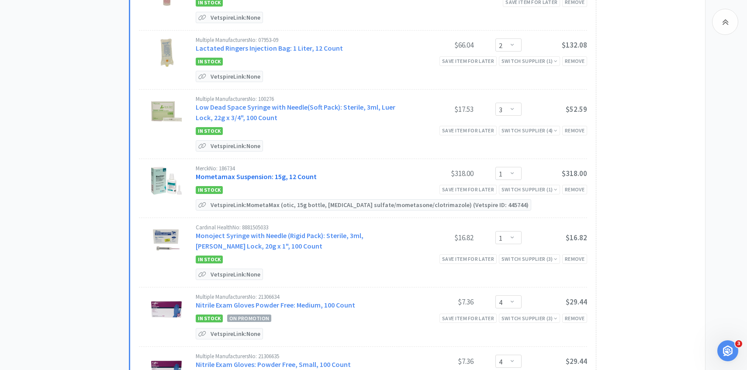
click at [276, 172] on link "Mometamax Suspension: 15g, 12 Count" at bounding box center [256, 176] width 121 height 9
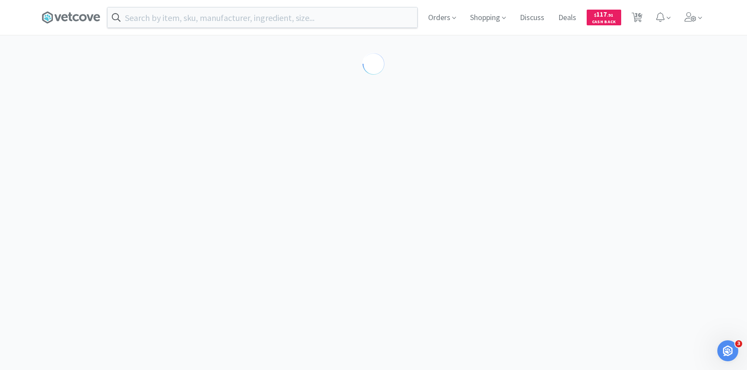
select select "191956"
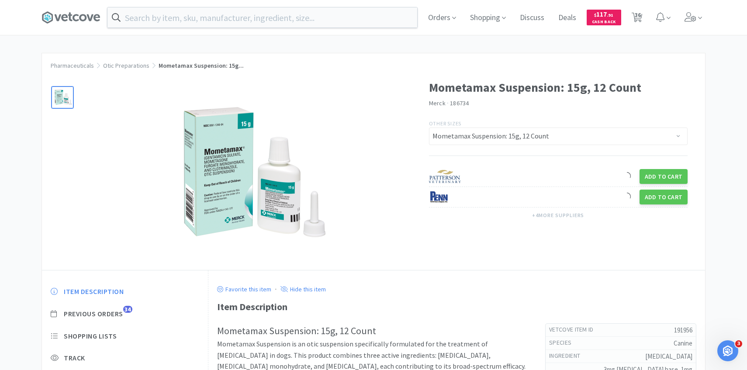
scroll to position [57, 0]
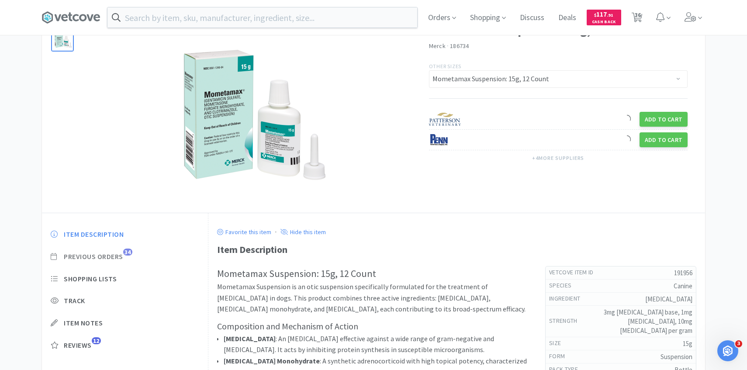
click at [123, 259] on span "Previous Orders" at bounding box center [93, 256] width 59 height 9
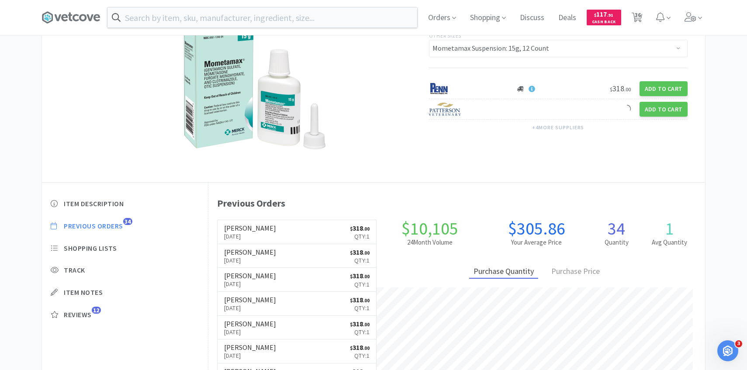
scroll to position [240, 496]
select select "2"
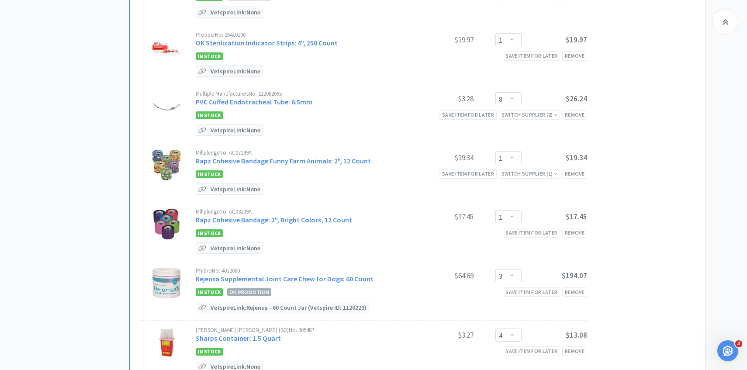
scroll to position [1292, 0]
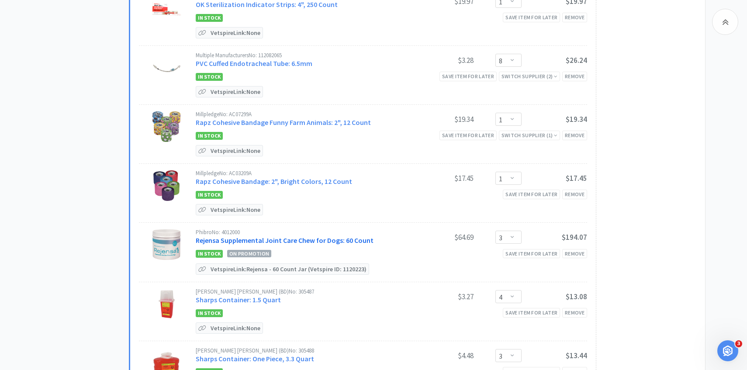
click at [291, 237] on link "Rejensa Supplemental Joint Care Chew for Dogs: 60 Count" at bounding box center [285, 240] width 178 height 9
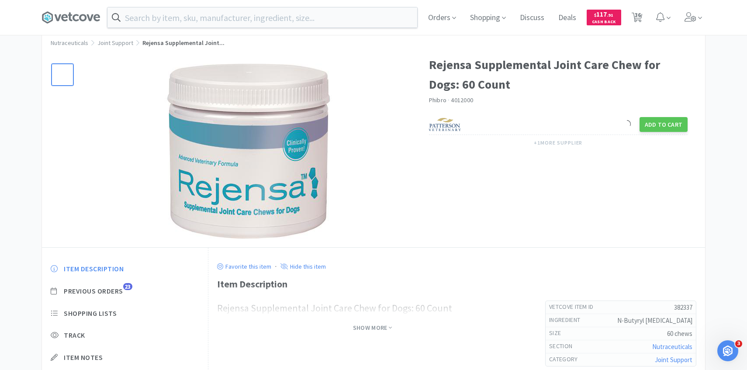
scroll to position [63, 0]
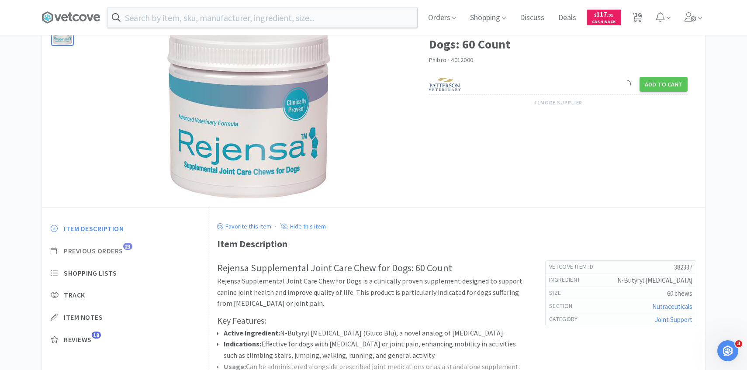
click at [116, 254] on span "Previous Orders" at bounding box center [93, 250] width 59 height 9
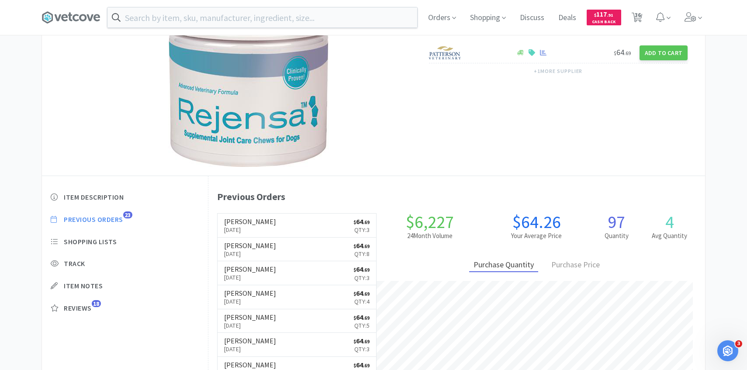
scroll to position [240, 496]
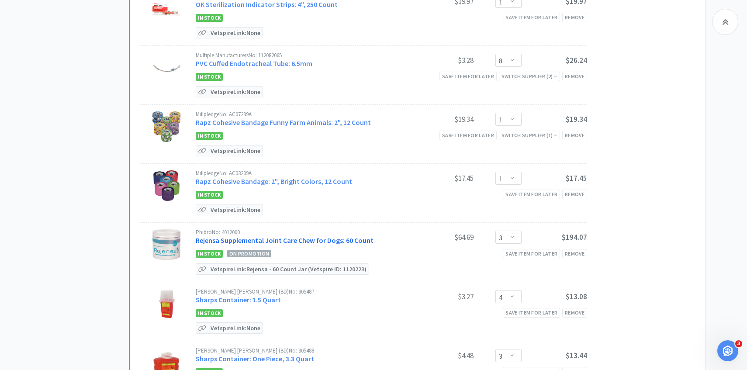
click at [354, 238] on link "Rejensa Supplemental Joint Care Chew for Dogs: 60 Count" at bounding box center [285, 240] width 178 height 9
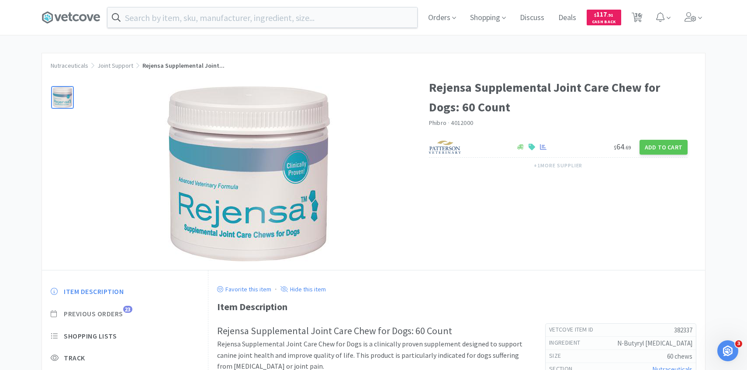
click at [128, 310] on span "23" at bounding box center [127, 309] width 9 height 7
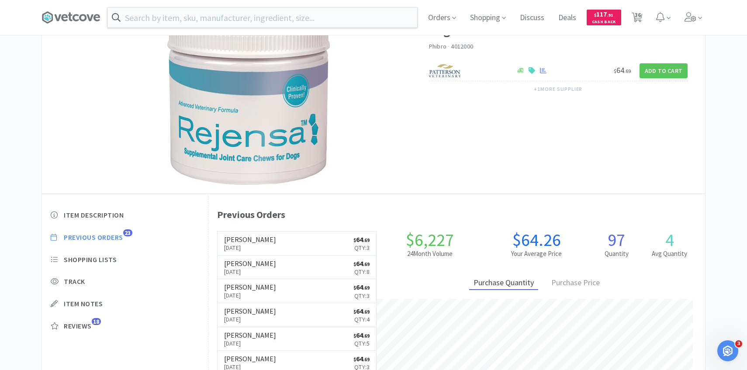
scroll to position [77, 0]
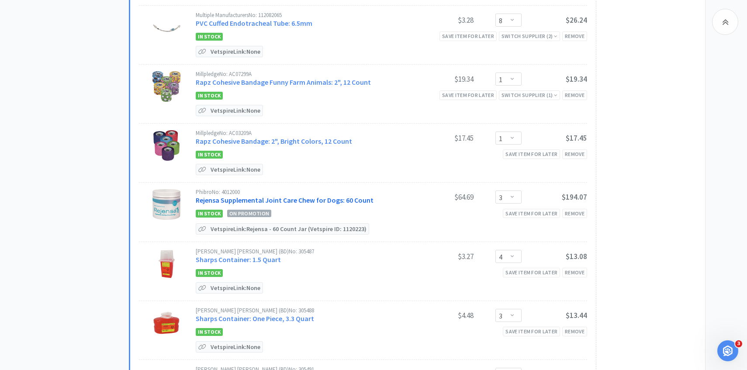
scroll to position [1333, 0]
click at [504, 196] on select "Enter Quantity 1 2 3 4 5 6 7 8 9 10 11 12 13 14 15 16 17 18 19 20 Enter Quantity" at bounding box center [508, 196] width 26 height 13
click at [495, 190] on select "Enter Quantity 1 2 3 4 5 6 7 8 9 10 11 12 13 14 15 16 17 18 19 20 Enter Quantity" at bounding box center [508, 196] width 26 height 13
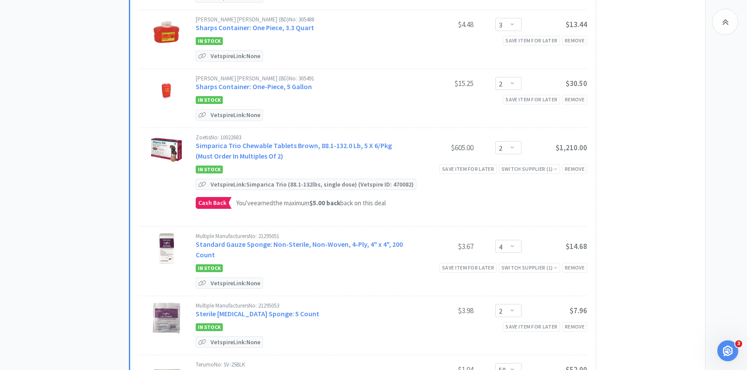
scroll to position [1636, 0]
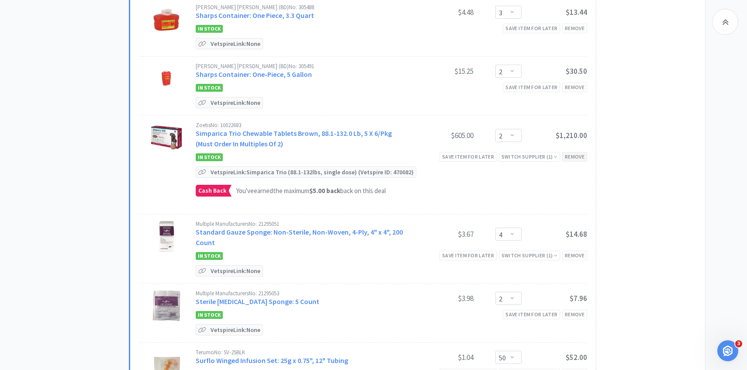
click at [581, 153] on div "Remove" at bounding box center [574, 156] width 25 height 9
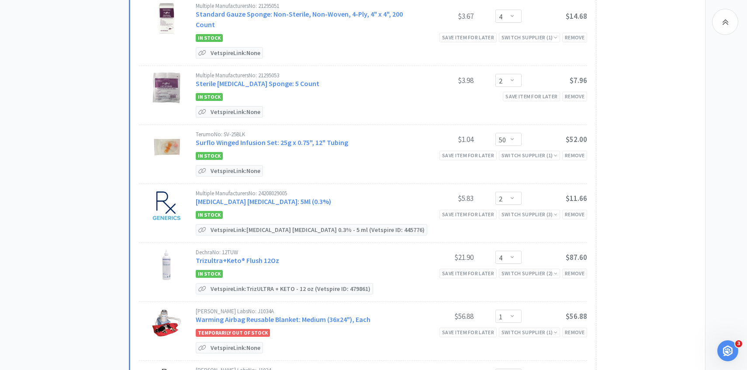
scroll to position [1758, 0]
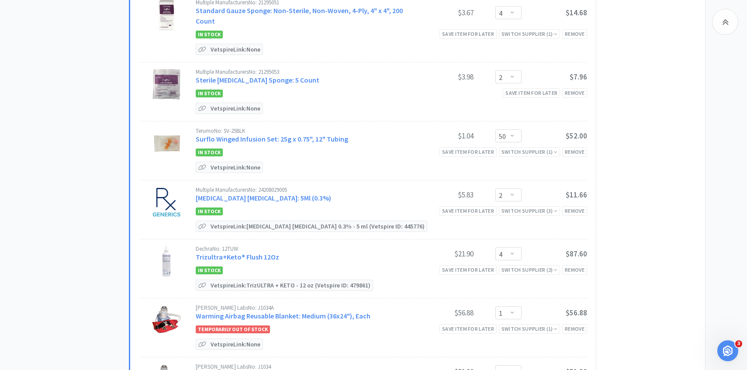
click at [314, 196] on div "Multiple Manufacturers No: 24208029005 Tobramycin Ophthalmic Solution: 5Ml (0.3…" at bounding box center [302, 195] width 212 height 16
click at [314, 193] on link "Tobramycin Ophthalmic Solution: 5Ml (0.3%)" at bounding box center [263, 197] width 135 height 9
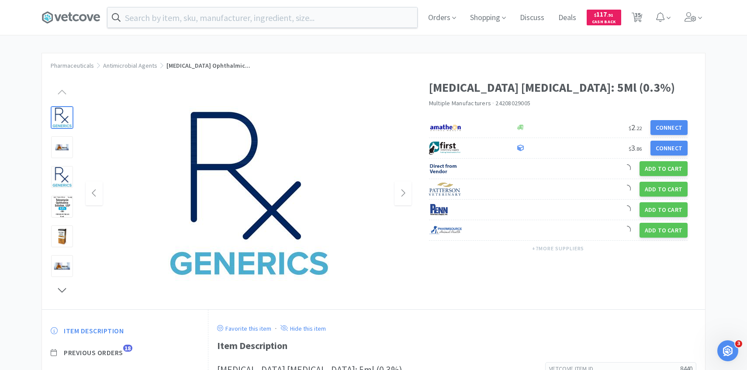
scroll to position [26, 0]
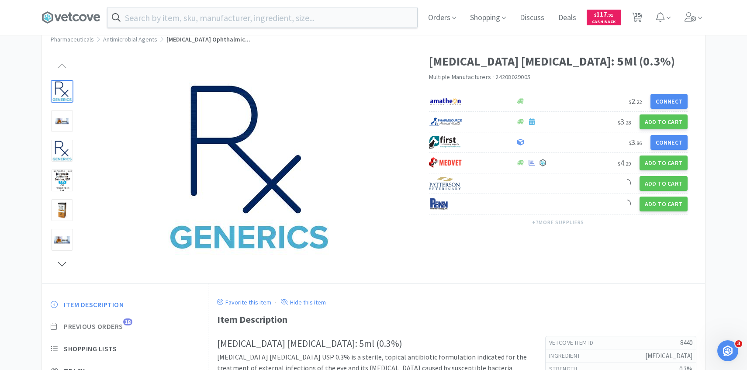
click at [123, 324] on span "Previous Orders" at bounding box center [93, 326] width 59 height 9
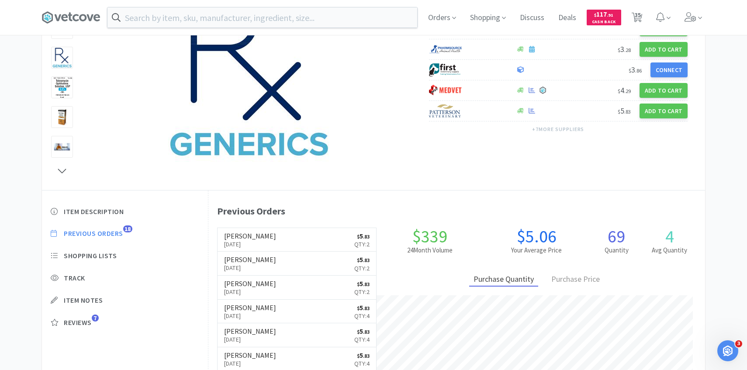
scroll to position [240, 496]
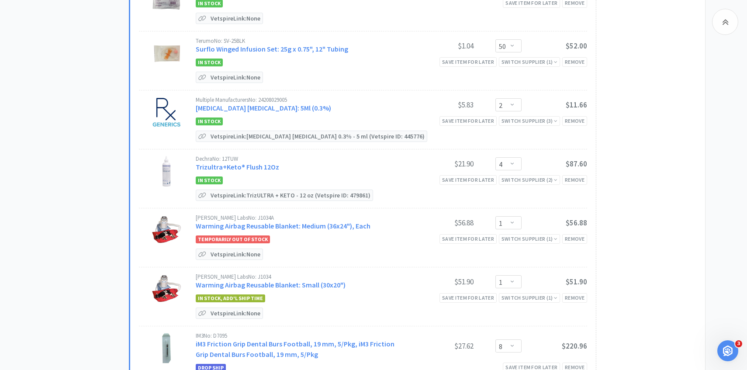
scroll to position [1850, 0]
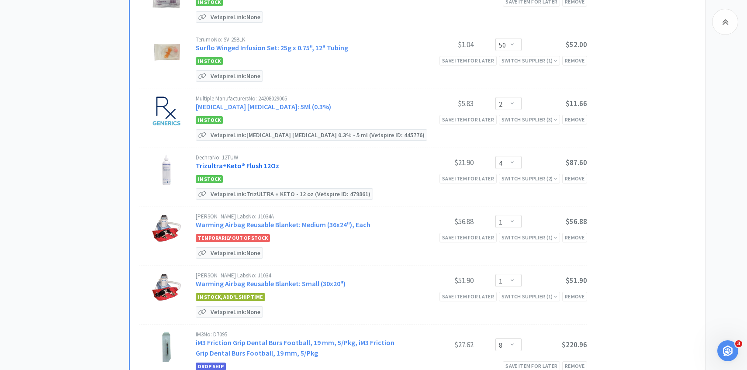
click at [261, 161] on link "Trizultra+Keto® Flush 12Oz" at bounding box center [237, 165] width 83 height 9
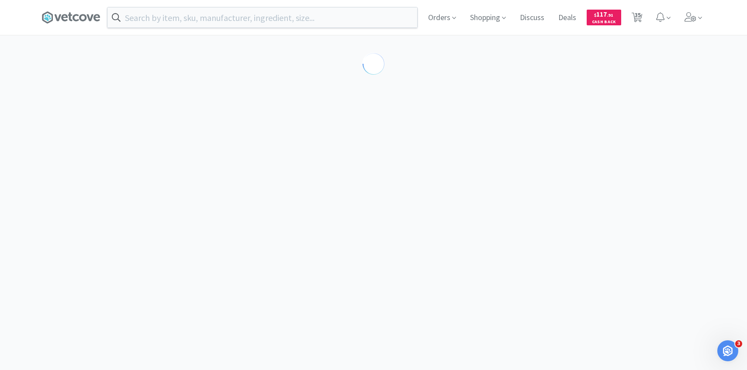
scroll to position [41, 0]
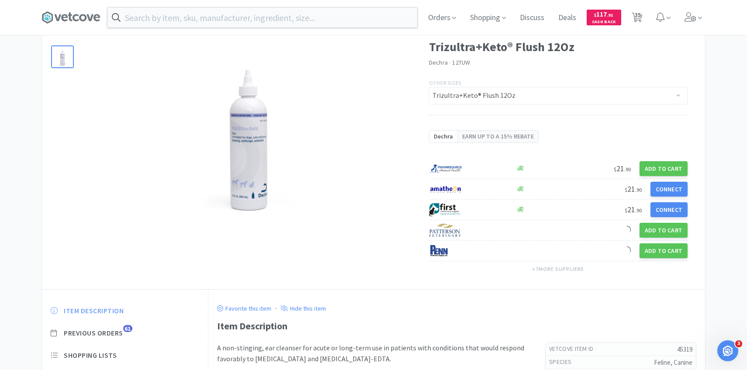
click at [107, 306] on span "Item Description" at bounding box center [94, 310] width 60 height 9
click at [108, 333] on span "Previous Orders" at bounding box center [93, 332] width 59 height 9
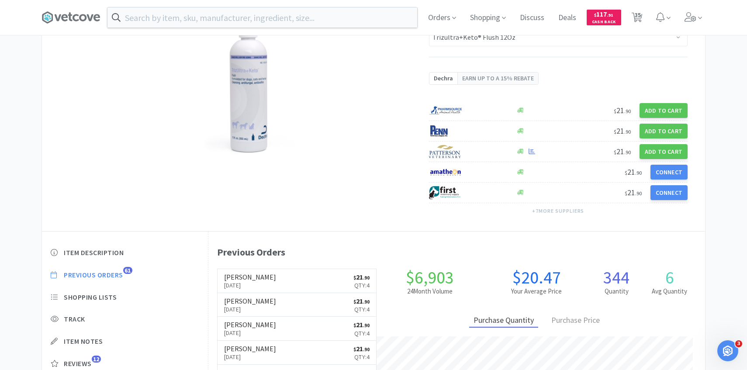
scroll to position [240, 496]
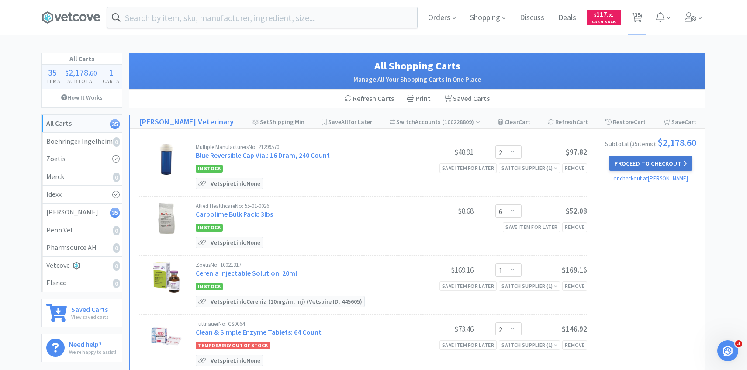
click at [659, 167] on button "Proceed to Checkout" at bounding box center [650, 163] width 83 height 15
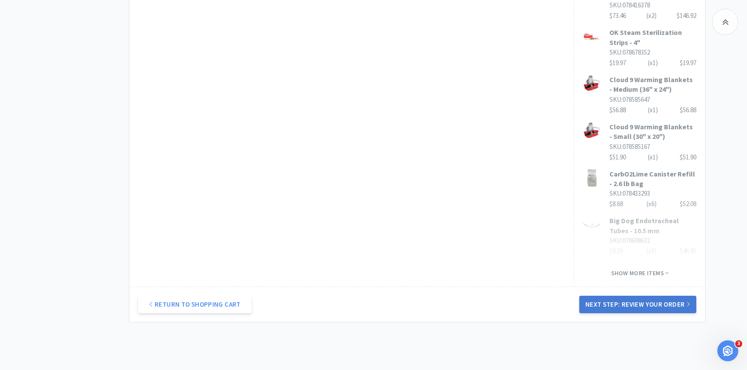
click at [625, 296] on button "Next Step: Review Your Order" at bounding box center [637, 304] width 117 height 17
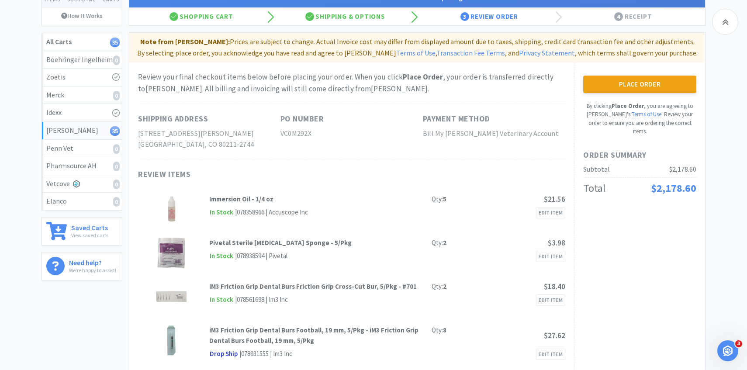
scroll to position [93, 0]
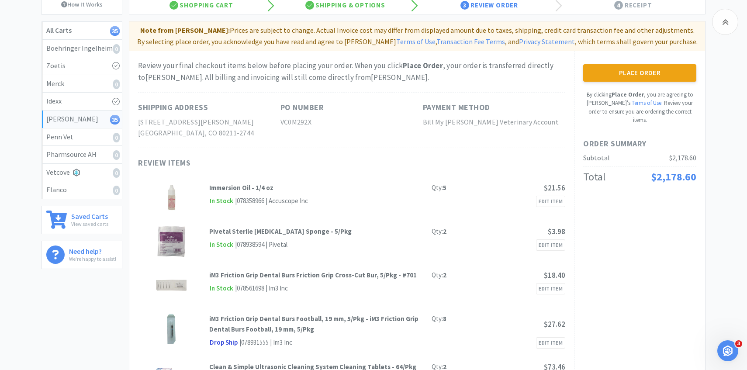
click at [253, 188] on strong "Immersion Oil - 1/4 oz" at bounding box center [241, 187] width 64 height 8
click at [175, 192] on img at bounding box center [171, 198] width 31 height 31
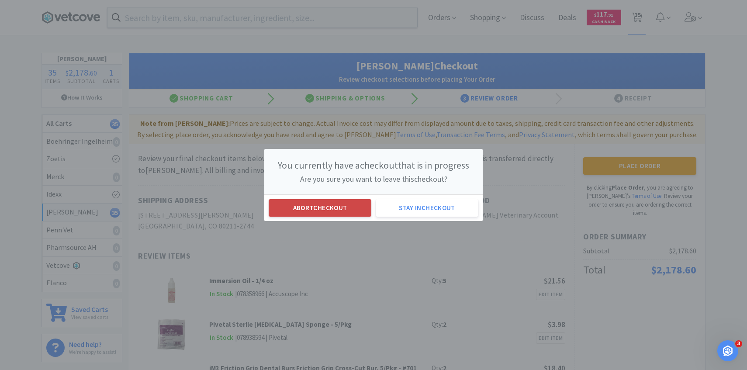
click at [327, 210] on button "Abort checkout" at bounding box center [320, 207] width 103 height 17
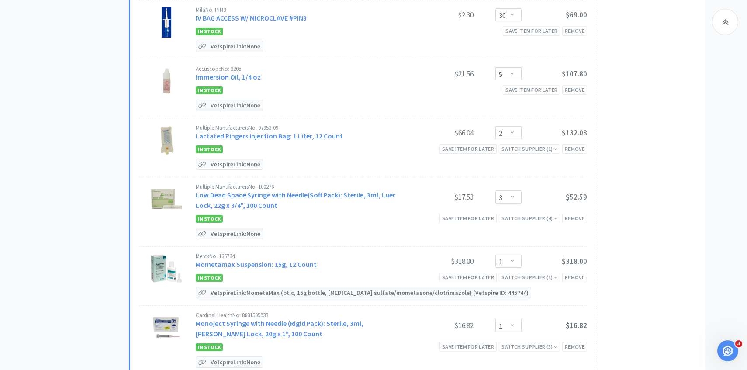
scroll to position [786, 0]
click at [245, 74] on link "Immersion Oil, 1/4 oz" at bounding box center [228, 76] width 65 height 9
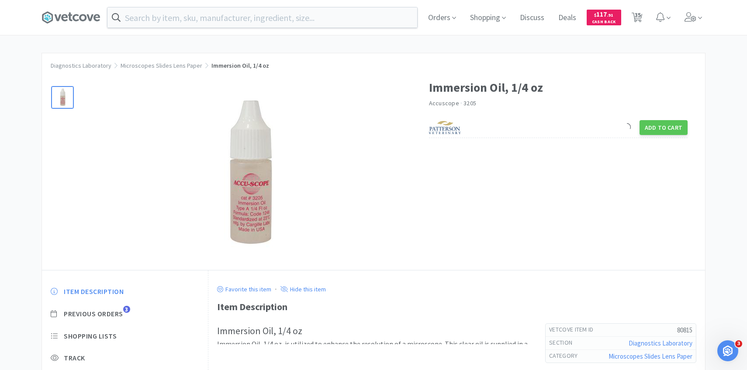
scroll to position [52, 0]
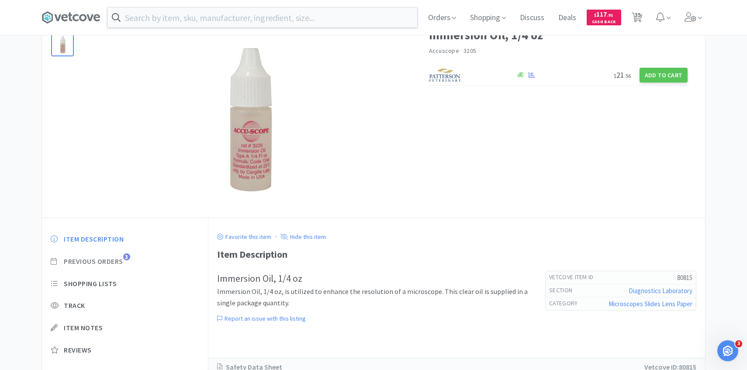
click at [121, 258] on span "Previous Orders" at bounding box center [93, 261] width 59 height 9
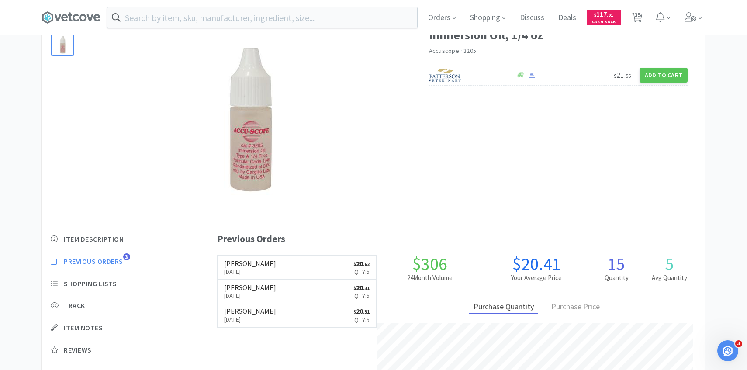
scroll to position [240, 496]
click at [638, 21] on span "35" at bounding box center [637, 14] width 6 height 35
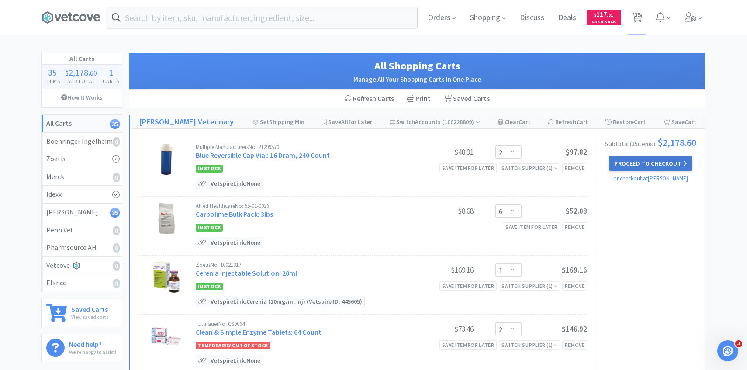
click at [644, 165] on button "Proceed to Checkout" at bounding box center [650, 163] width 83 height 15
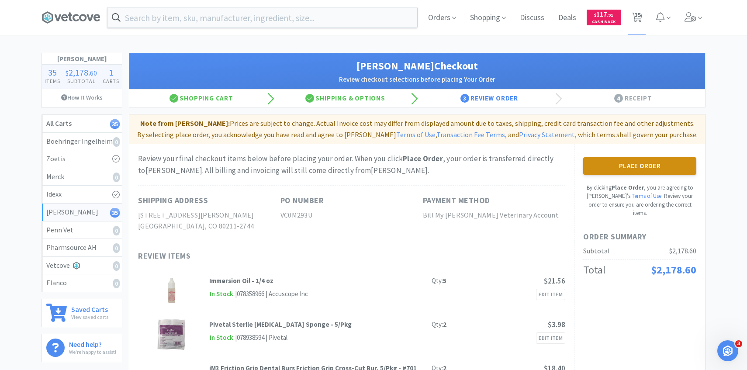
click at [636, 166] on button "Place Order" at bounding box center [639, 165] width 113 height 17
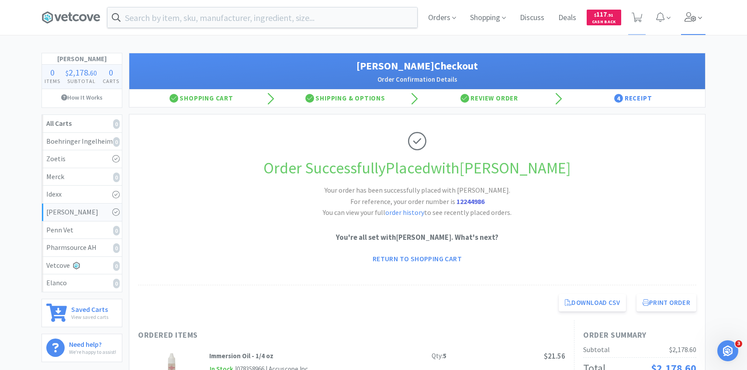
click at [700, 29] on span at bounding box center [693, 17] width 25 height 35
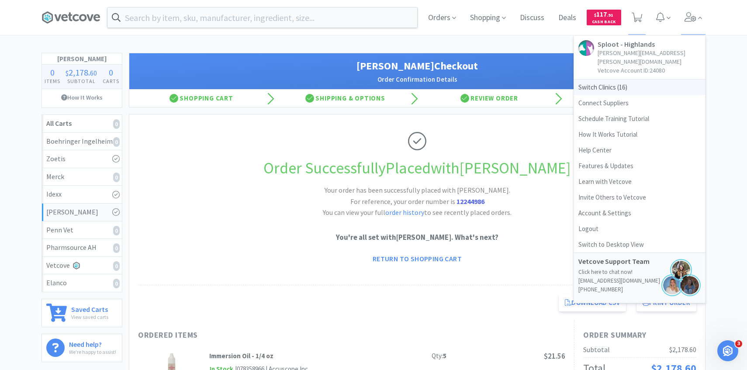
click at [627, 79] on span "Switch Clinics ( 16 )" at bounding box center [639, 87] width 131 height 16
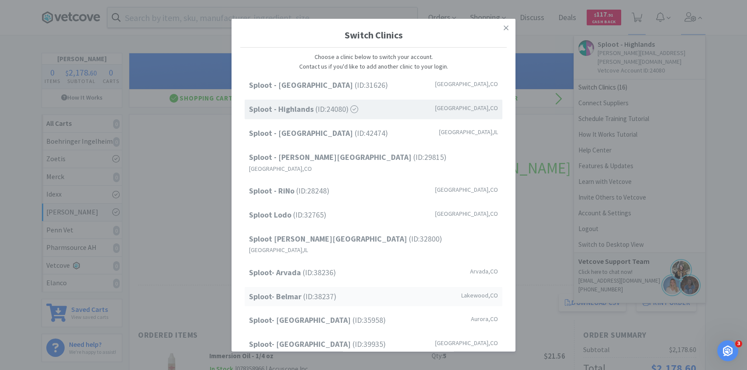
click at [322, 290] on span "Sploot- Belmar (ID: 38237 )" at bounding box center [292, 296] width 87 height 13
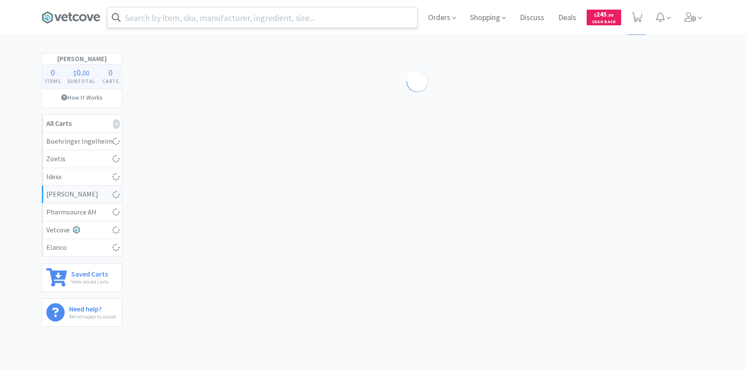
click at [267, 19] on input "text" at bounding box center [262, 17] width 310 height 20
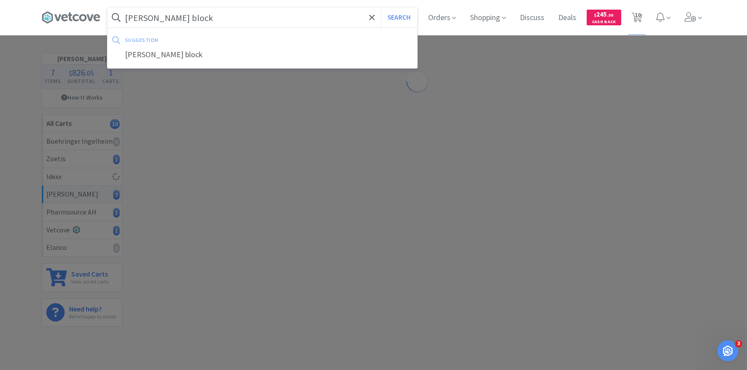
type input "[PERSON_NAME] block"
click at [381, 7] on button "Search" at bounding box center [399, 17] width 36 height 20
select select "1"
select select "2"
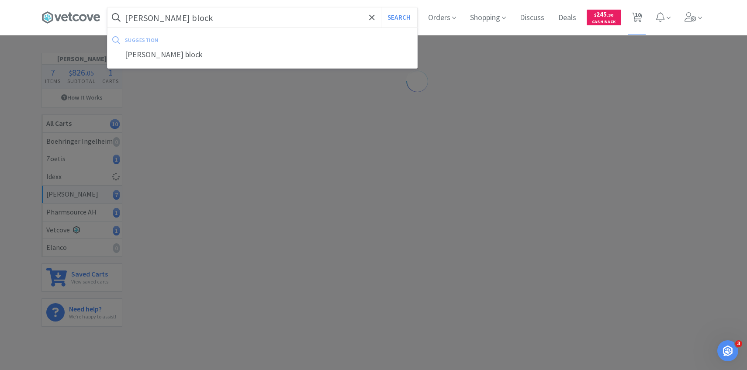
select select "2"
select select "1"
select select "2"
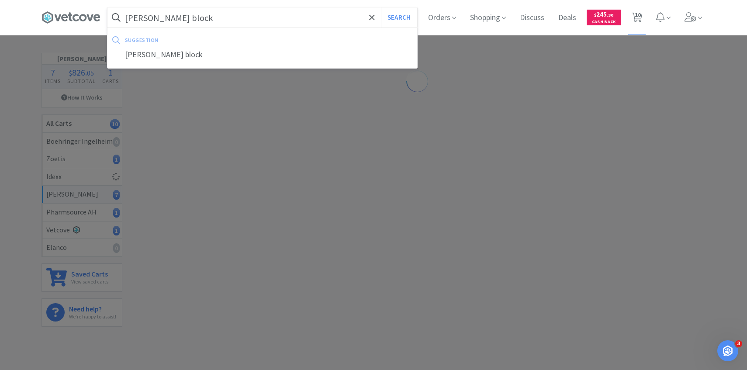
select select "10"
select select "1"
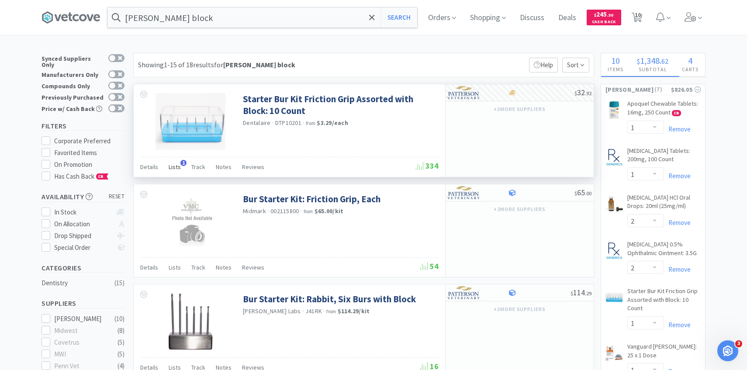
click at [175, 166] on span "Lists" at bounding box center [175, 167] width 12 height 8
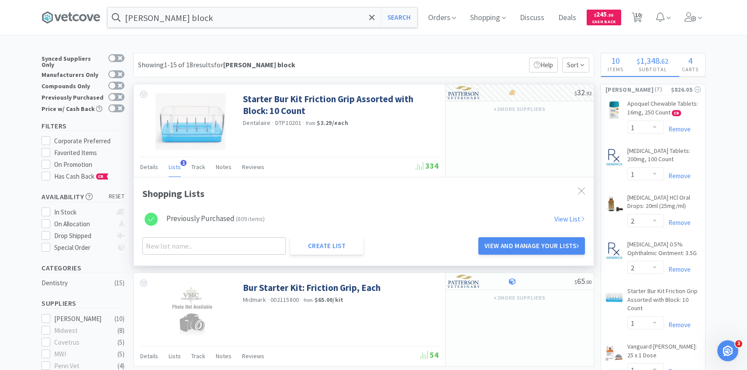
click at [169, 219] on div "Previously Purchased ( 809 items )" at bounding box center [215, 219] width 98 height 13
click at [174, 220] on div "Previously Purchased ( 808 items )" at bounding box center [215, 219] width 98 height 13
click at [226, 221] on div "Previously Purchased ( 809 items )" at bounding box center [215, 219] width 98 height 13
click at [224, 220] on div "Previously Purchased ( 809 items )" at bounding box center [215, 219] width 98 height 13
click at [550, 245] on link "View and Manage Your Lists" at bounding box center [531, 245] width 107 height 17
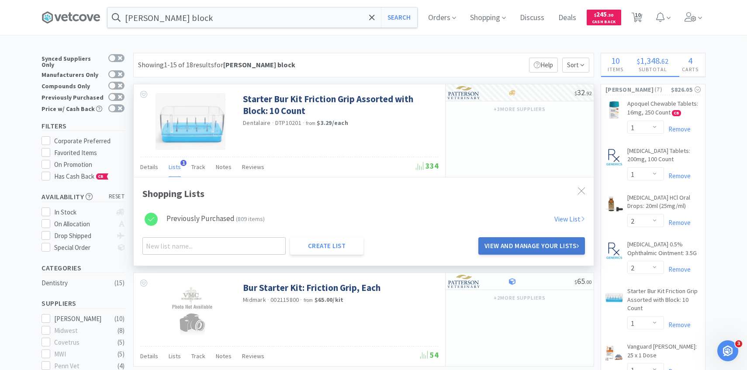
select select "1"
select select "2"
select select "1"
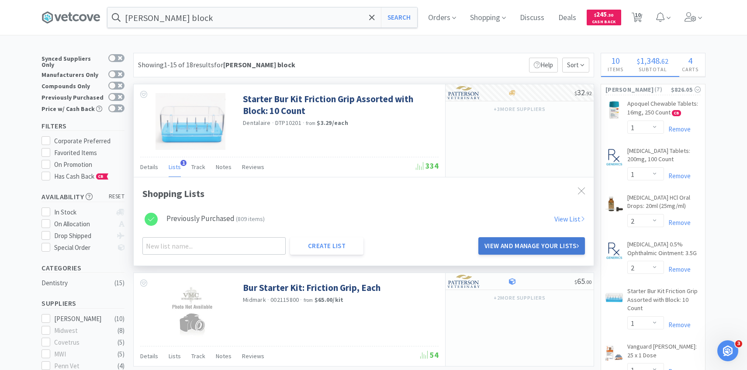
select select "1"
select select "2"
select select "10"
select select "1"
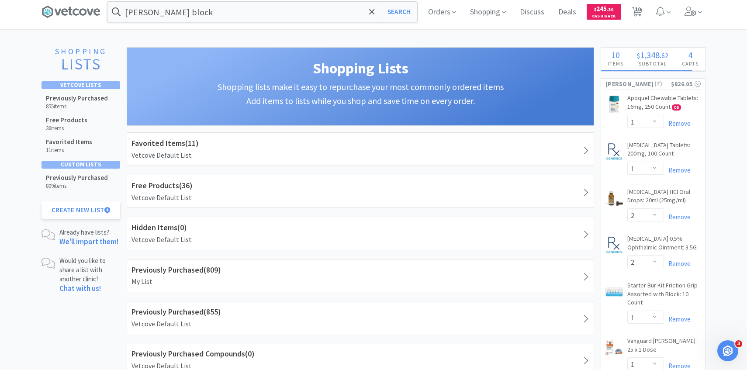
scroll to position [7, 0]
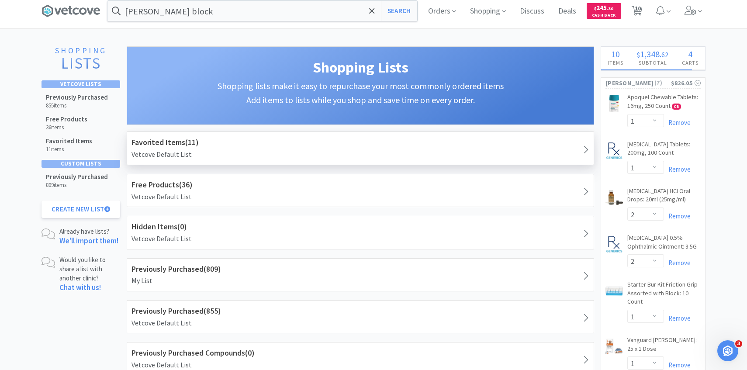
click at [237, 136] on h1 "Favorited Items ( 11 )" at bounding box center [360, 142] width 458 height 13
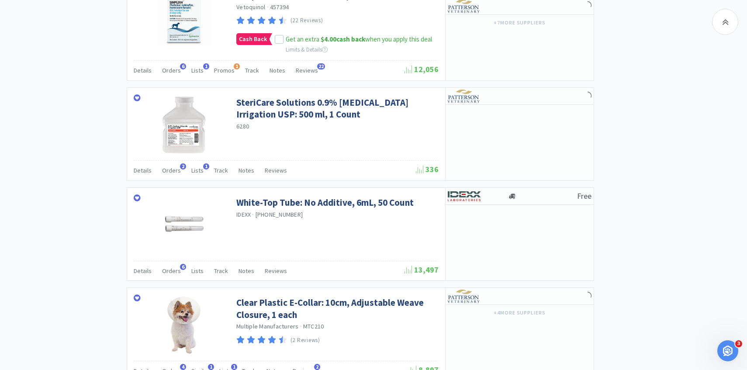
scroll to position [850, 0]
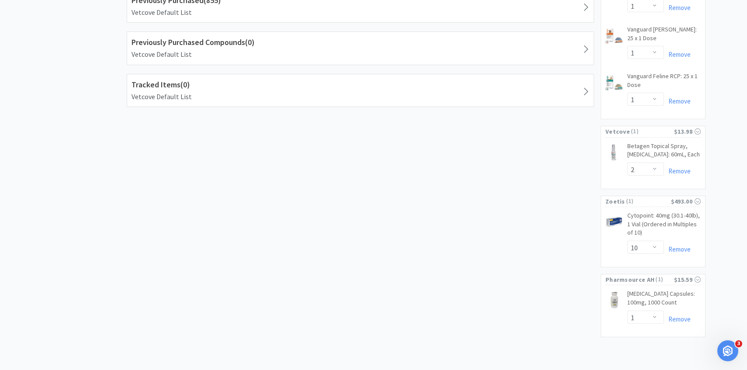
scroll to position [7, 0]
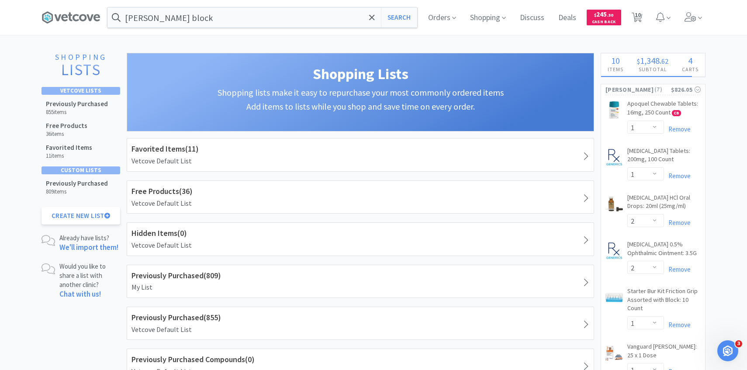
select select "1"
select select "2"
select select "1"
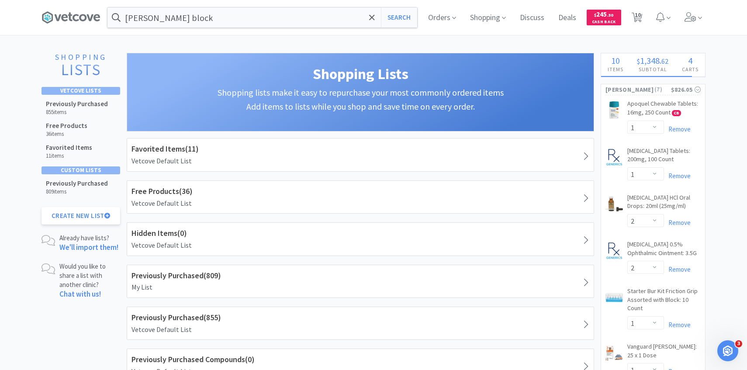
select select "1"
select select "2"
select select "10"
select select "1"
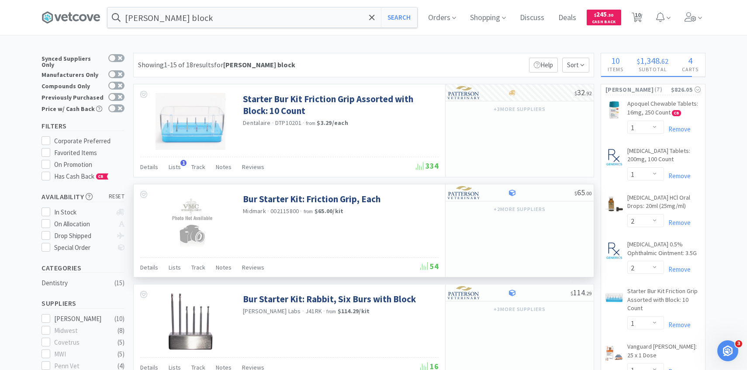
scroll to position [1, 0]
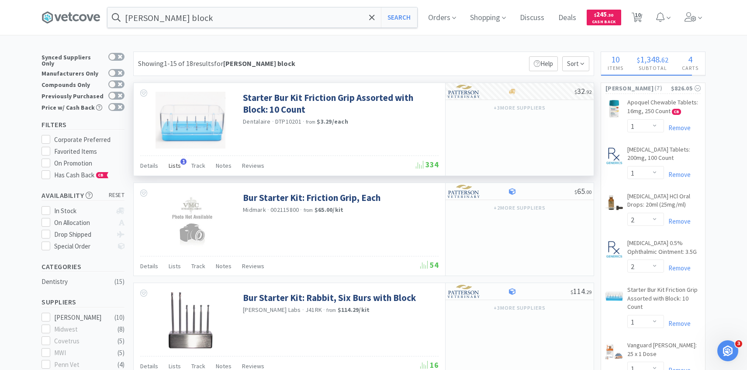
click at [175, 165] on span "Lists" at bounding box center [175, 166] width 12 height 8
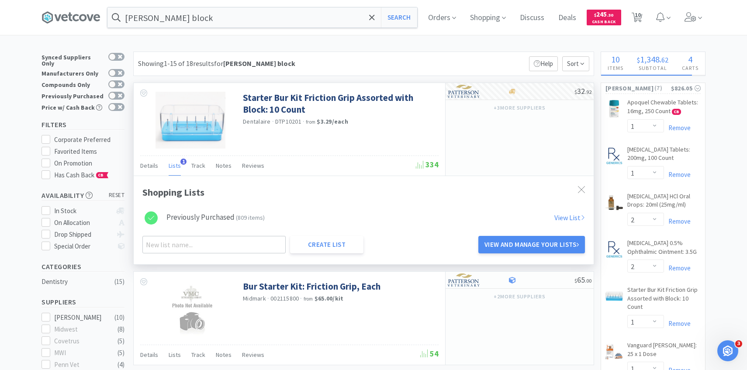
click at [572, 216] on link "View List" at bounding box center [569, 217] width 31 height 9
select select "1"
select select "2"
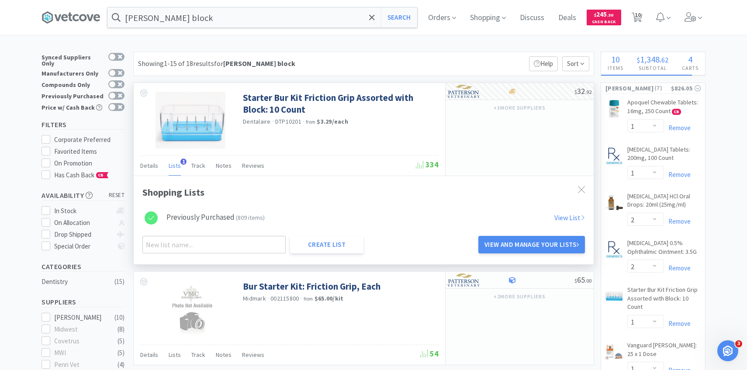
select select "1"
select select "2"
select select "10"
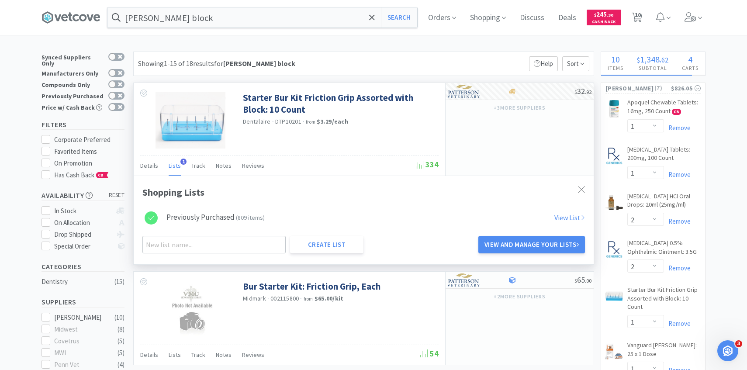
select select "1"
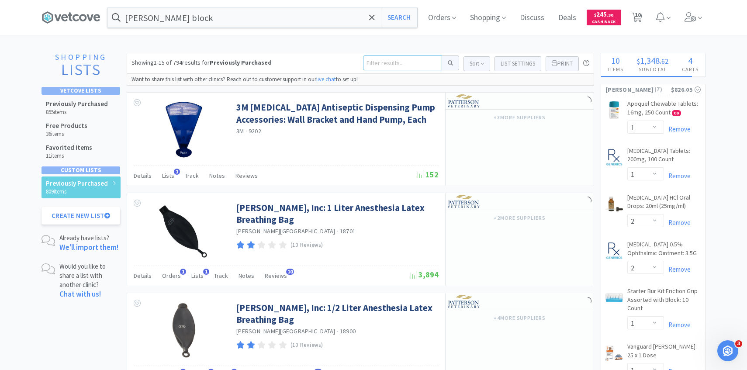
click at [372, 65] on input at bounding box center [402, 62] width 79 height 15
type input "[PERSON_NAME] block"
click button at bounding box center [450, 62] width 17 height 15
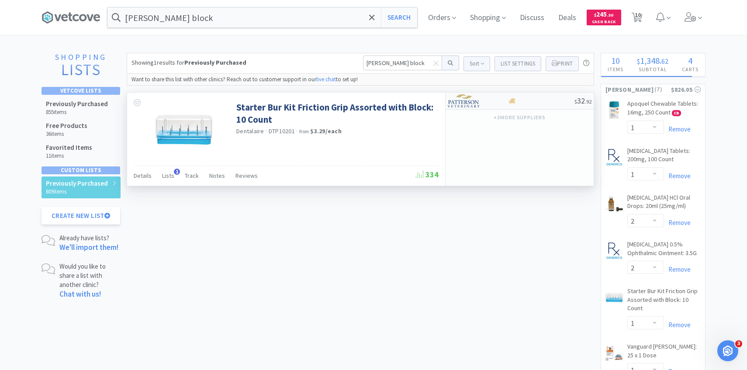
click at [486, 104] on div at bounding box center [472, 100] width 48 height 15
select select "1"
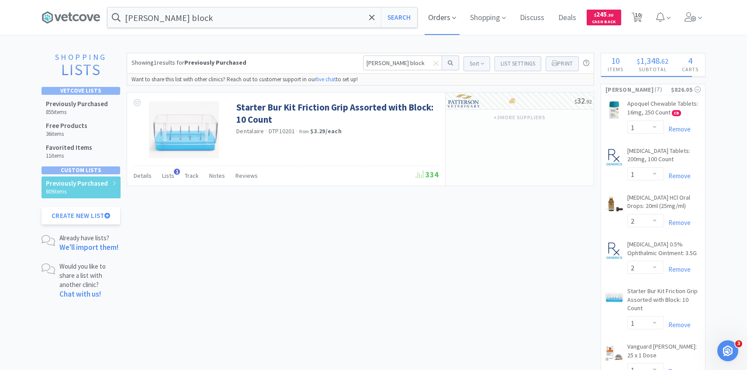
click at [447, 17] on span "Orders" at bounding box center [441, 17] width 35 height 35
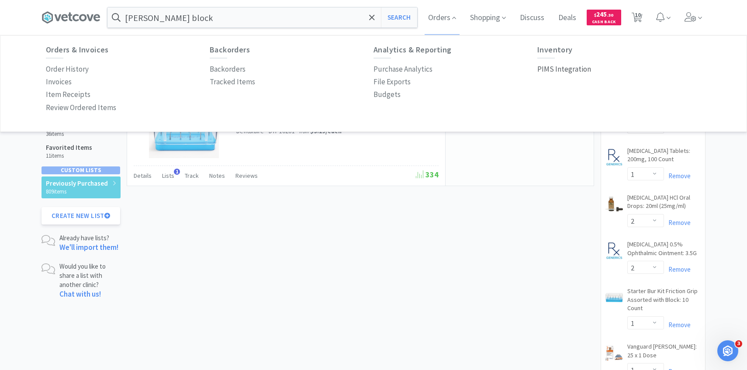
click at [555, 68] on p "PIMS Integration" at bounding box center [564, 69] width 54 height 12
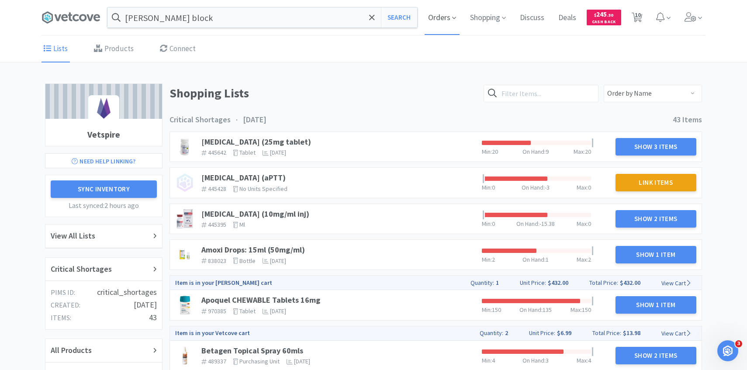
click at [431, 30] on span "Orders" at bounding box center [441, 17] width 35 height 35
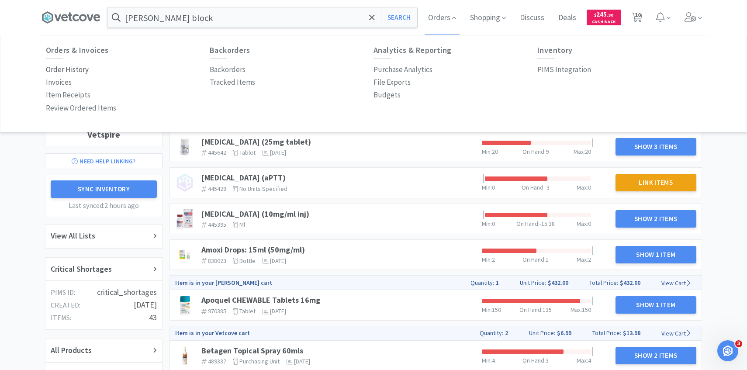
click at [84, 73] on p "Order History" at bounding box center [67, 70] width 43 height 12
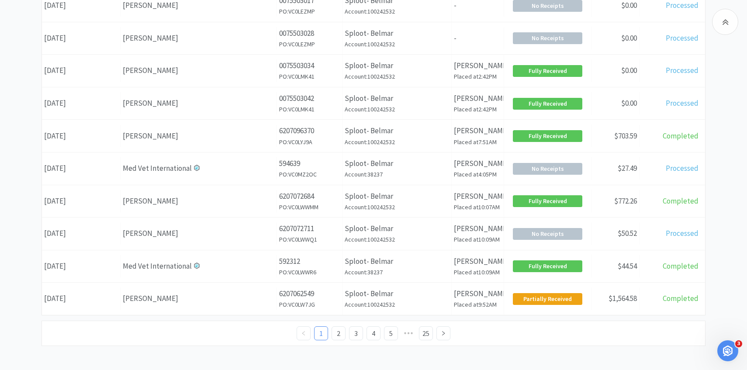
scroll to position [338, 0]
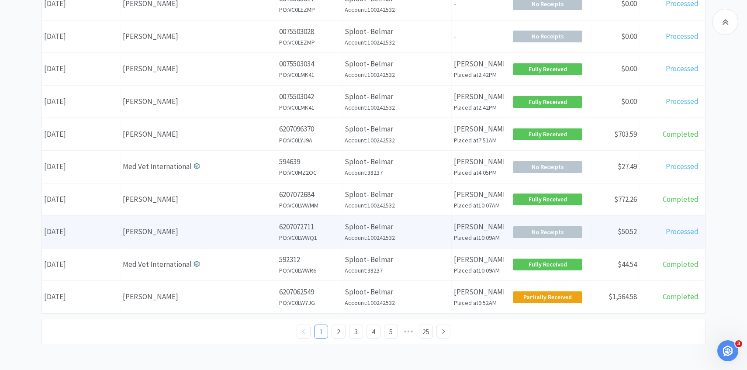
click at [287, 229] on p "6207072711" at bounding box center [309, 227] width 61 height 12
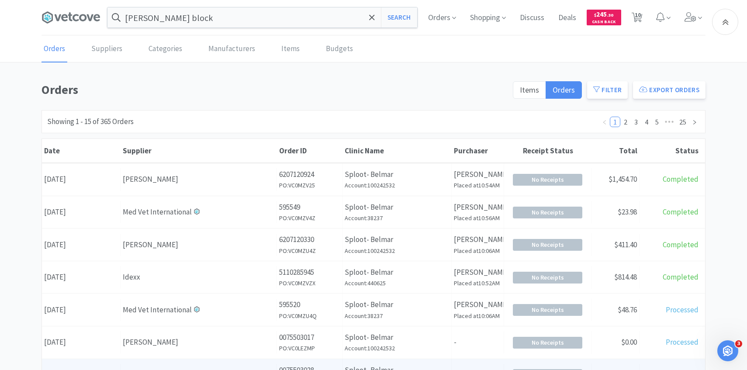
scroll to position [338, 0]
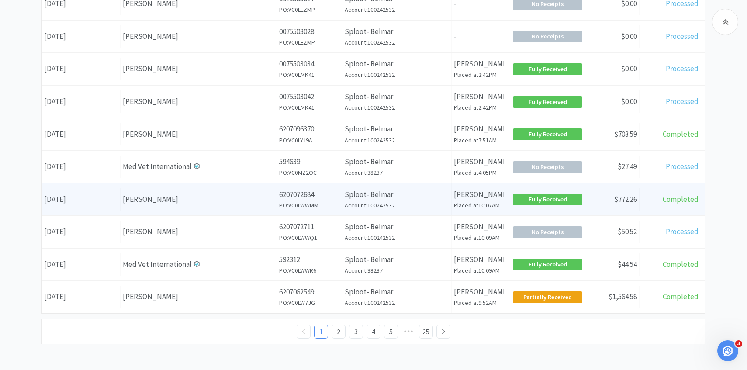
click at [272, 202] on div "[PERSON_NAME]" at bounding box center [199, 199] width 152 height 12
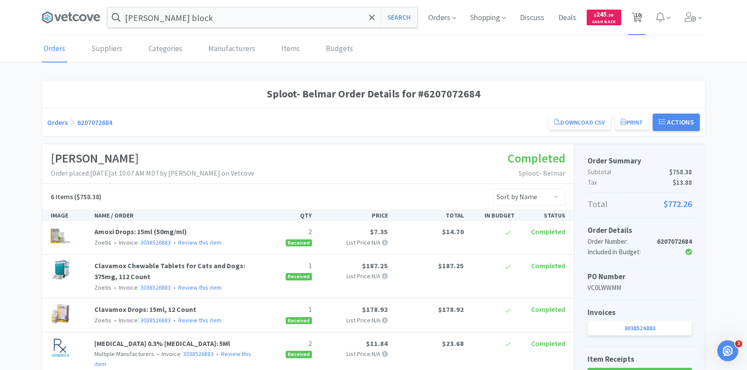
click at [637, 26] on span "10" at bounding box center [637, 14] width 6 height 35
select select "10"
select select "1"
select select "2"
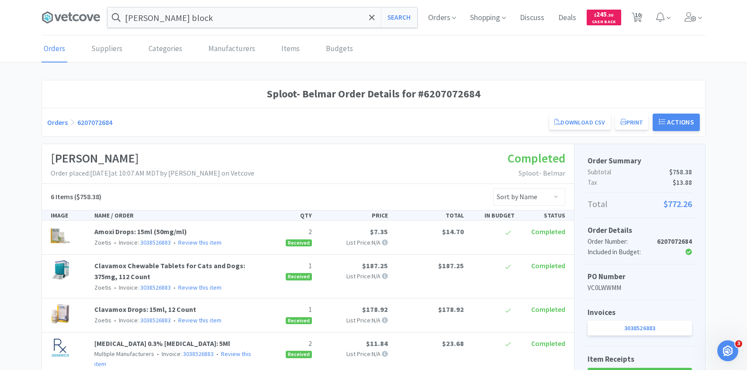
select select "2"
select select "1"
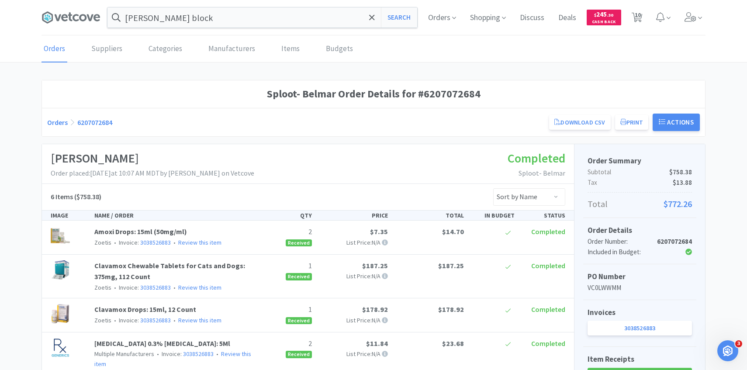
select select "2"
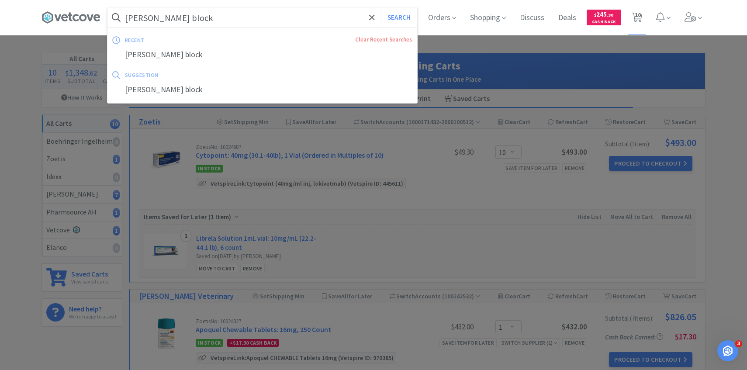
click at [236, 25] on input "[PERSON_NAME] block" at bounding box center [262, 17] width 310 height 20
click at [381, 7] on button "Search" at bounding box center [399, 17] width 36 height 20
select select "1"
select select "2"
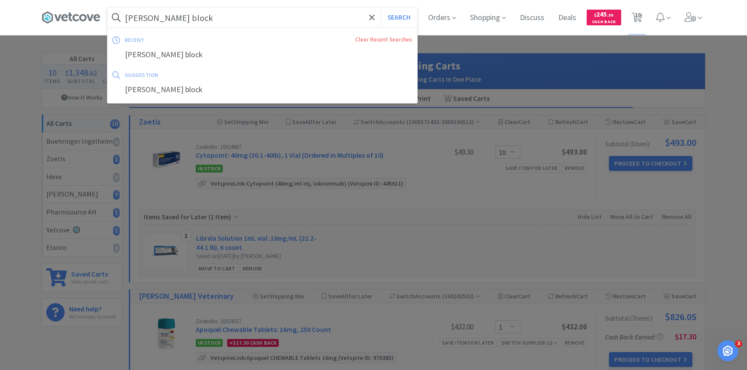
select select "2"
select select "1"
select select "2"
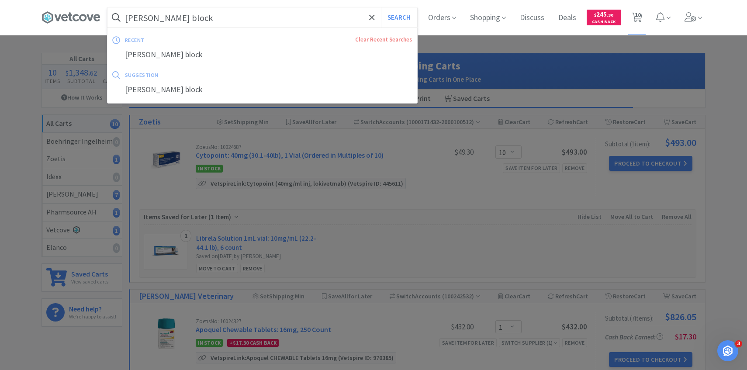
select select "10"
select select "1"
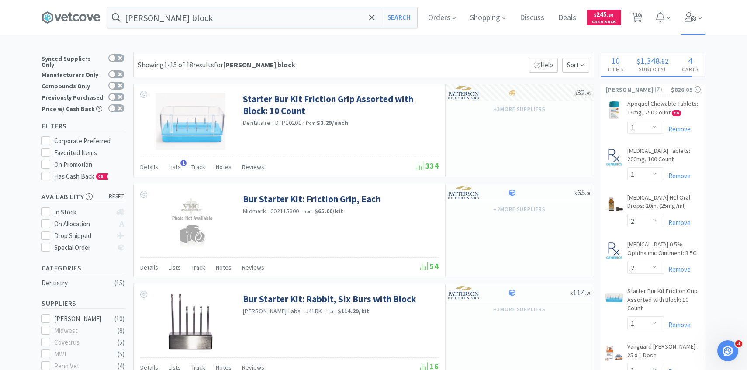
drag, startPoint x: 696, startPoint y: 17, endPoint x: 692, endPoint y: 26, distance: 9.2
click at [696, 17] on span at bounding box center [693, 17] width 25 height 35
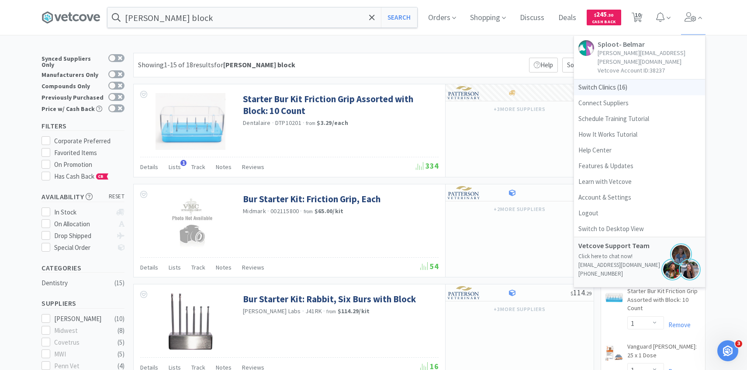
click at [637, 79] on span "Switch Clinics ( 16 )" at bounding box center [639, 87] width 131 height 16
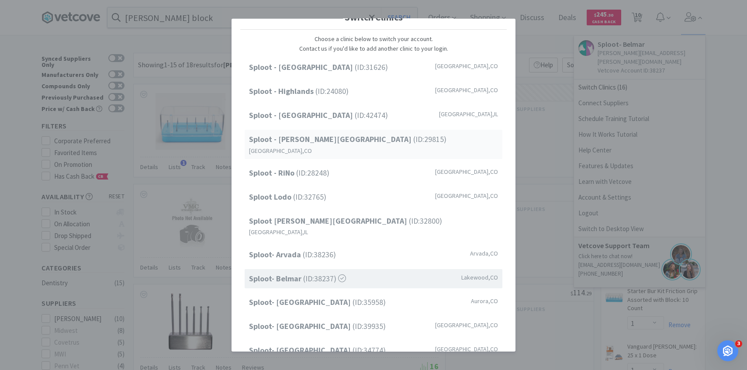
scroll to position [24, 0]
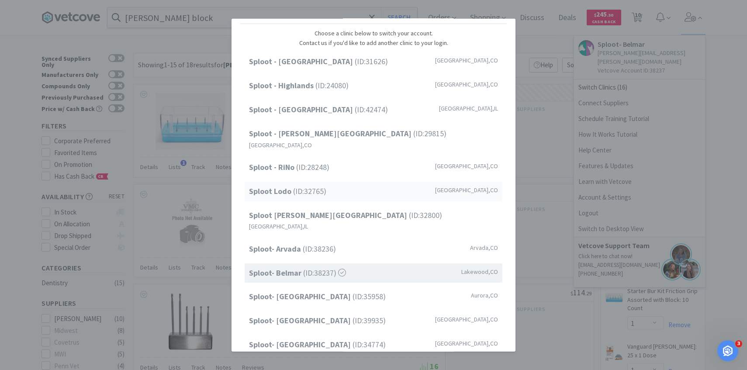
click at [370, 182] on div "Sploot Lodo (ID: 32765 ) Denver , CO" at bounding box center [374, 192] width 258 height 20
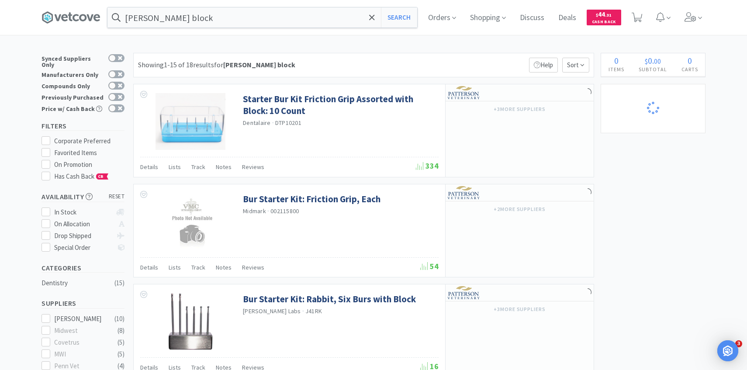
select select "1"
select select "3"
select select "1"
select select "2"
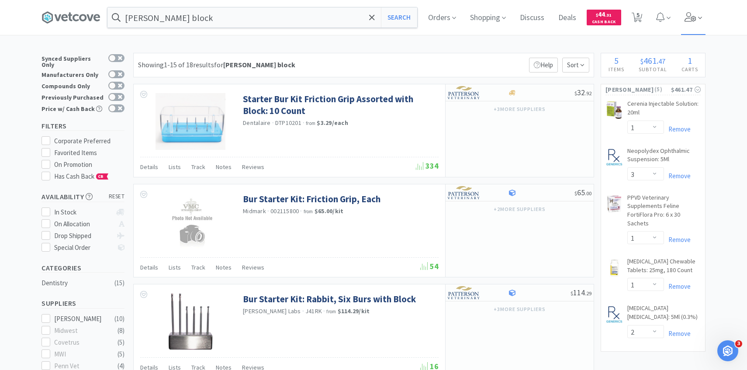
click at [702, 14] on span at bounding box center [693, 17] width 25 height 35
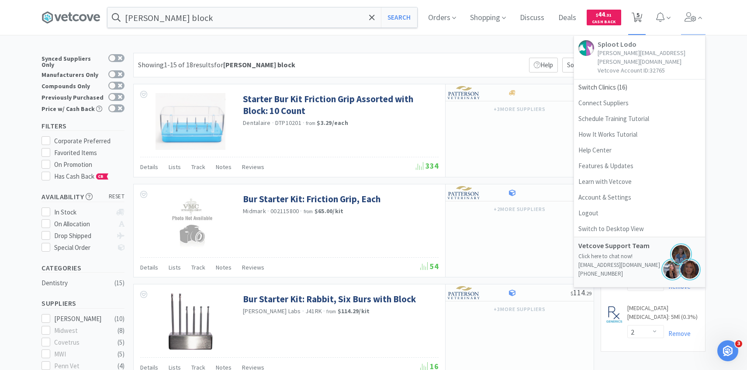
click at [633, 17] on icon at bounding box center [636, 18] width 11 height 10
select select "1"
select select "3"
select select "1"
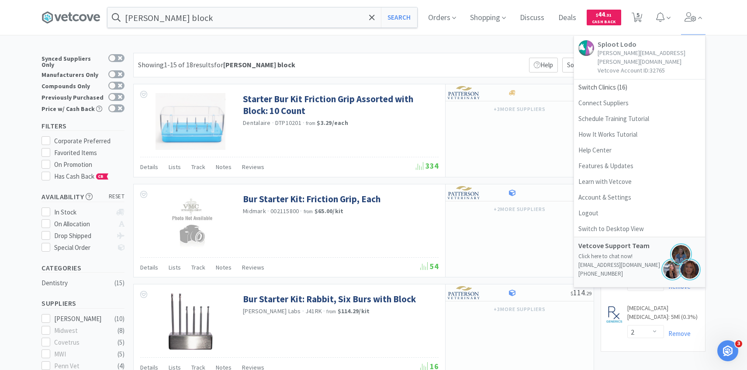
select select "2"
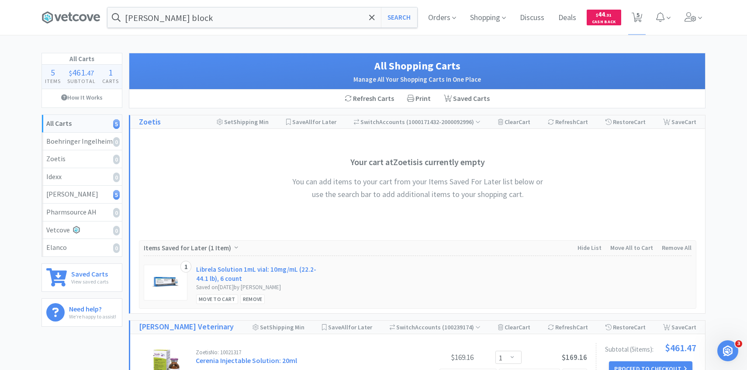
click at [706, 34] on div "[PERSON_NAME] block Search Orders Shopping Discuss Discuss Deals Deals $ 44 . 3…" at bounding box center [373, 17] width 672 height 35
click at [703, 29] on span at bounding box center [693, 17] width 25 height 35
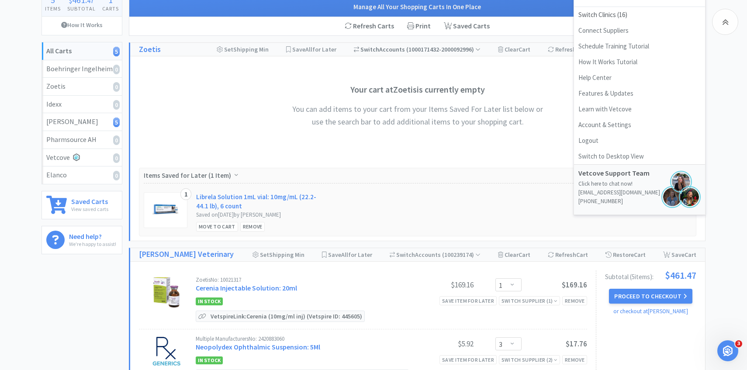
scroll to position [205, 0]
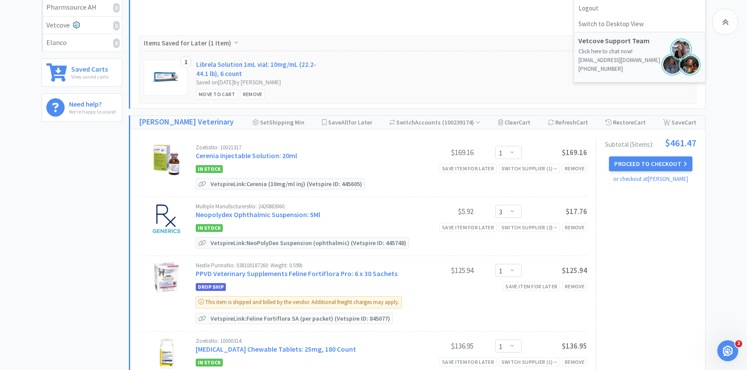
click at [256, 218] on div "Multiple Manufacturers No: 2420883060 Neopolydex Ophthalmic Suspension: 5Ml" at bounding box center [302, 211] width 212 height 16
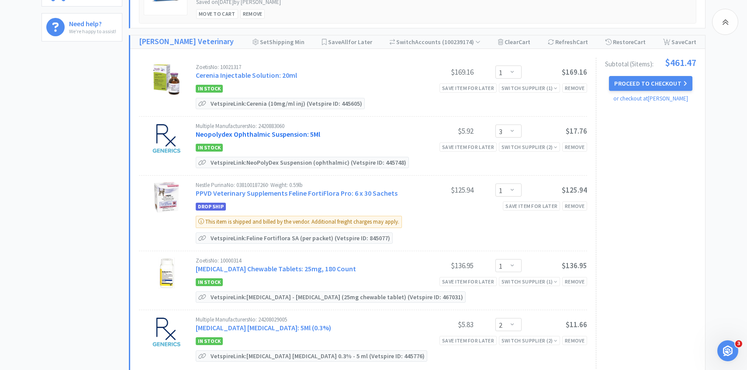
scroll to position [303, 0]
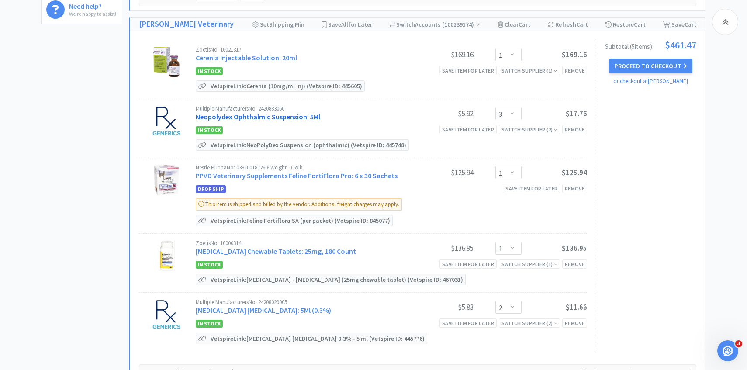
click at [307, 114] on link "Neopolydex Ophthalmic Suspension: 5Ml" at bounding box center [258, 116] width 124 height 9
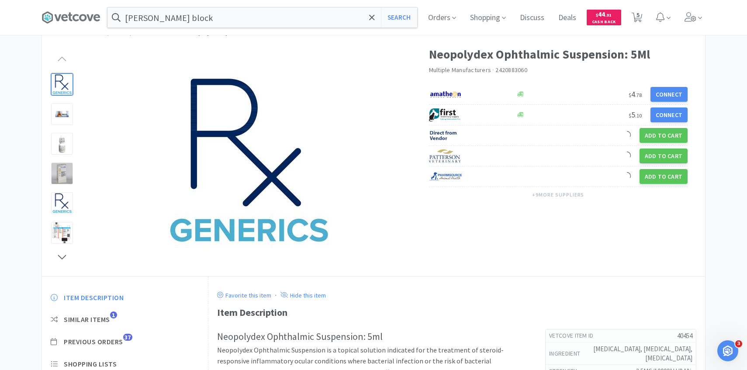
scroll to position [75, 0]
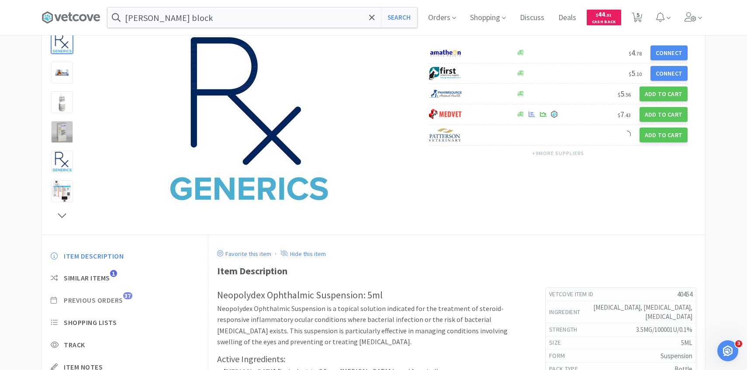
click at [119, 299] on span "Previous Orders" at bounding box center [93, 300] width 59 height 9
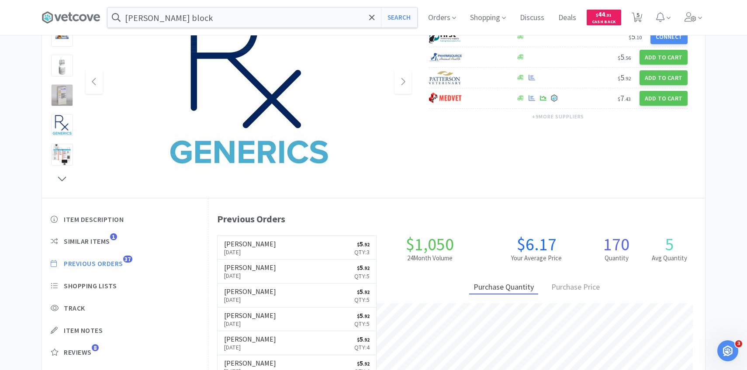
scroll to position [240, 496]
select select "1"
select select "3"
select select "1"
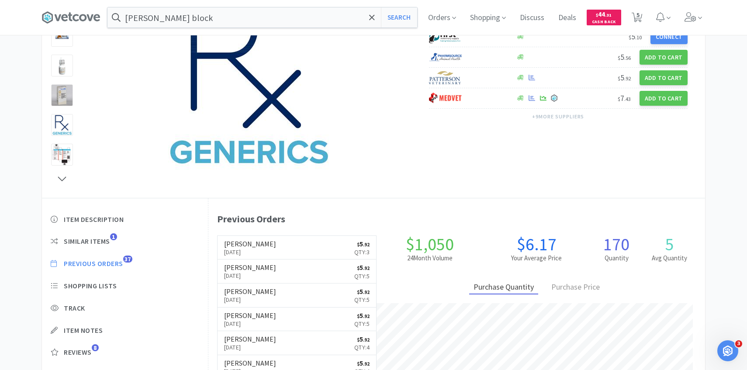
select select "2"
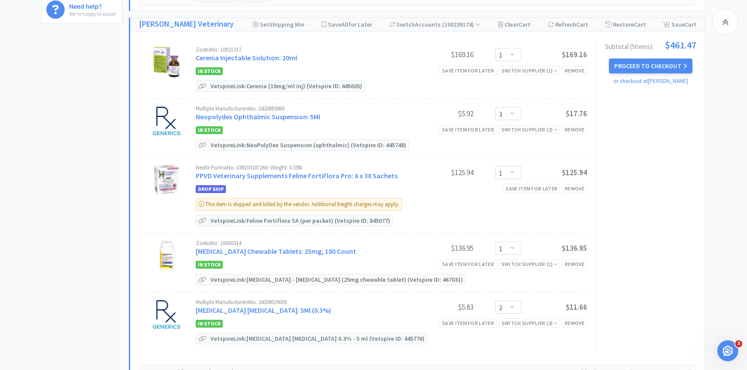
scroll to position [459, 0]
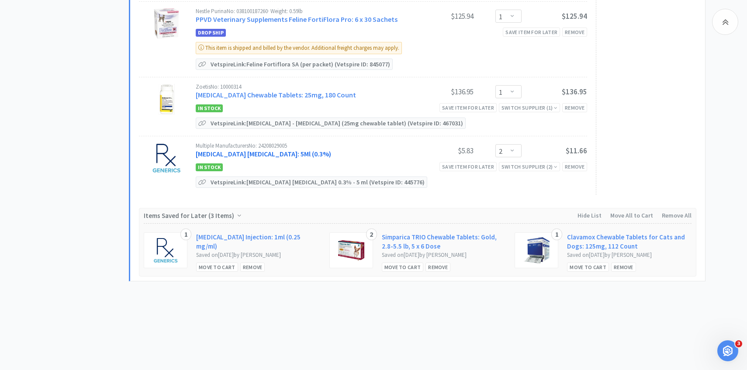
click at [314, 152] on link "[MEDICAL_DATA] [MEDICAL_DATA]: 5Ml (0.3%)" at bounding box center [263, 153] width 135 height 9
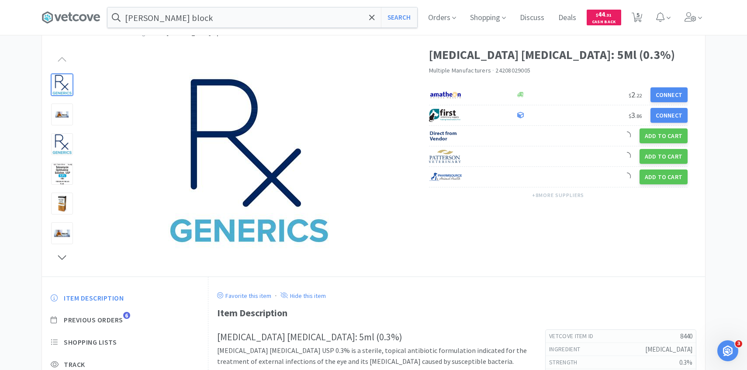
scroll to position [91, 0]
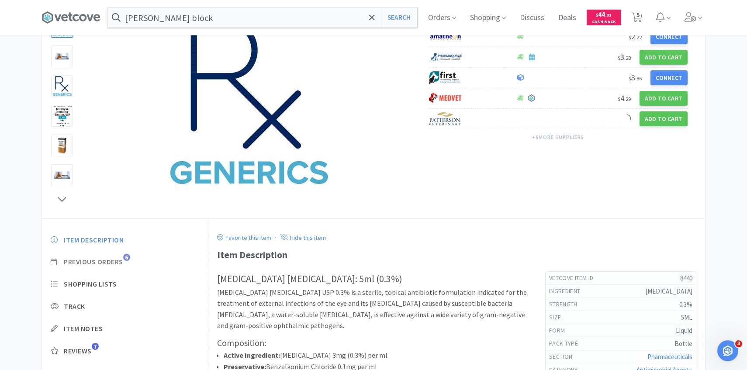
click at [113, 265] on span "Previous Orders" at bounding box center [93, 261] width 59 height 9
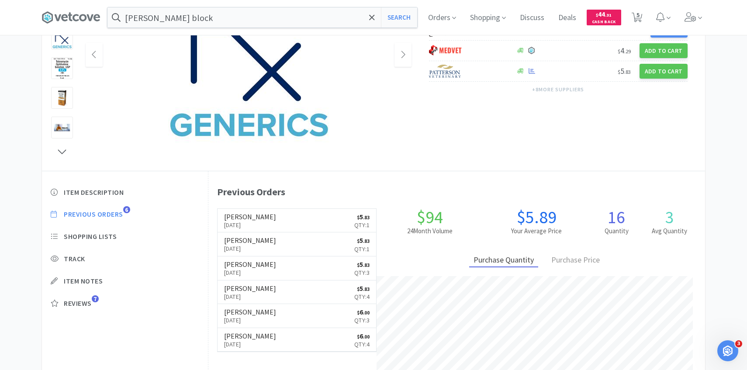
scroll to position [240, 496]
click at [637, 7] on span "5" at bounding box center [637, 14] width 3 height 35
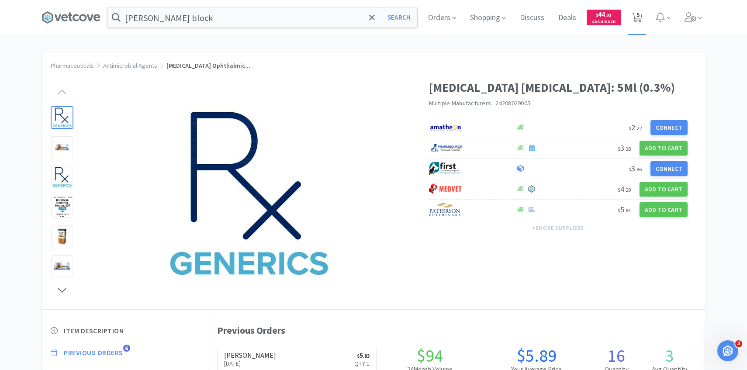
select select "1"
select select "3"
select select "1"
select select "2"
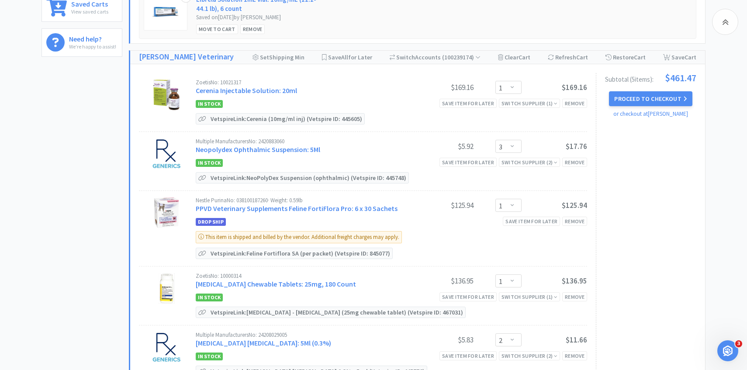
scroll to position [287, 0]
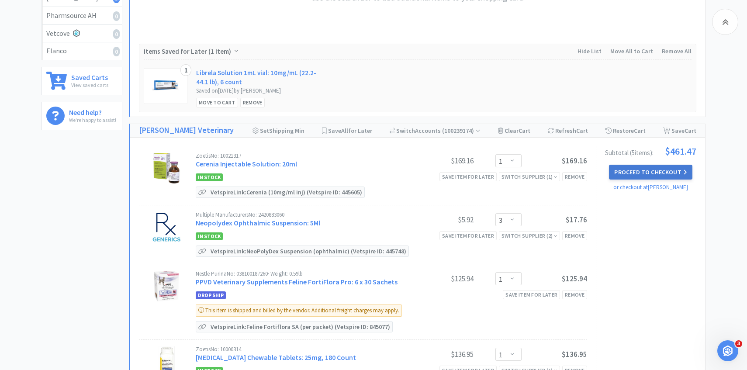
click at [649, 174] on button "Proceed to Checkout" at bounding box center [650, 172] width 83 height 15
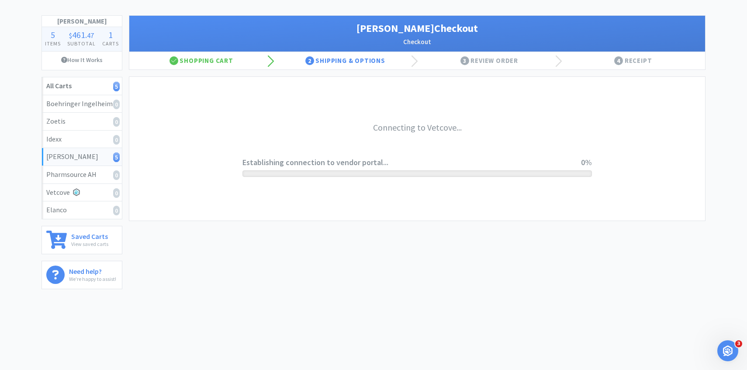
scroll to position [38, 0]
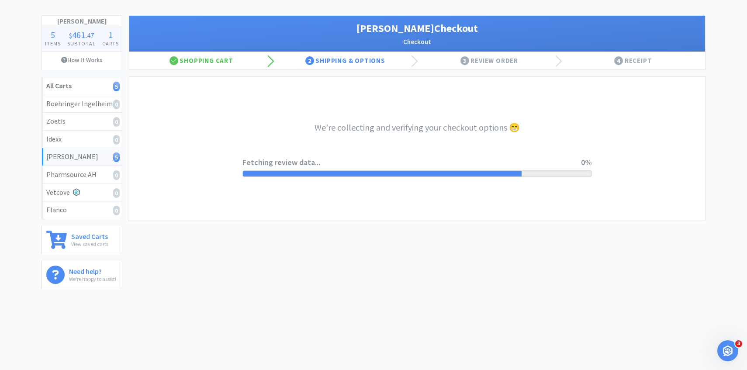
select select "1"
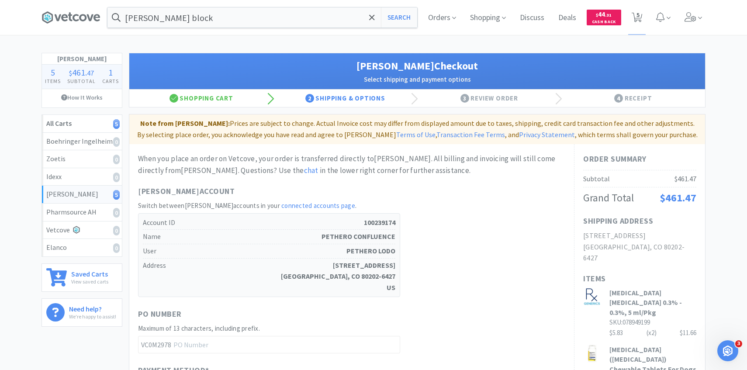
scroll to position [328, 0]
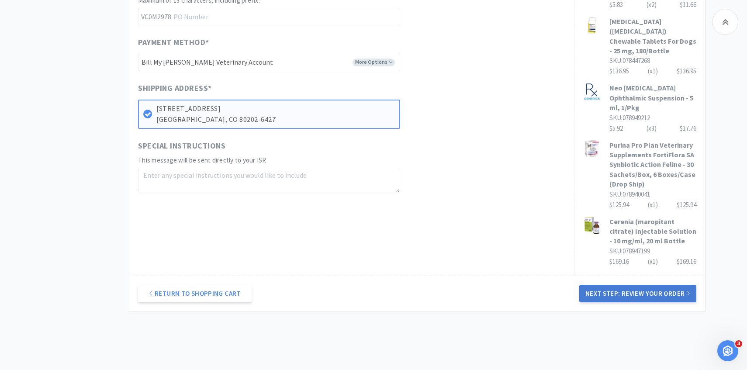
click at [638, 285] on button "Next Step: Review Your Order" at bounding box center [637, 293] width 117 height 17
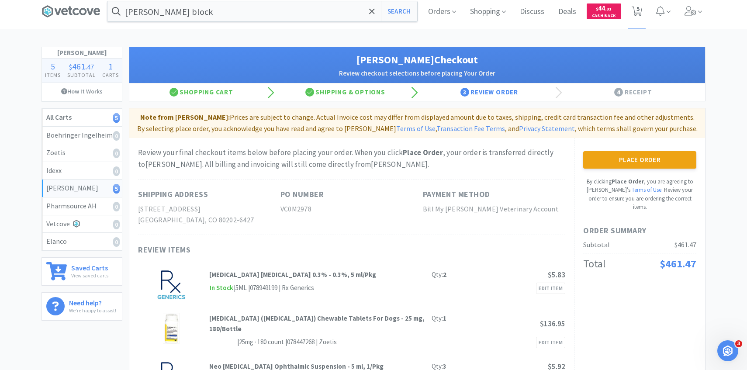
scroll to position [0, 0]
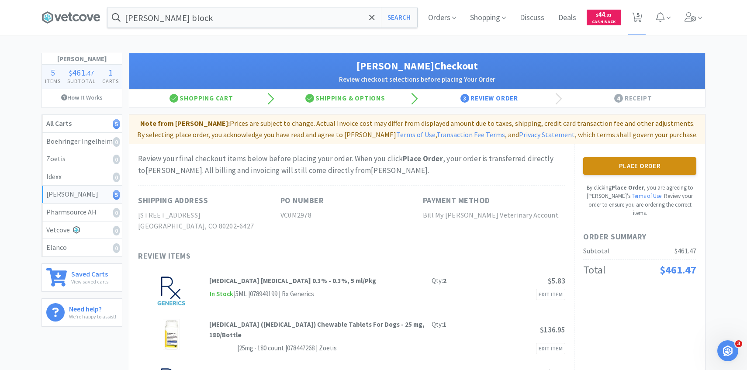
click at [634, 164] on button "Place Order" at bounding box center [639, 165] width 113 height 17
